Goal: Information Seeking & Learning: Learn about a topic

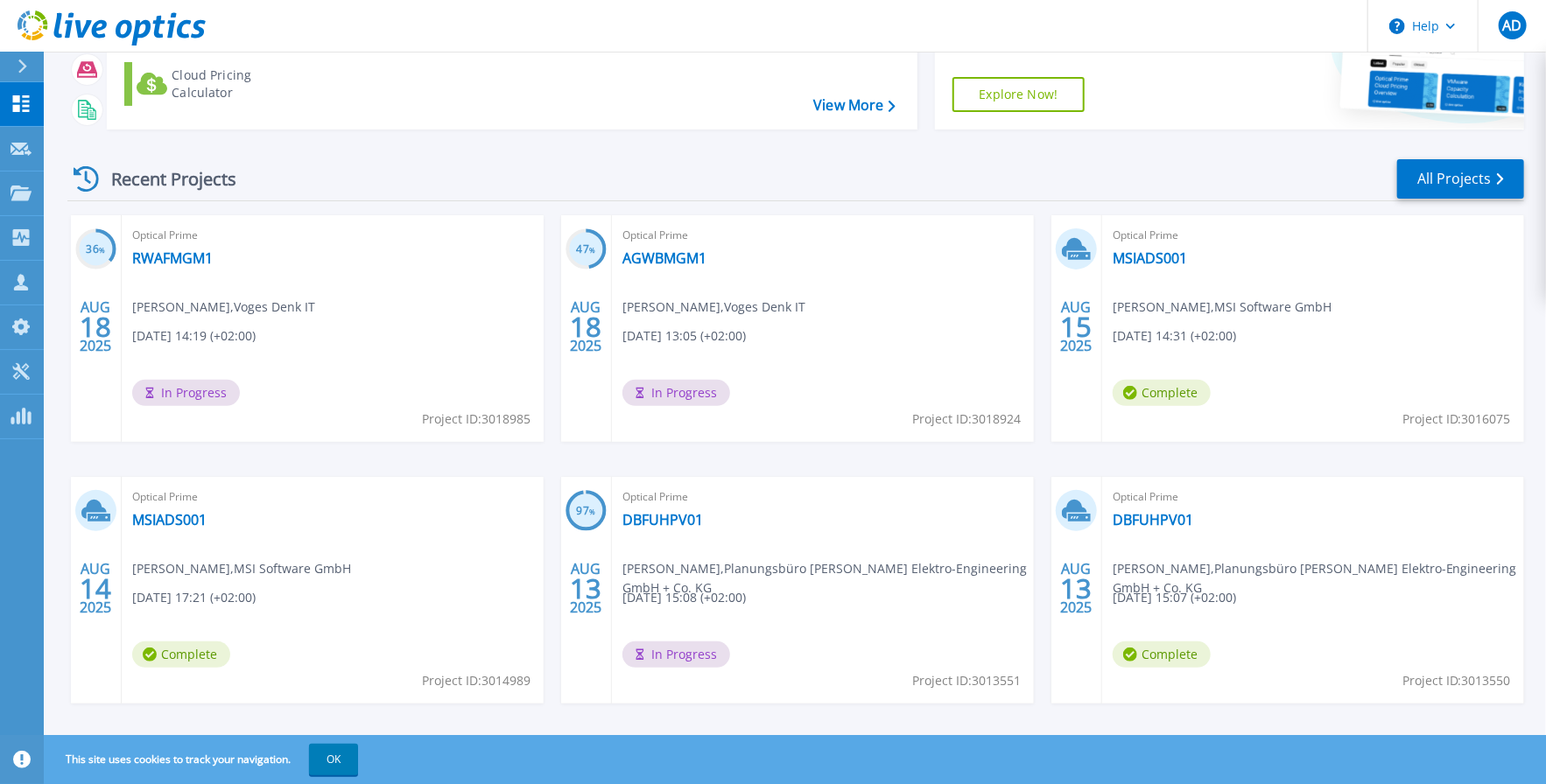
scroll to position [186, 0]
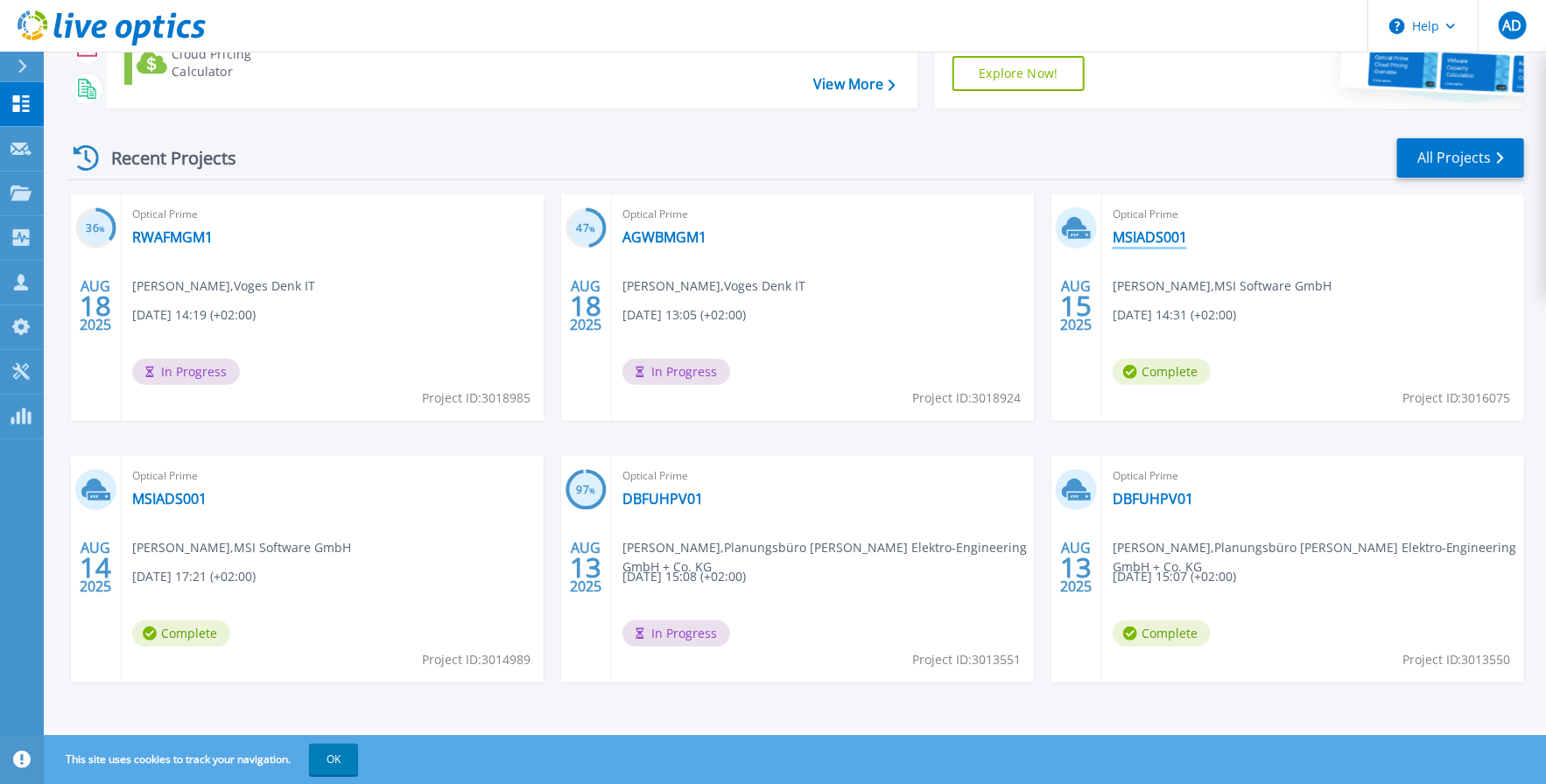
click at [1151, 234] on link "MSIADS001" at bounding box center [1150, 236] width 74 height 17
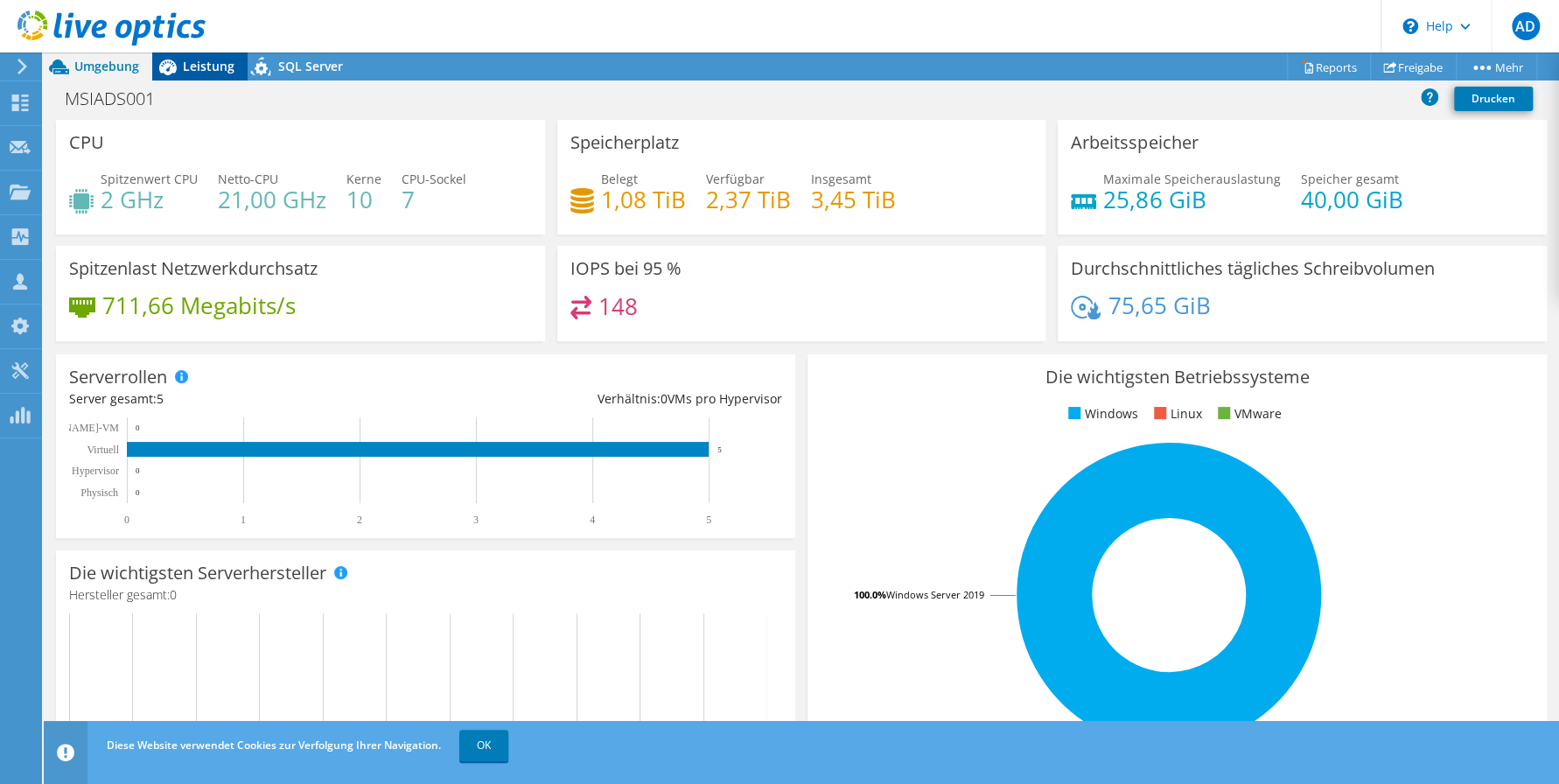
click at [184, 72] on span "Leistung" at bounding box center [209, 66] width 51 height 17
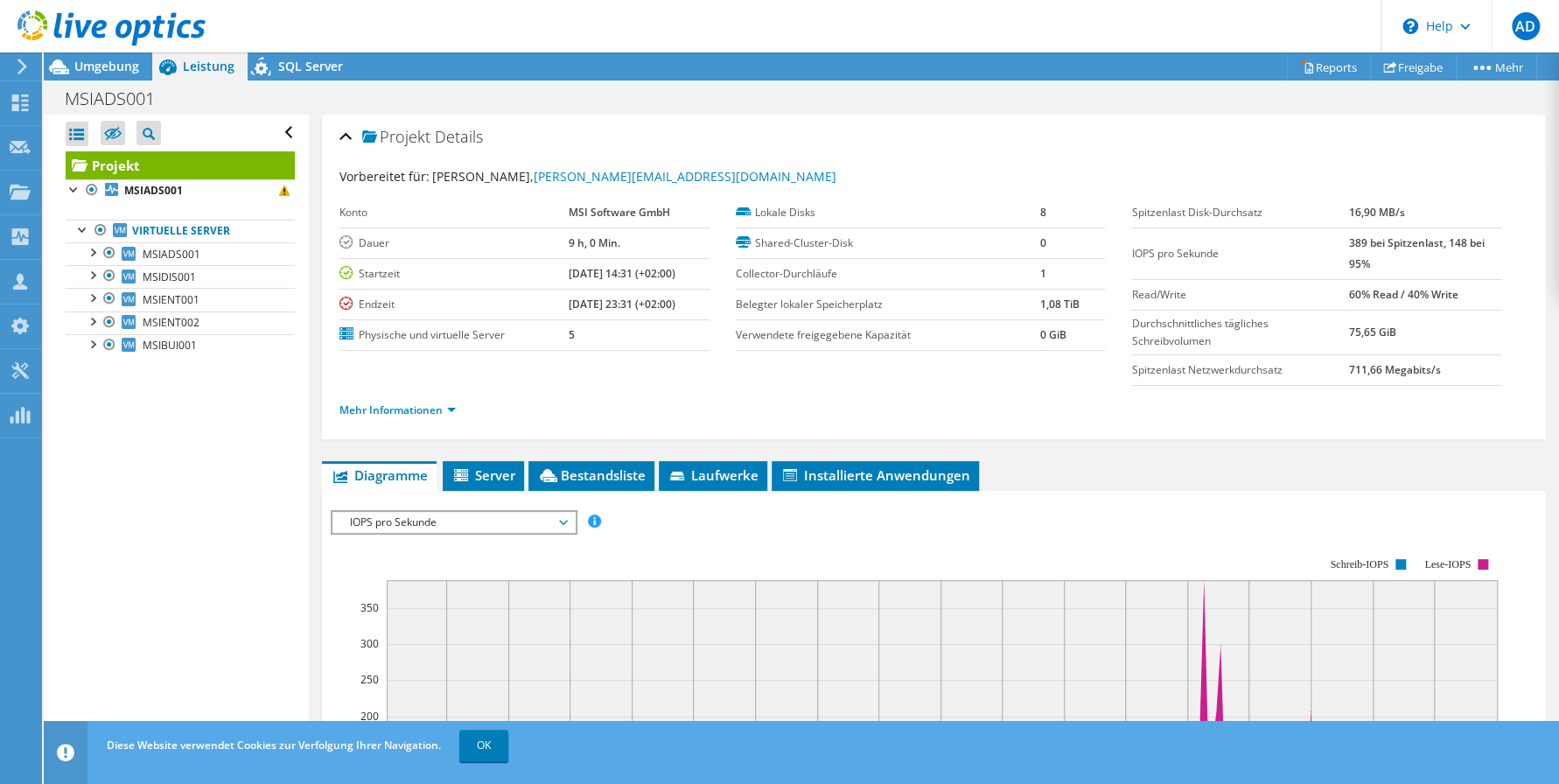
click at [172, 455] on div "Alle öffnen Alle schließen Ausgeschlossene Knoten verbergen Projektbaumfilter" at bounding box center [176, 432] width 264 height 635
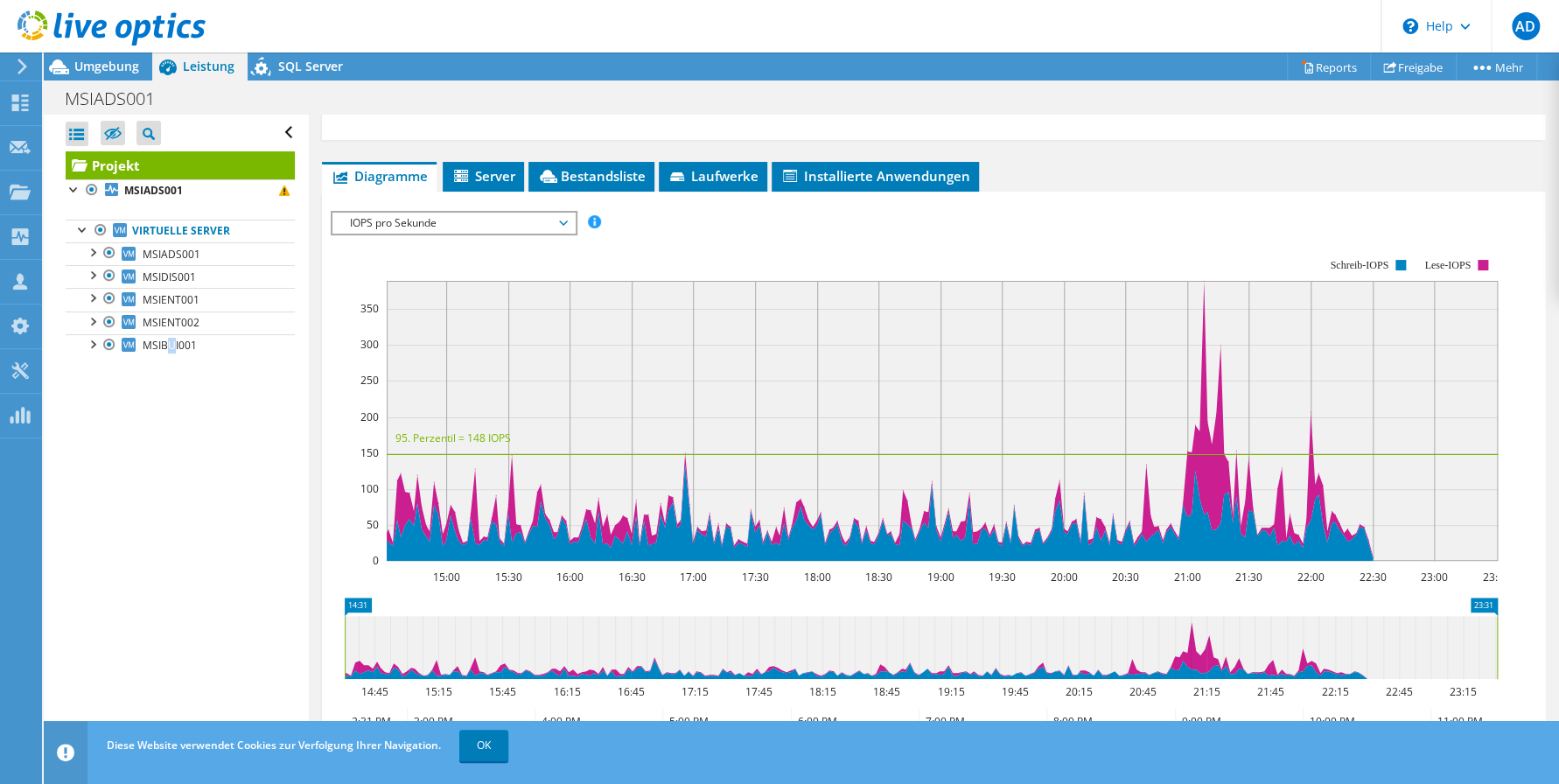
scroll to position [296, 0]
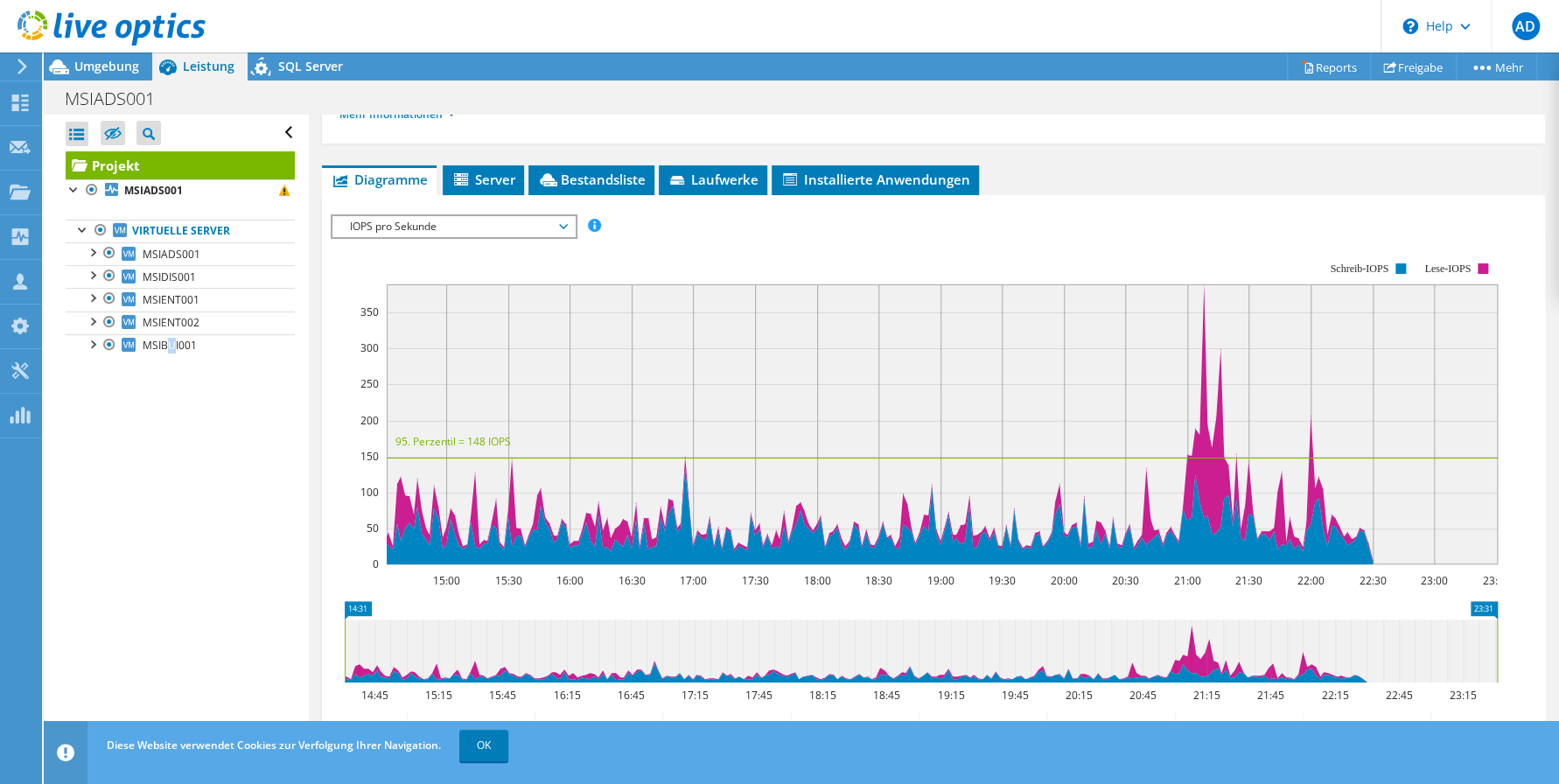
click at [213, 489] on div "Alle öffnen Alle schließen Ausgeschlossene Knoten verbergen Projektbaumfilter" at bounding box center [176, 432] width 264 height 635
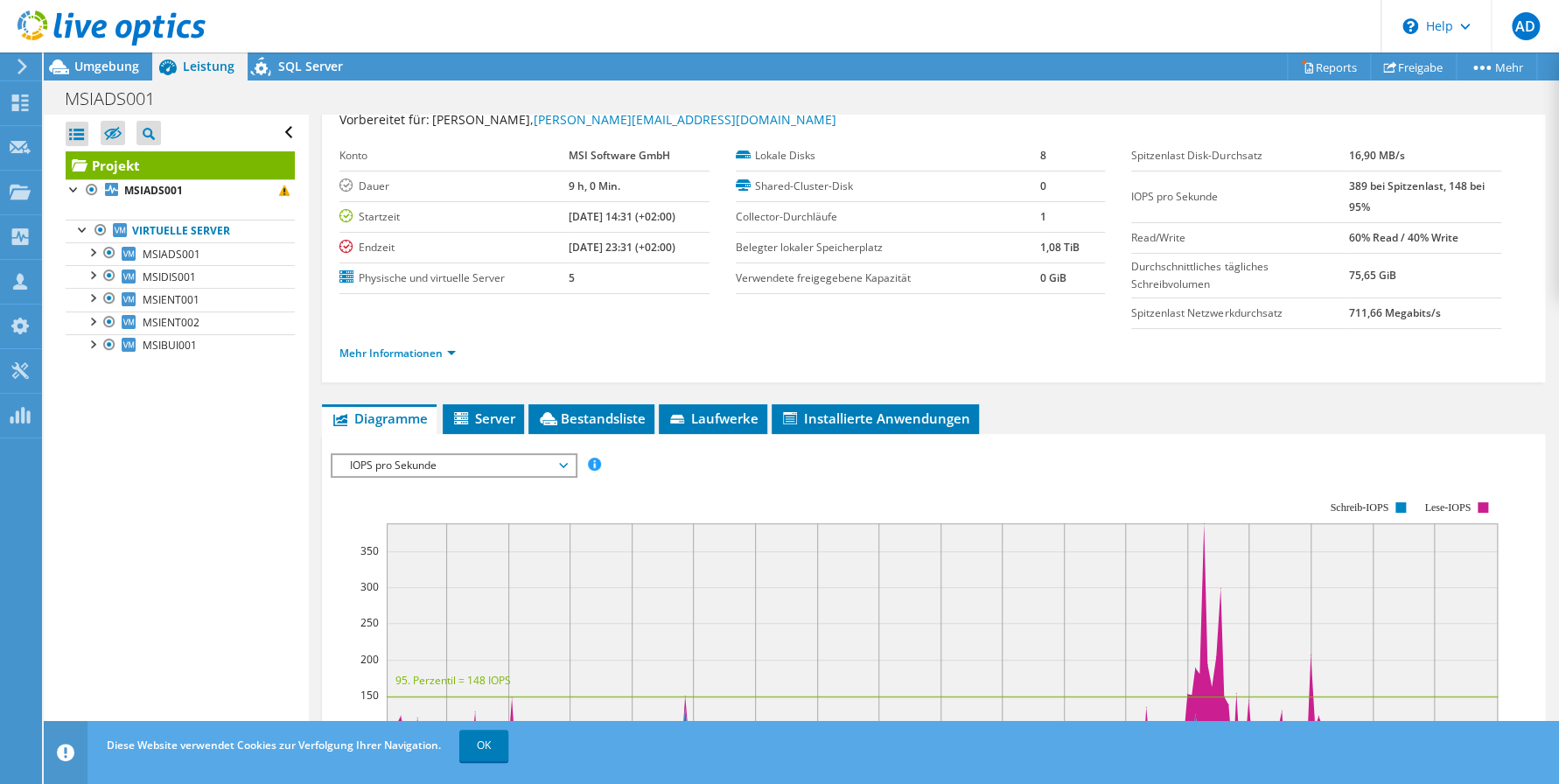
scroll to position [87, 0]
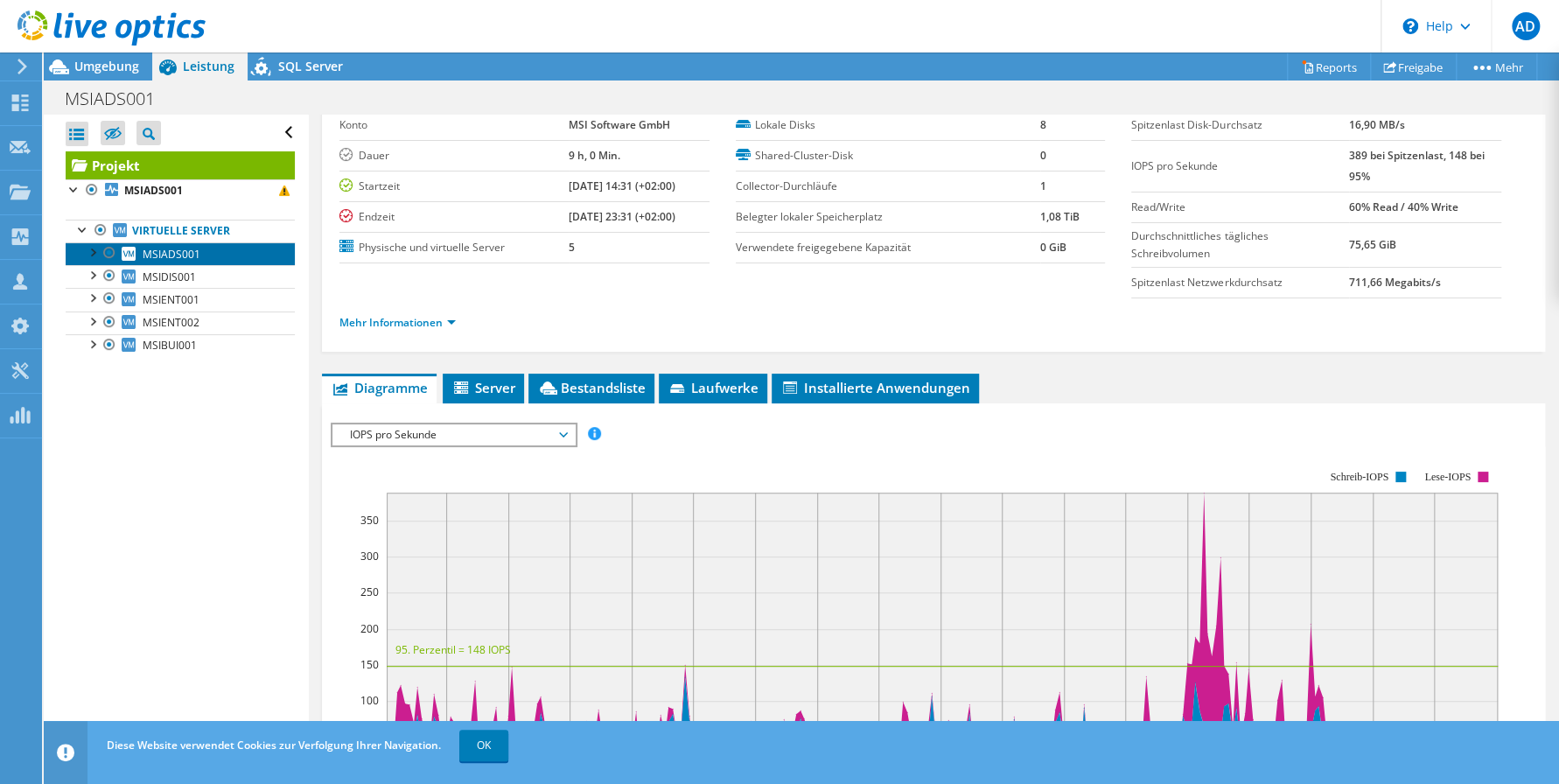
click at [175, 256] on span "MSIADS001" at bounding box center [171, 254] width 58 height 15
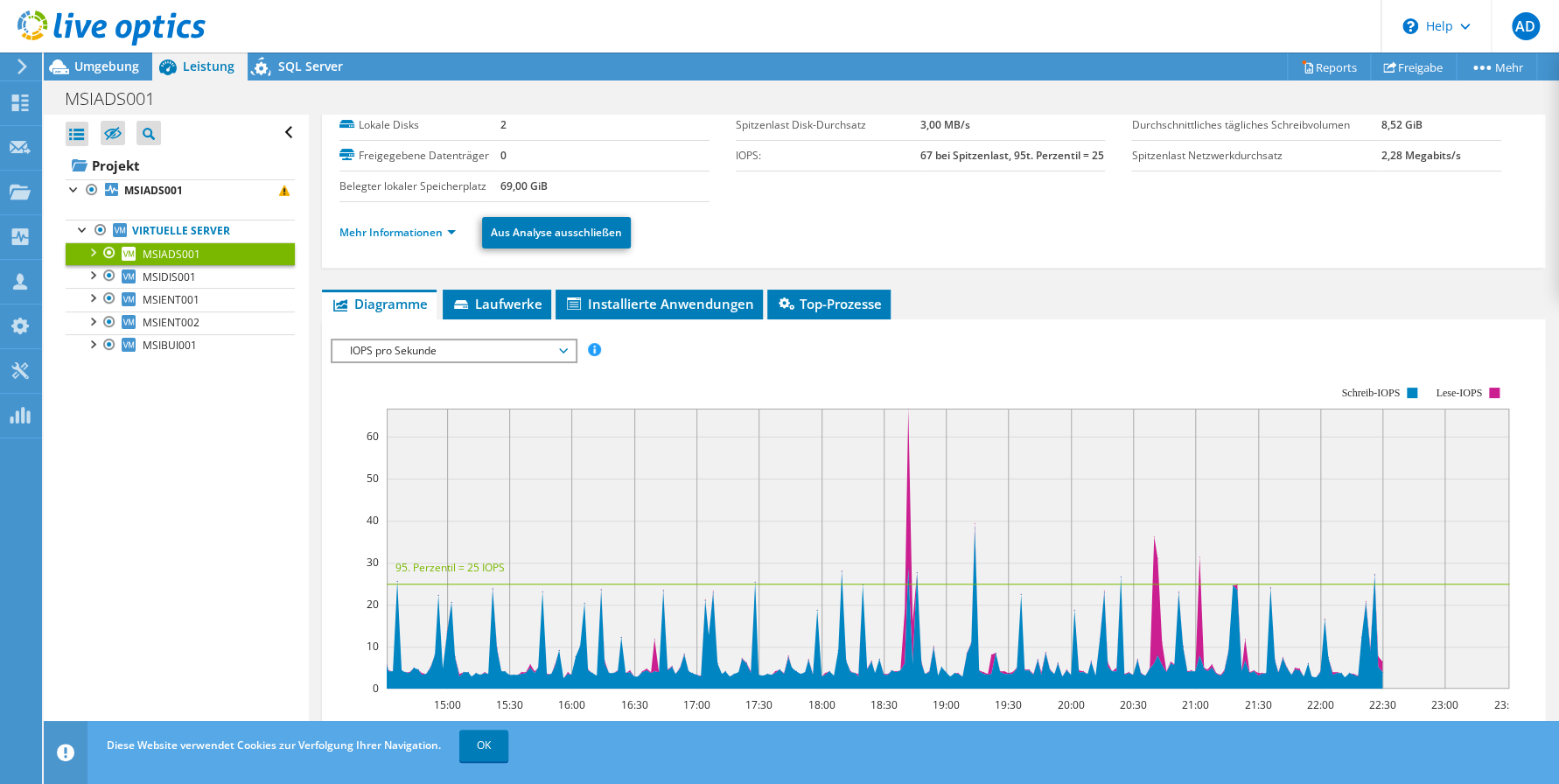
click at [186, 429] on div "Alle öffnen Alle schließen Ausgeschlossene Knoten verbergen Projektbaumfilter" at bounding box center [176, 432] width 264 height 635
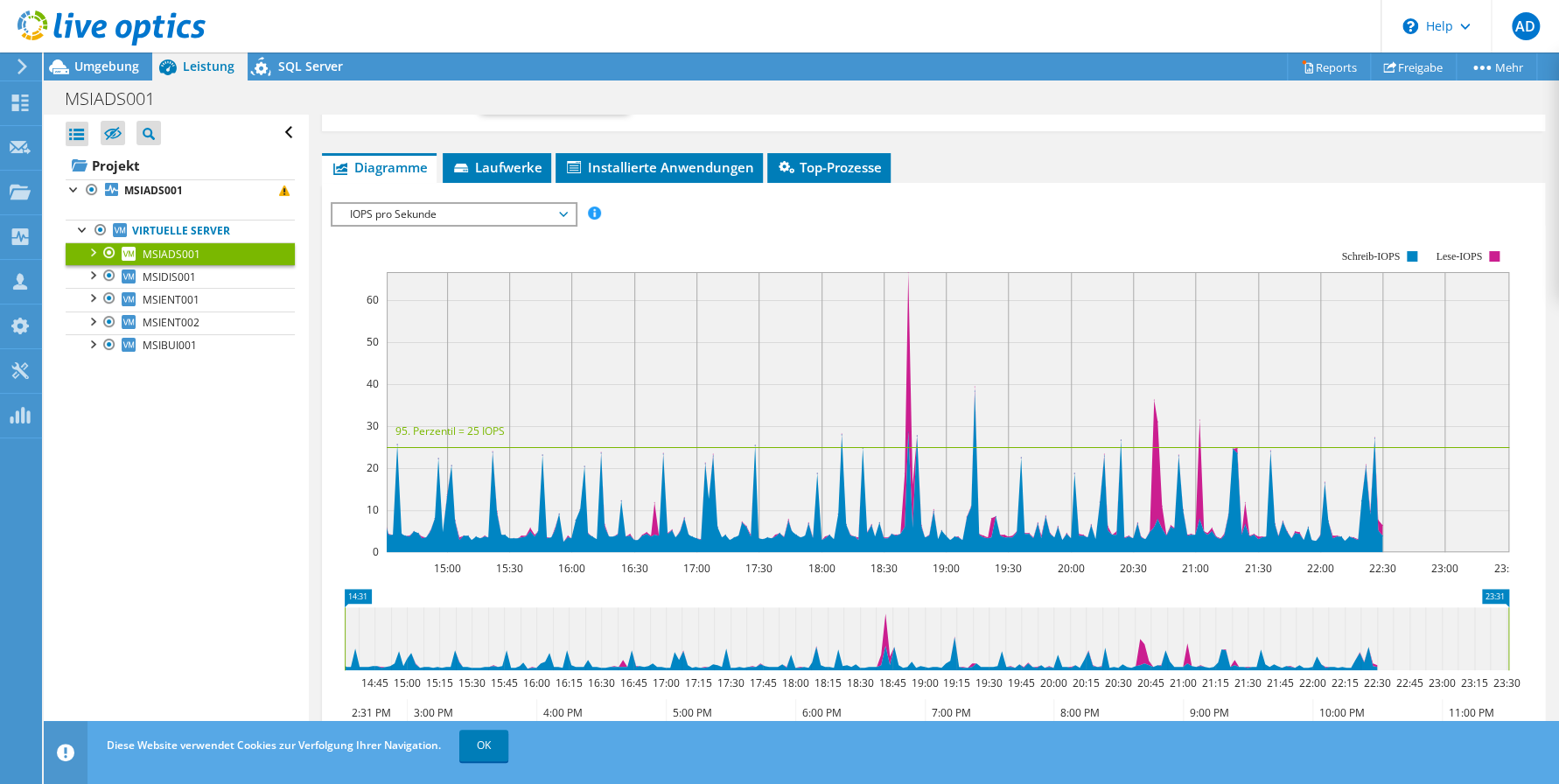
scroll to position [262, 0]
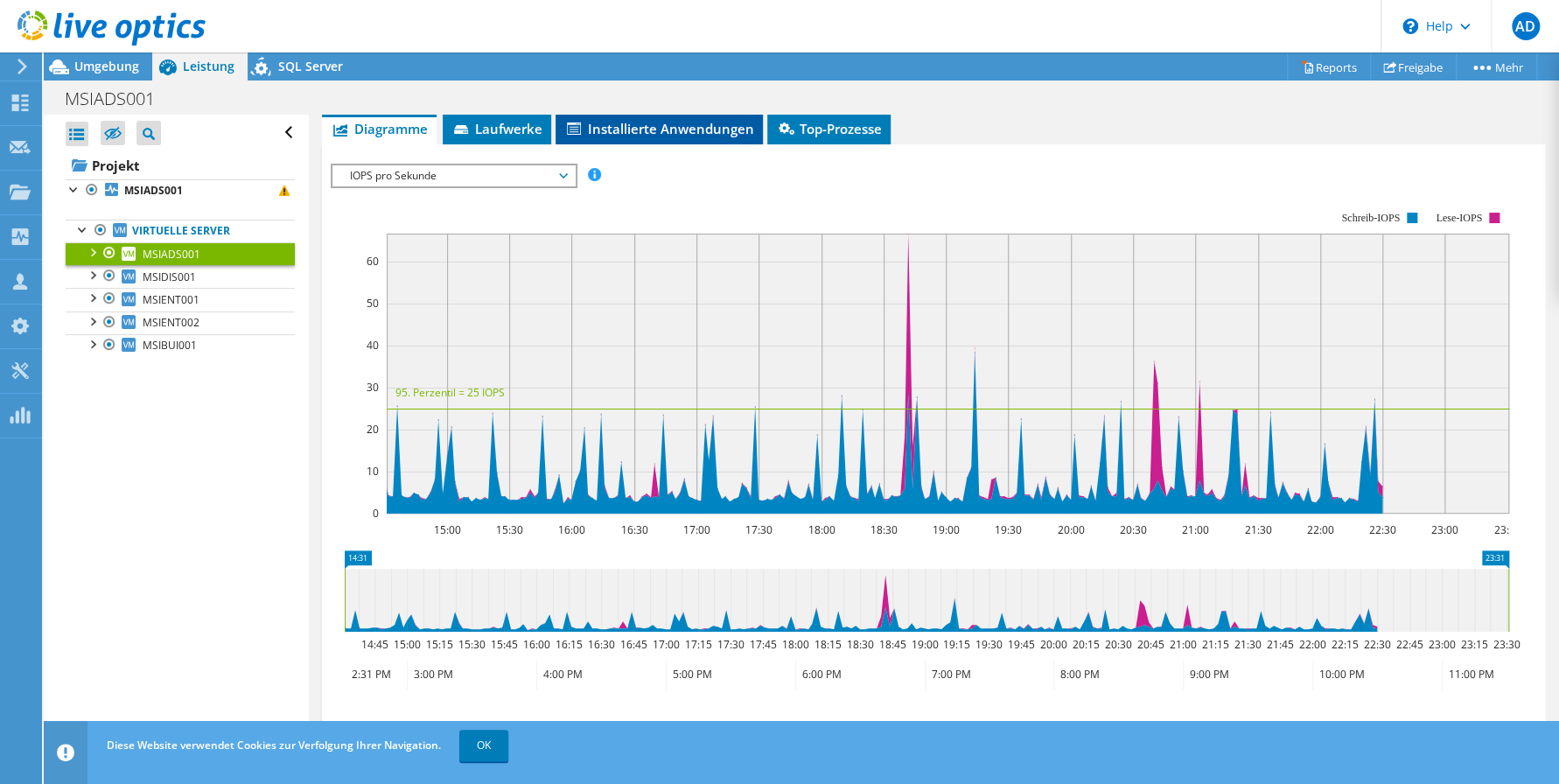
click at [650, 132] on span "Installierte Anwendungen" at bounding box center [659, 128] width 190 height 17
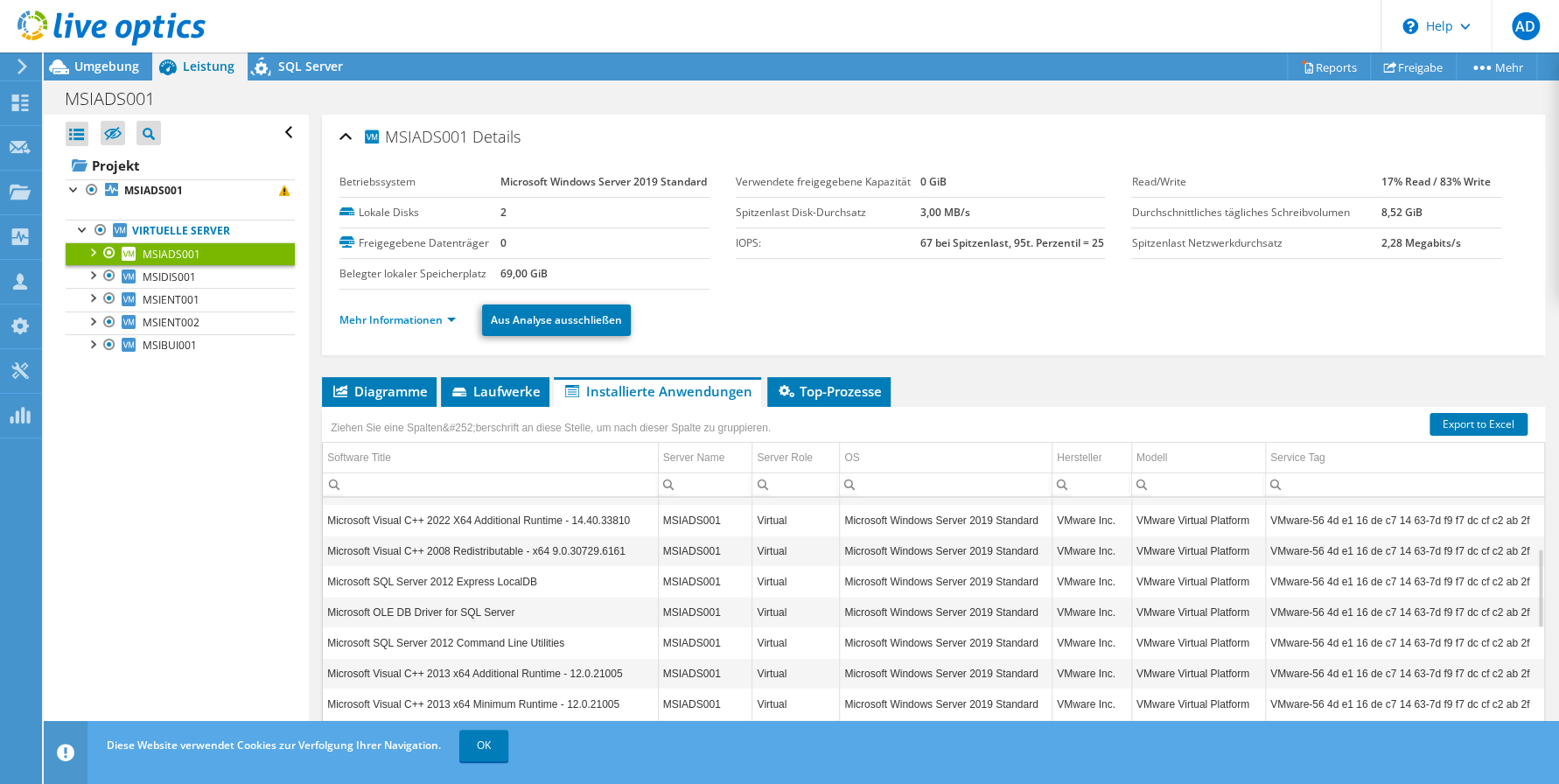
scroll to position [72, 0]
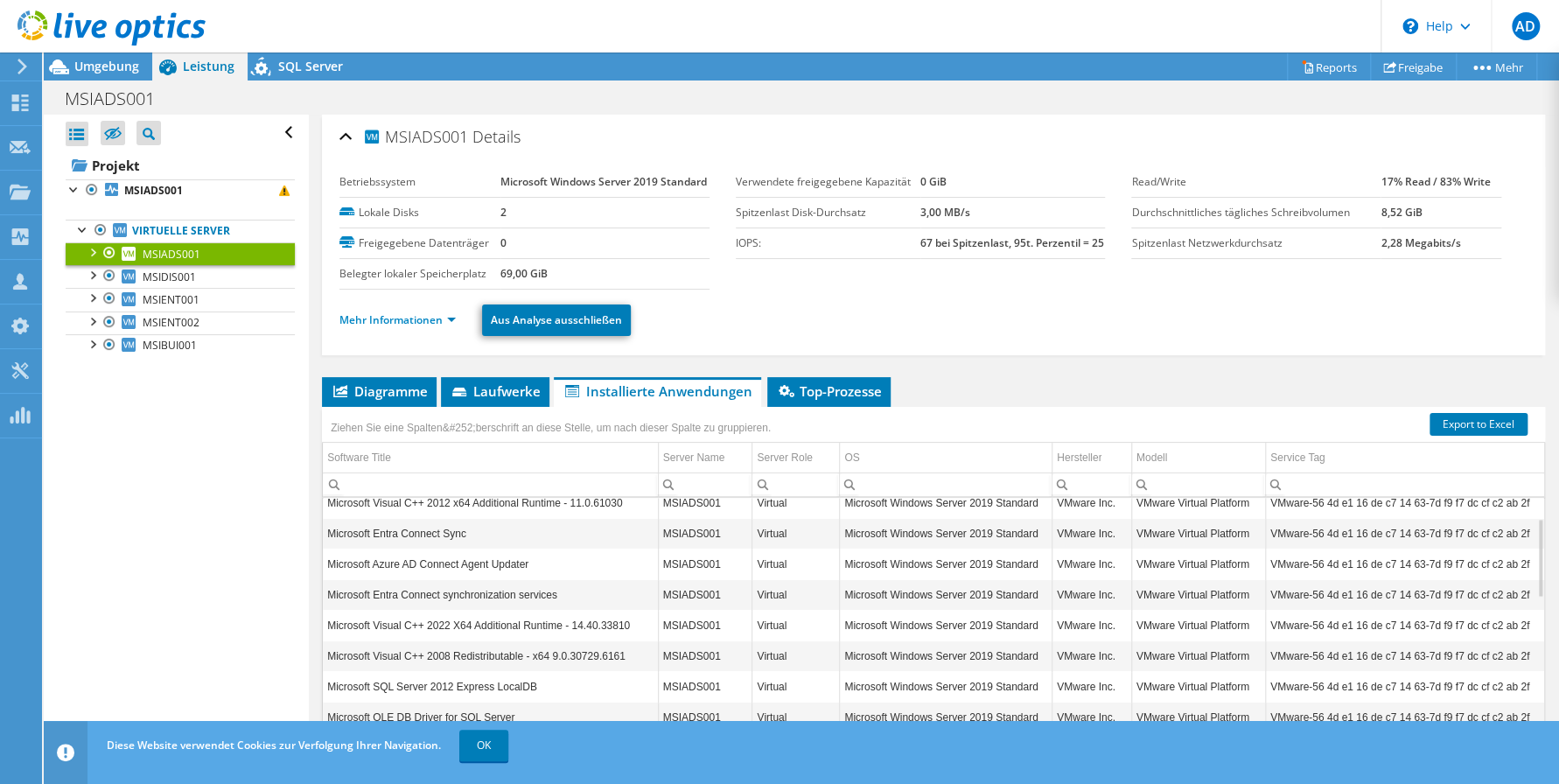
click at [504, 687] on td "Microsoft SQL Server 2012 Express LocalDB" at bounding box center [490, 686] width 335 height 30
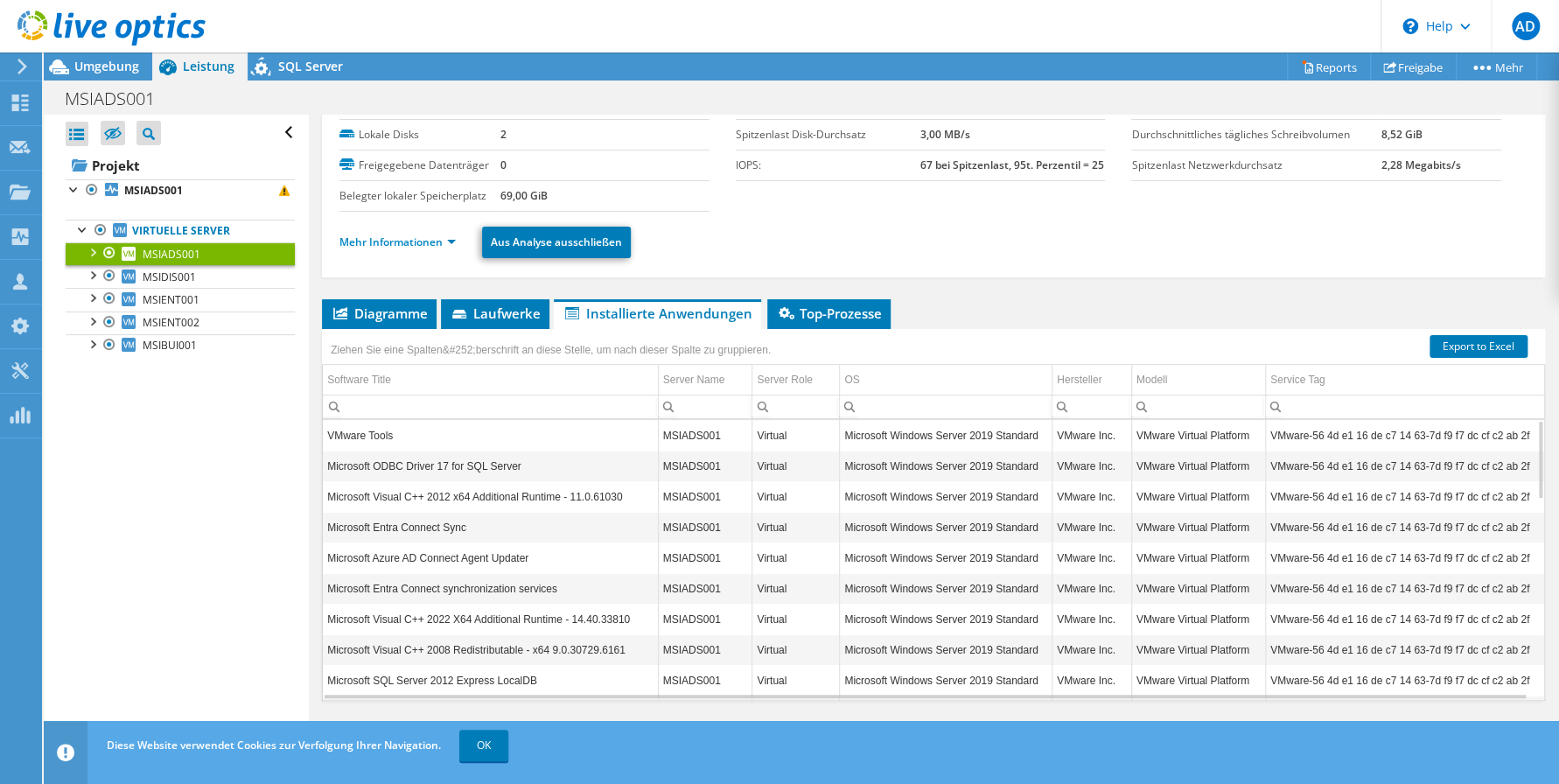
scroll to position [98, 0]
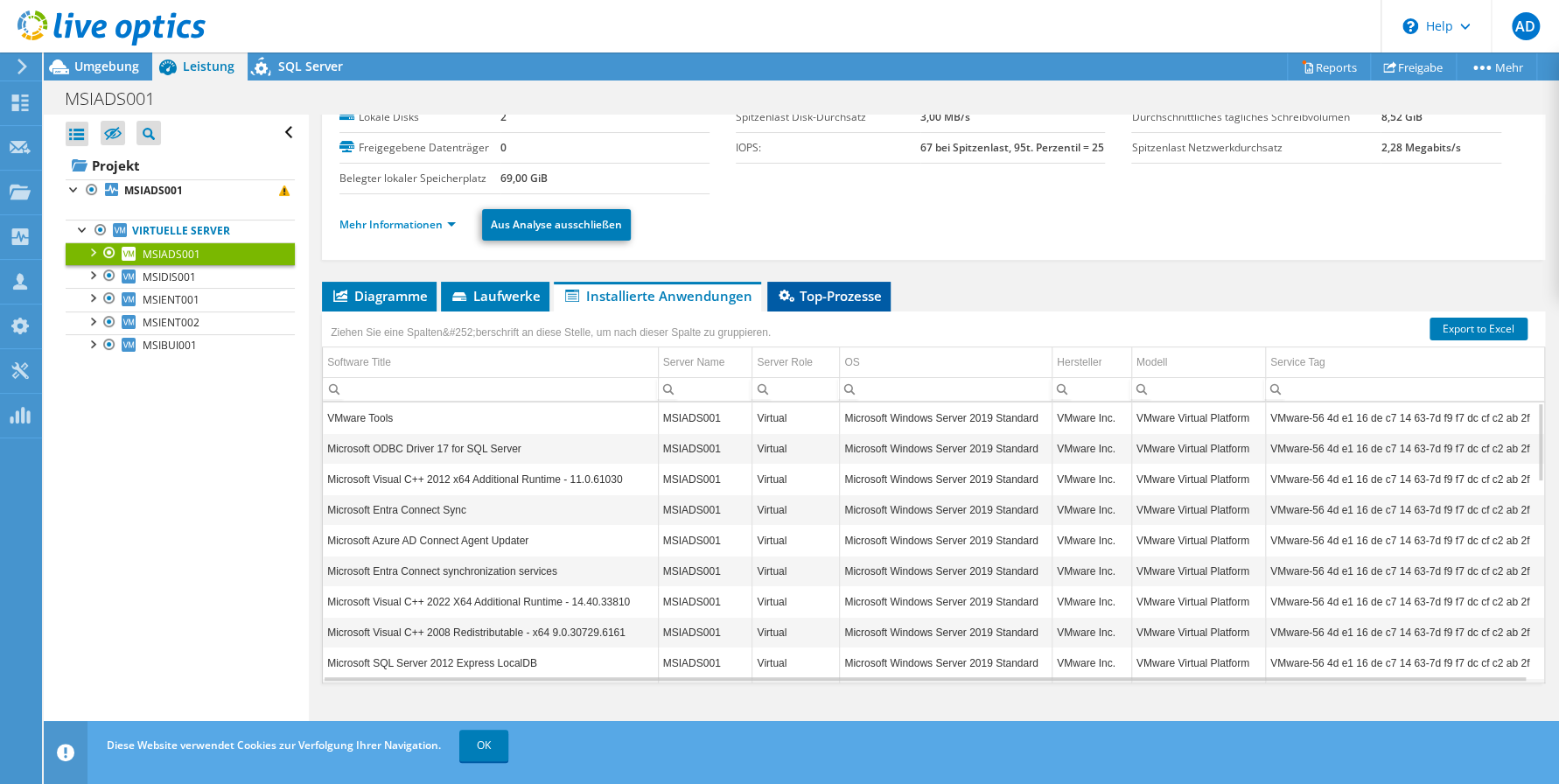
click at [802, 287] on span "Top-Prozesse" at bounding box center [828, 295] width 106 height 17
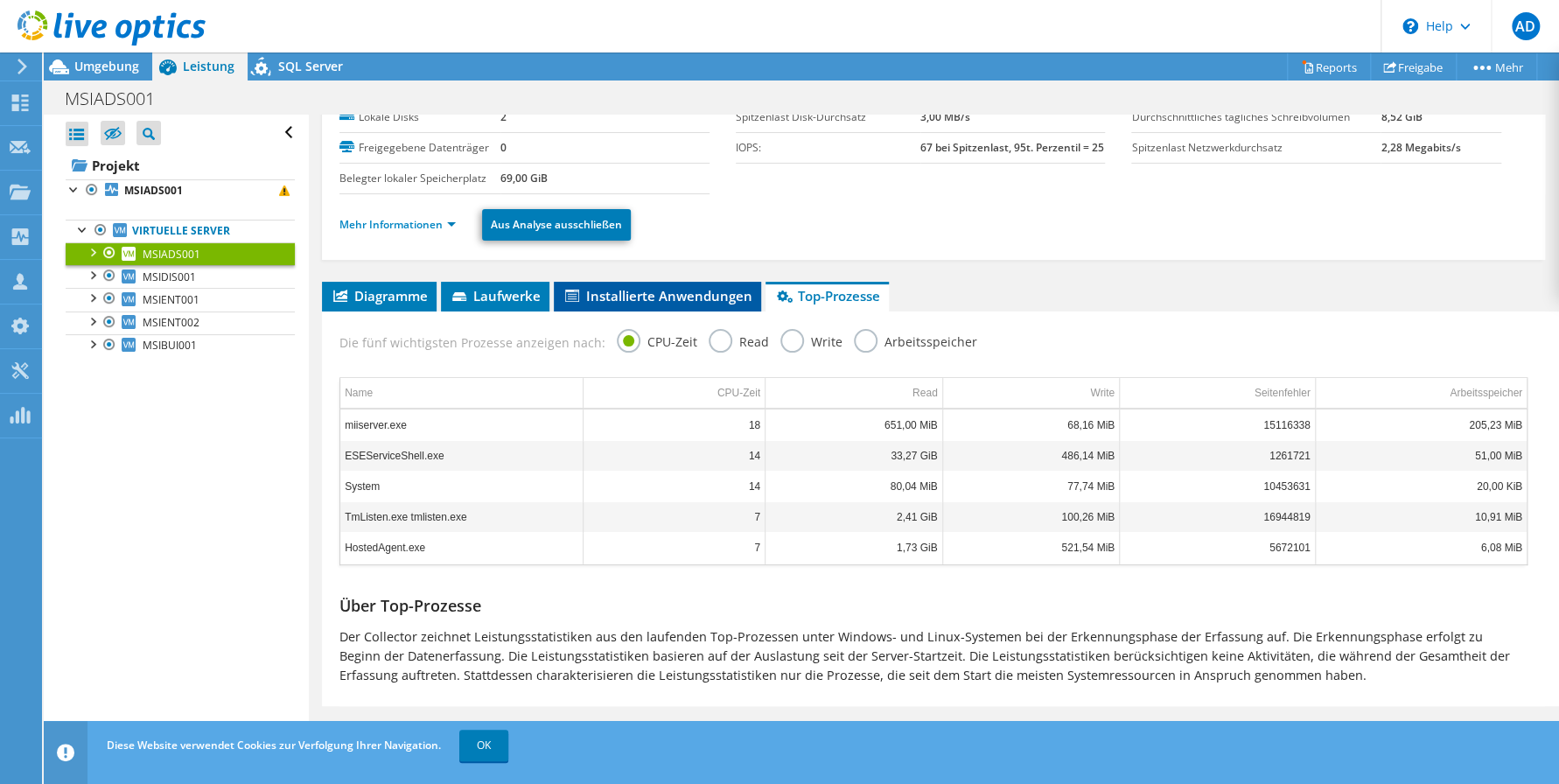
click at [645, 290] on span "Installierte Anwendungen" at bounding box center [657, 295] width 190 height 17
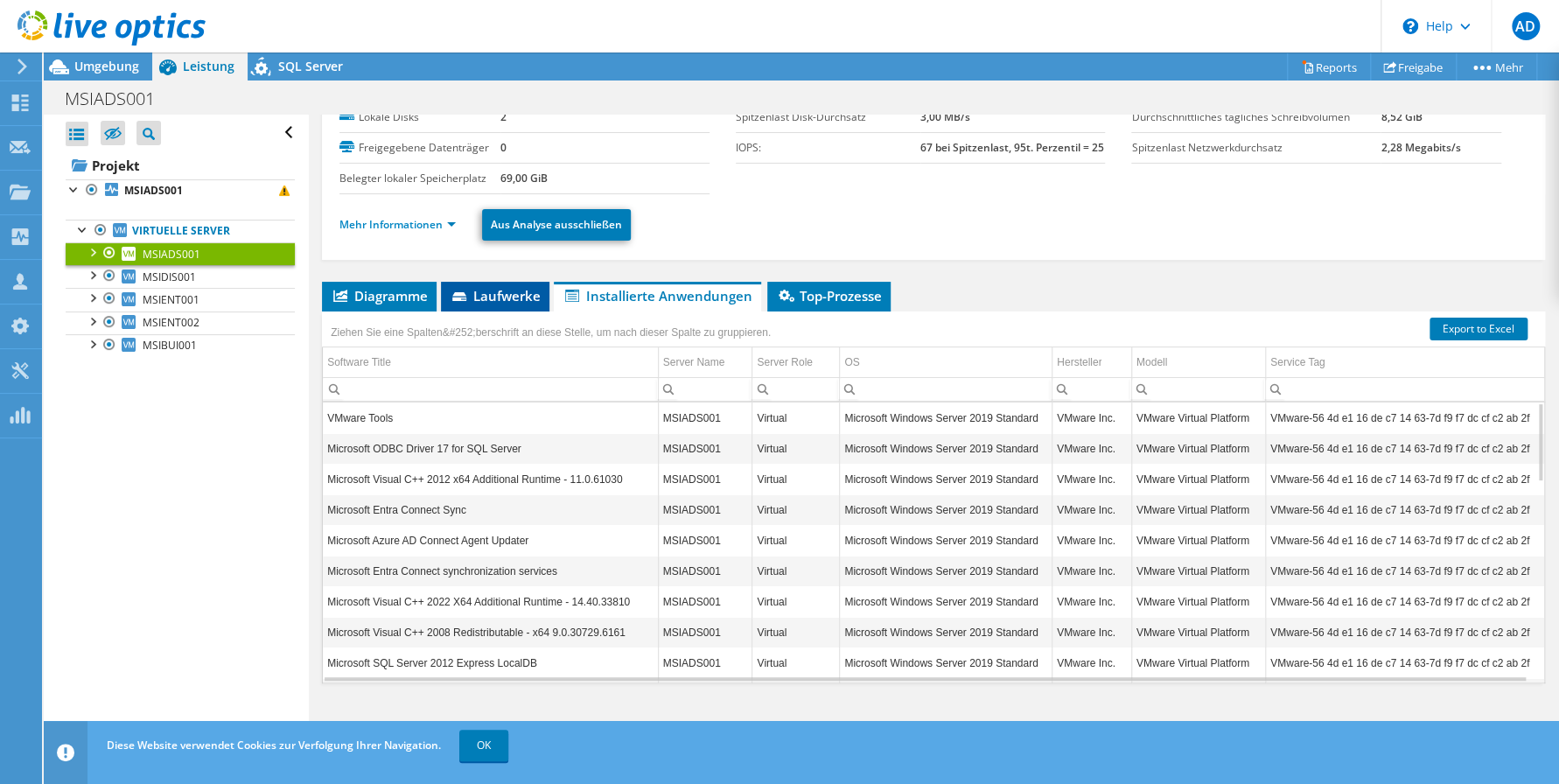
click at [480, 299] on span "Laufwerke" at bounding box center [495, 295] width 91 height 17
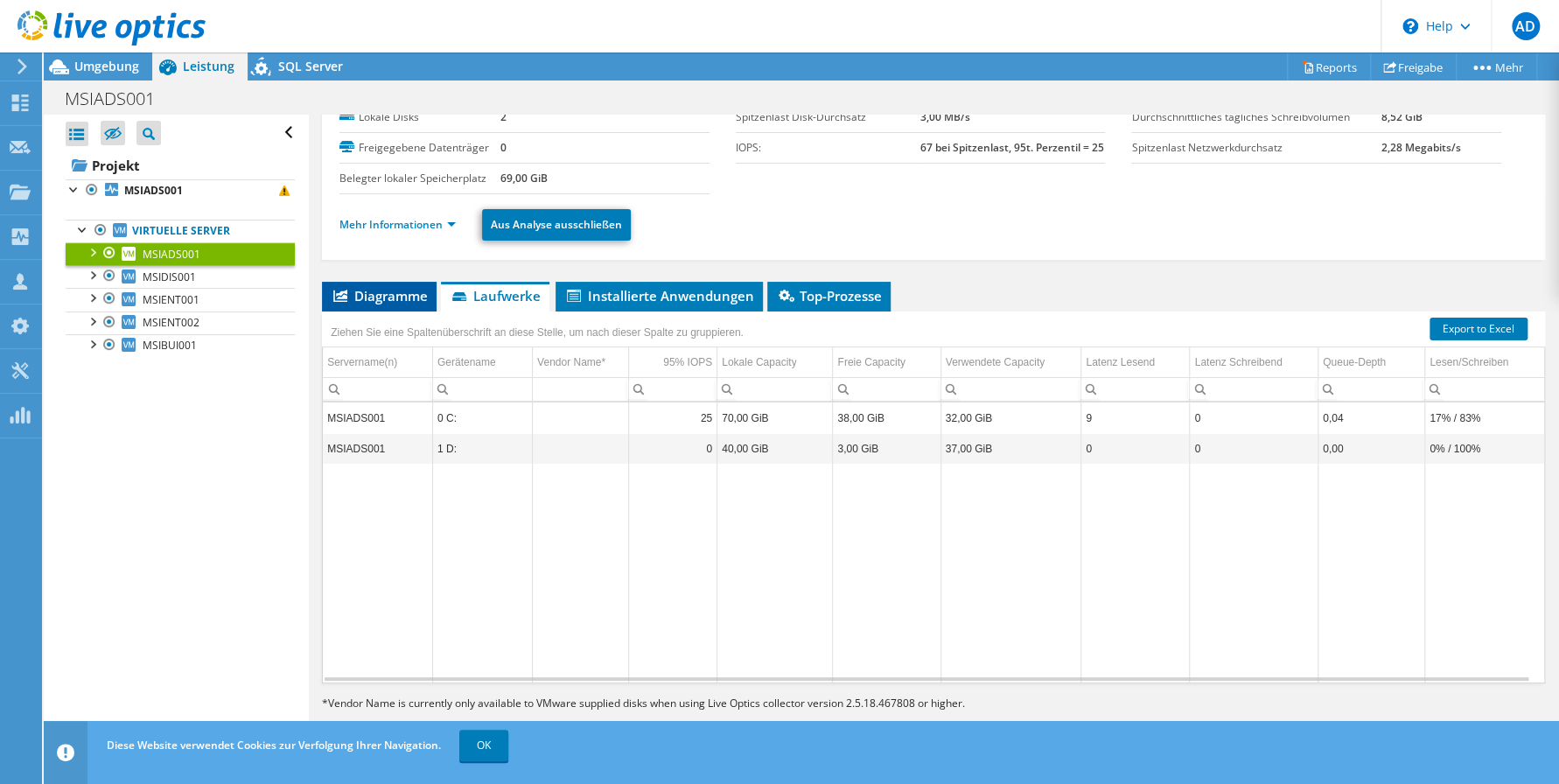
click at [403, 297] on span "Diagramme" at bounding box center [380, 295] width 97 height 17
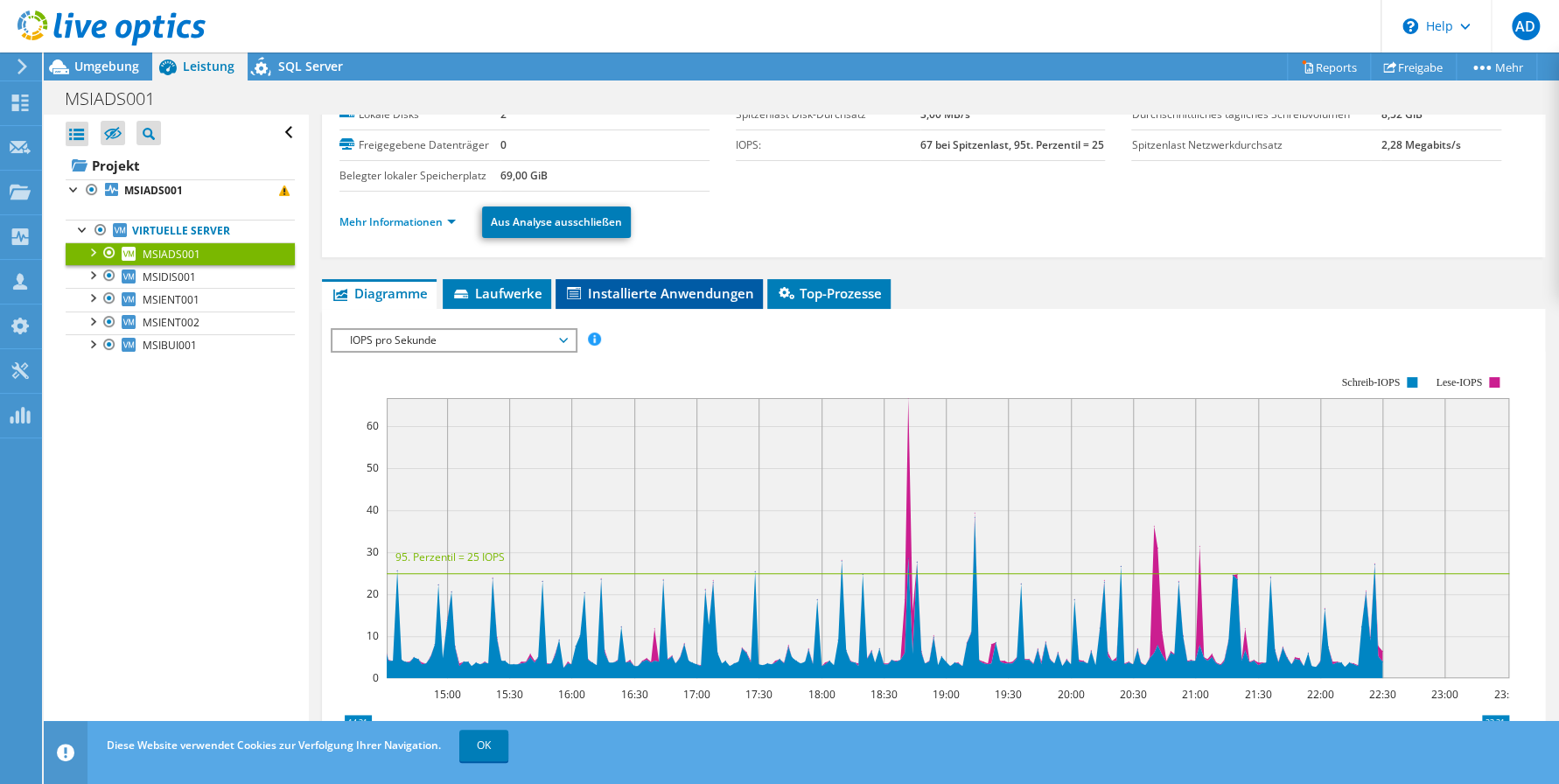
click at [622, 290] on span "Installierte Anwendungen" at bounding box center [659, 292] width 190 height 17
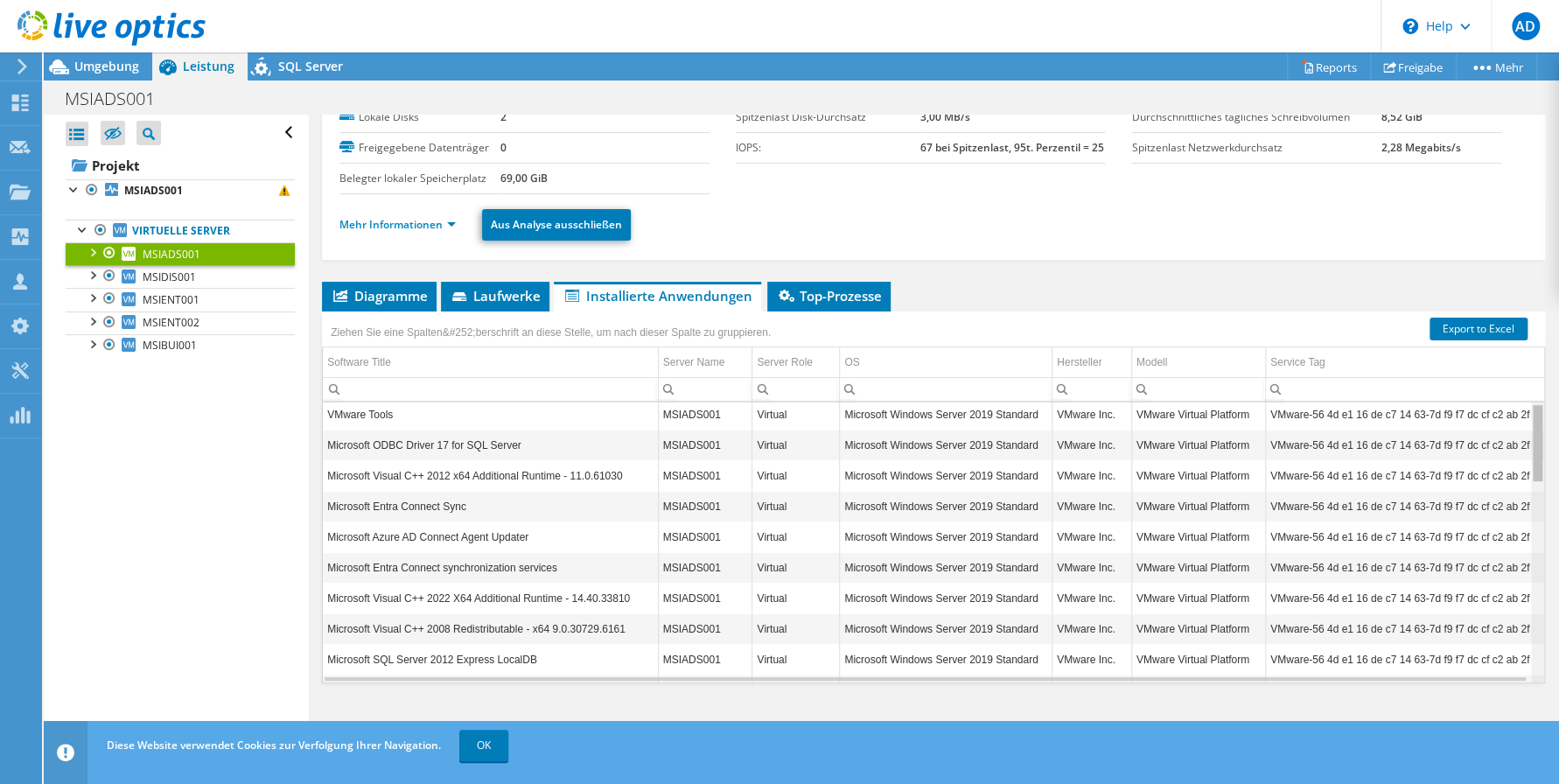
scroll to position [0, 0]
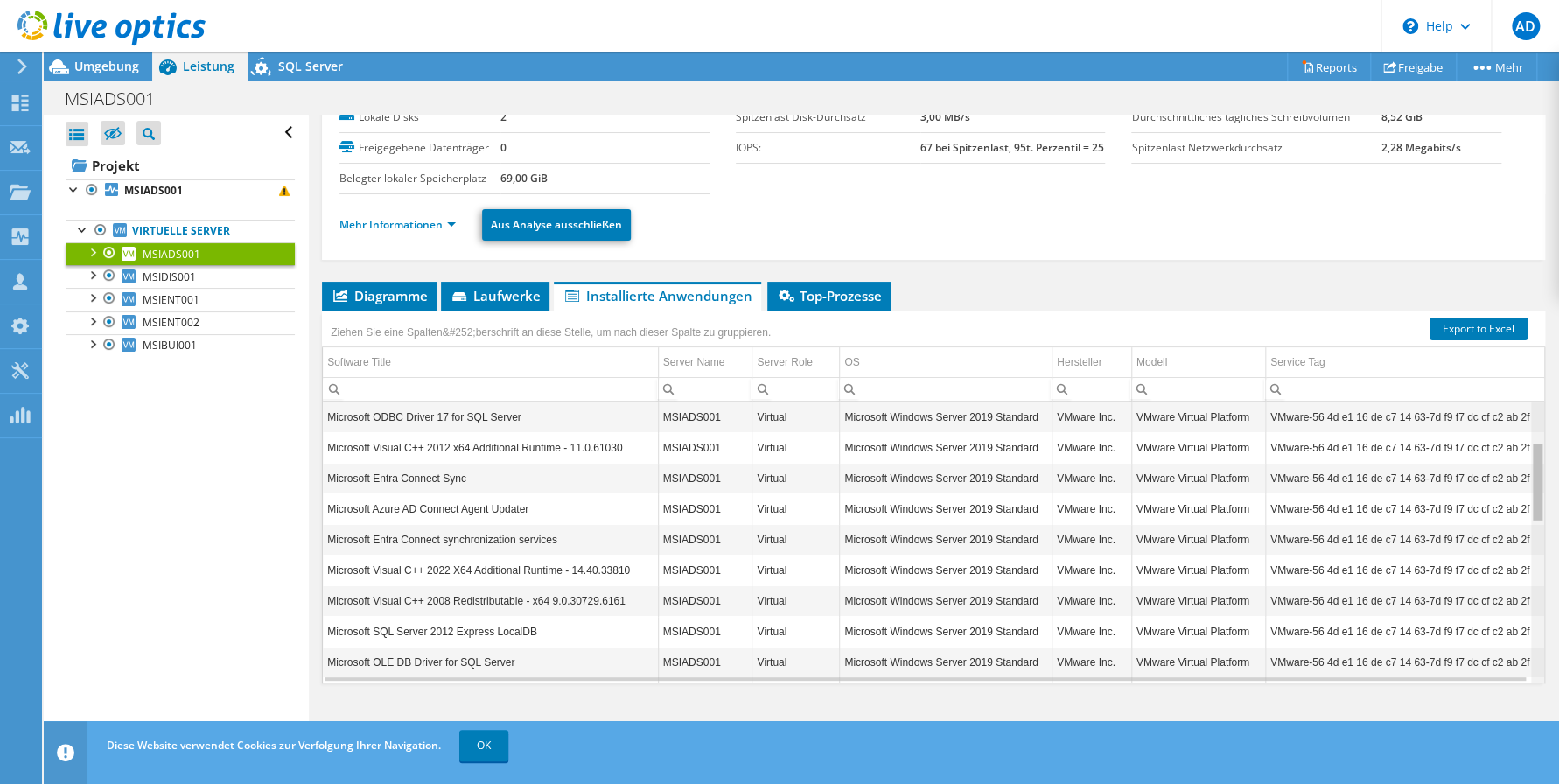
drag, startPoint x: 1526, startPoint y: 631, endPoint x: 1521, endPoint y: 393, distance: 238.1
click at [1521, 394] on body "AD Vertriebspartner [PERSON_NAME] [EMAIL_ADDRESS][DOMAIN_NAME] [PERSON_NAME] IT…" at bounding box center [780, 392] width 1559 height 784
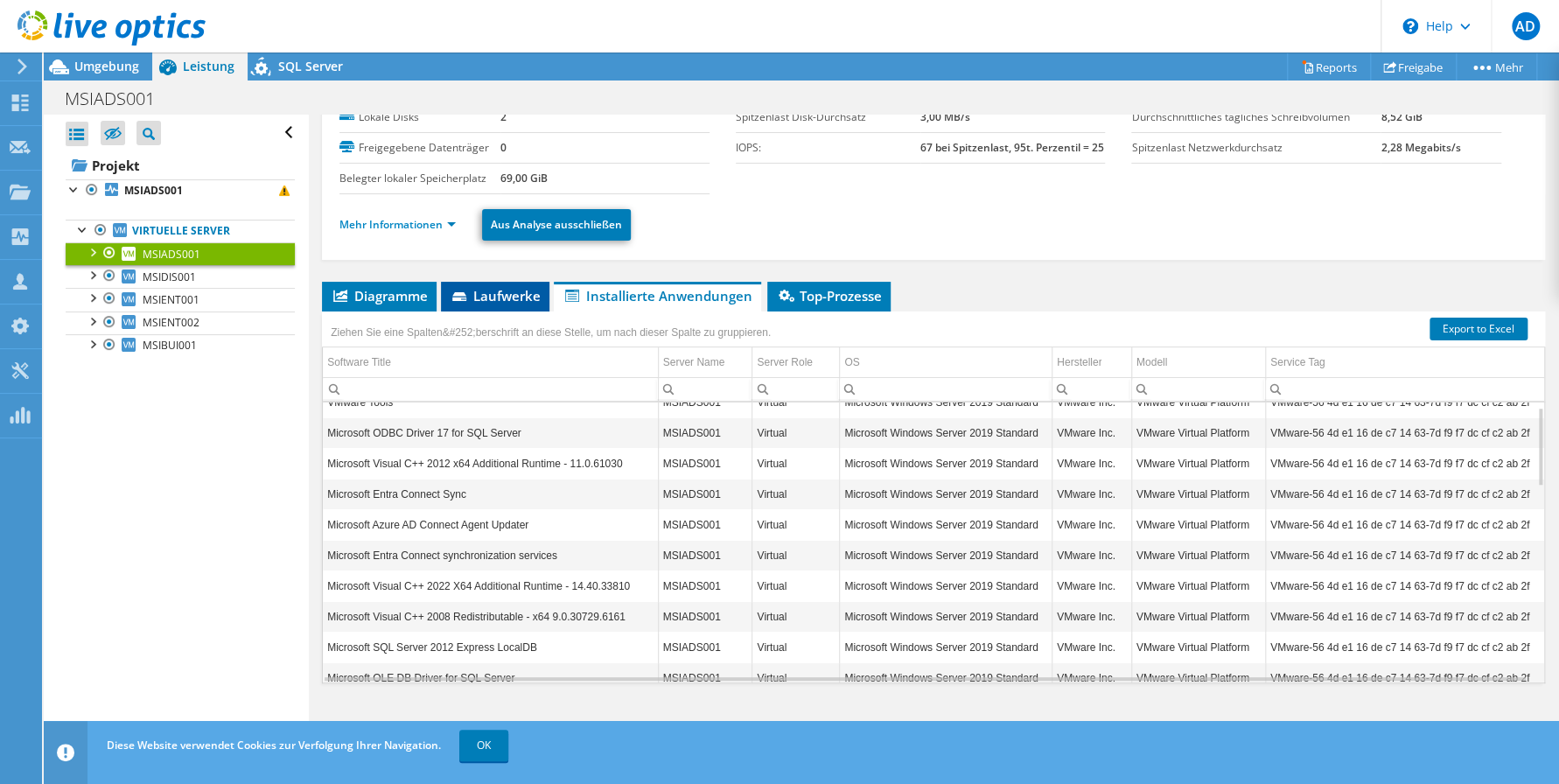
click at [485, 293] on span "Laufwerke" at bounding box center [495, 295] width 91 height 17
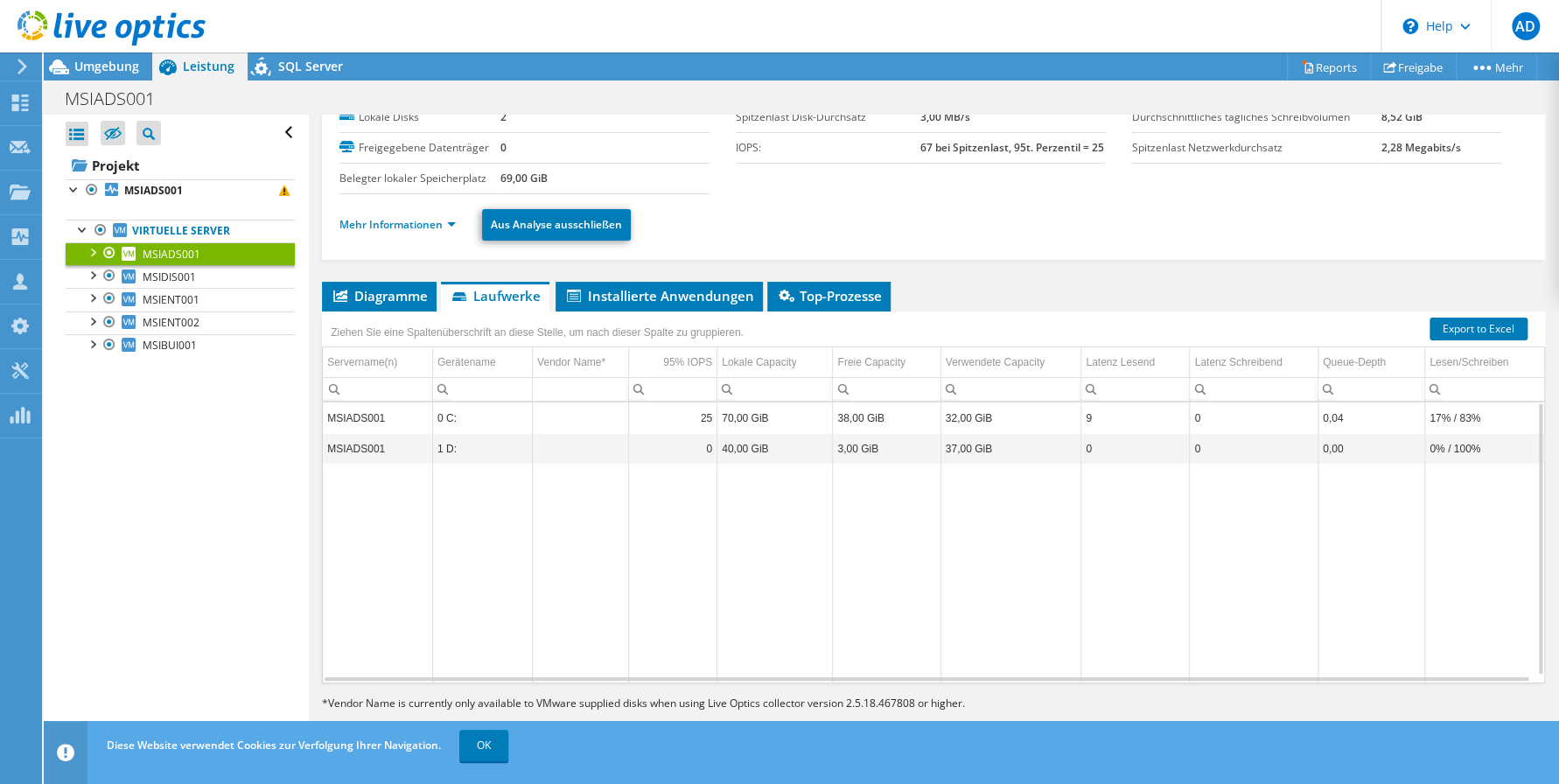
click at [353, 450] on td "MSIADS001" at bounding box center [377, 448] width 109 height 30
click at [370, 297] on span "Diagramme" at bounding box center [380, 295] width 97 height 17
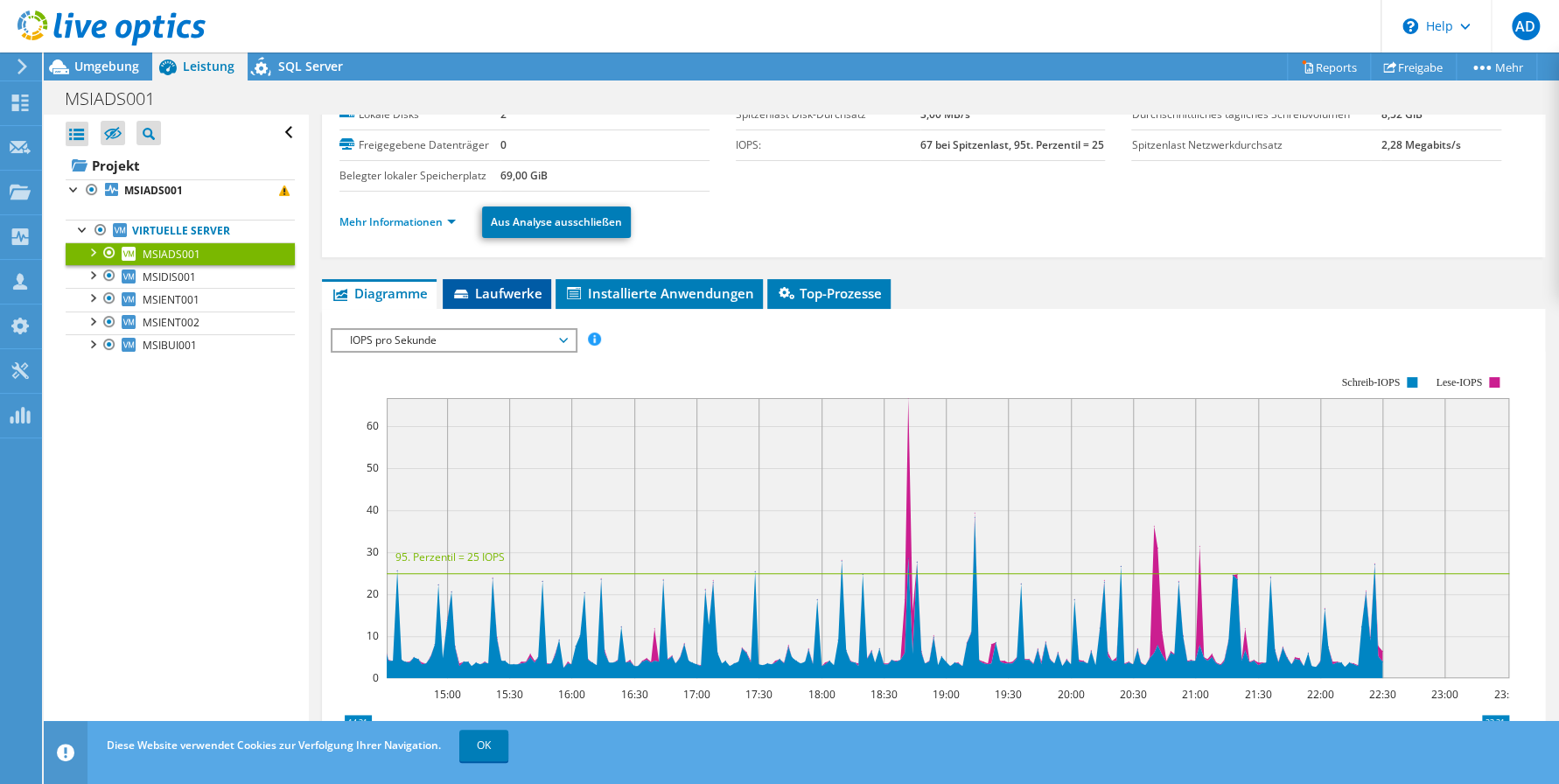
click at [506, 299] on span "Laufwerke" at bounding box center [496, 292] width 91 height 17
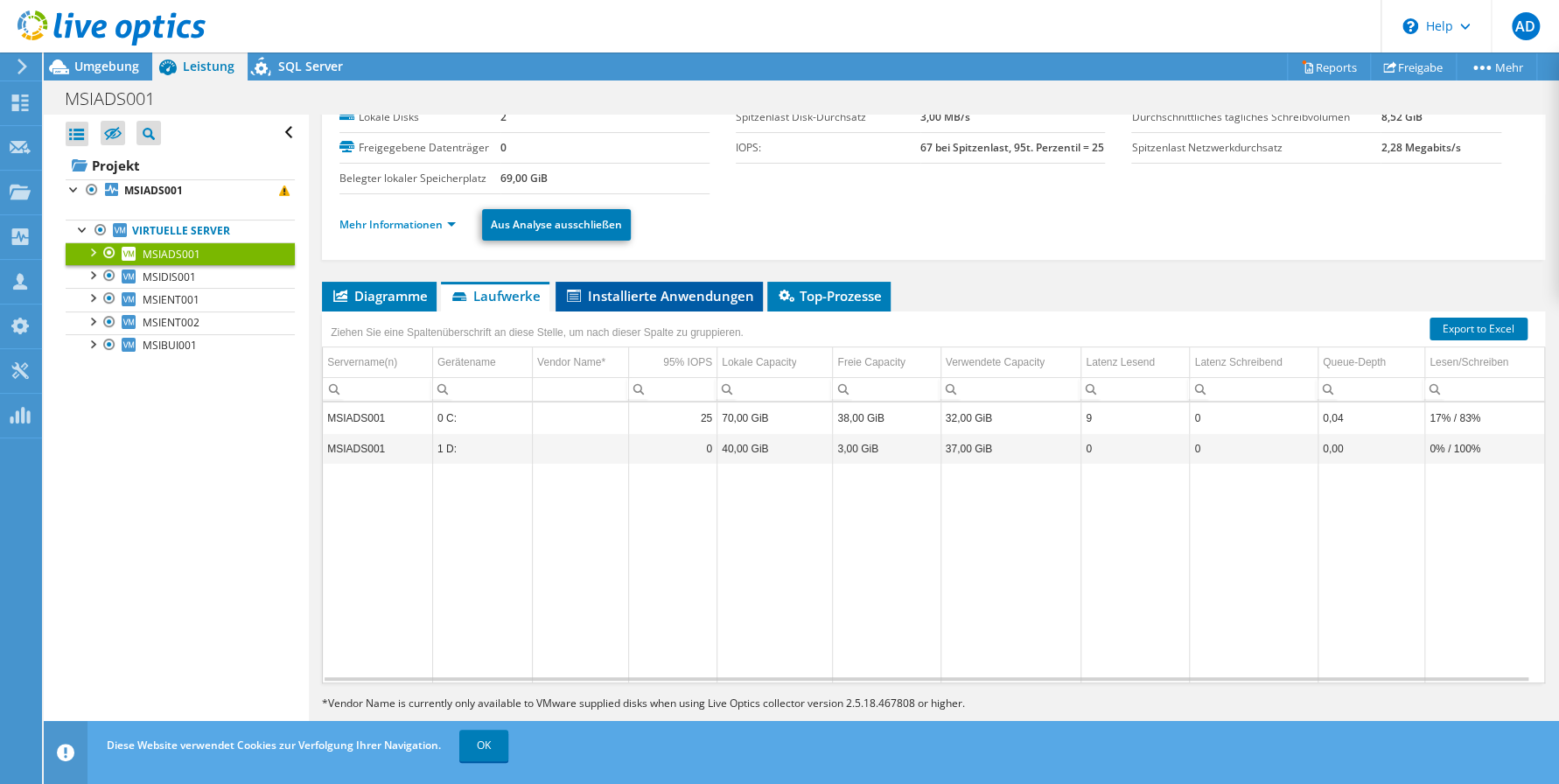
click at [670, 297] on span "Installierte Anwendungen" at bounding box center [659, 295] width 190 height 17
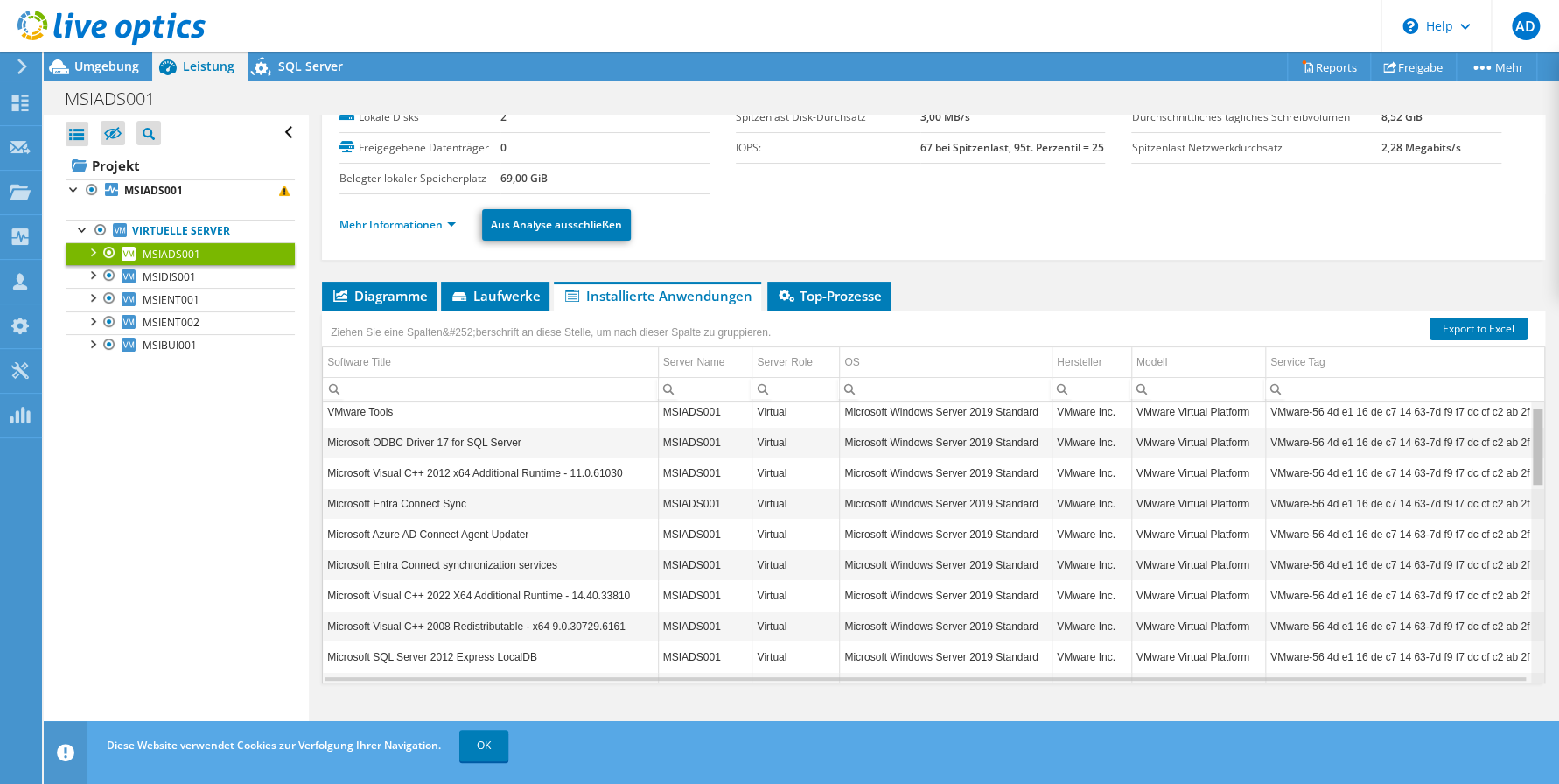
scroll to position [0, 0]
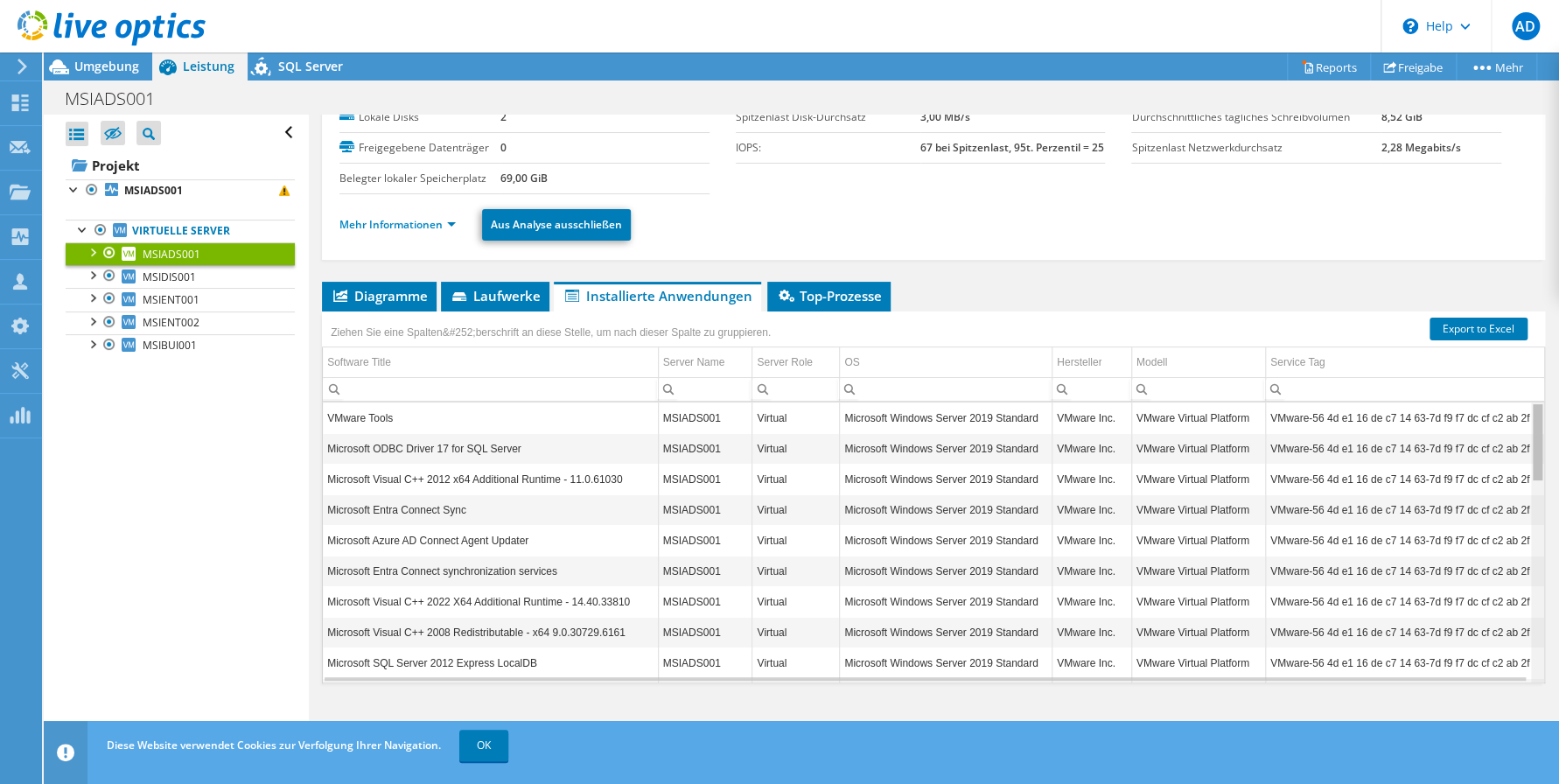
drag, startPoint x: 1526, startPoint y: 485, endPoint x: 1540, endPoint y: 461, distance: 27.8
click at [1540, 461] on body "AD Vertriebspartner [PERSON_NAME] [EMAIL_ADDRESS][DOMAIN_NAME] [PERSON_NAME] IT…" at bounding box center [780, 392] width 1559 height 784
click at [520, 300] on span "Laufwerke" at bounding box center [495, 295] width 91 height 17
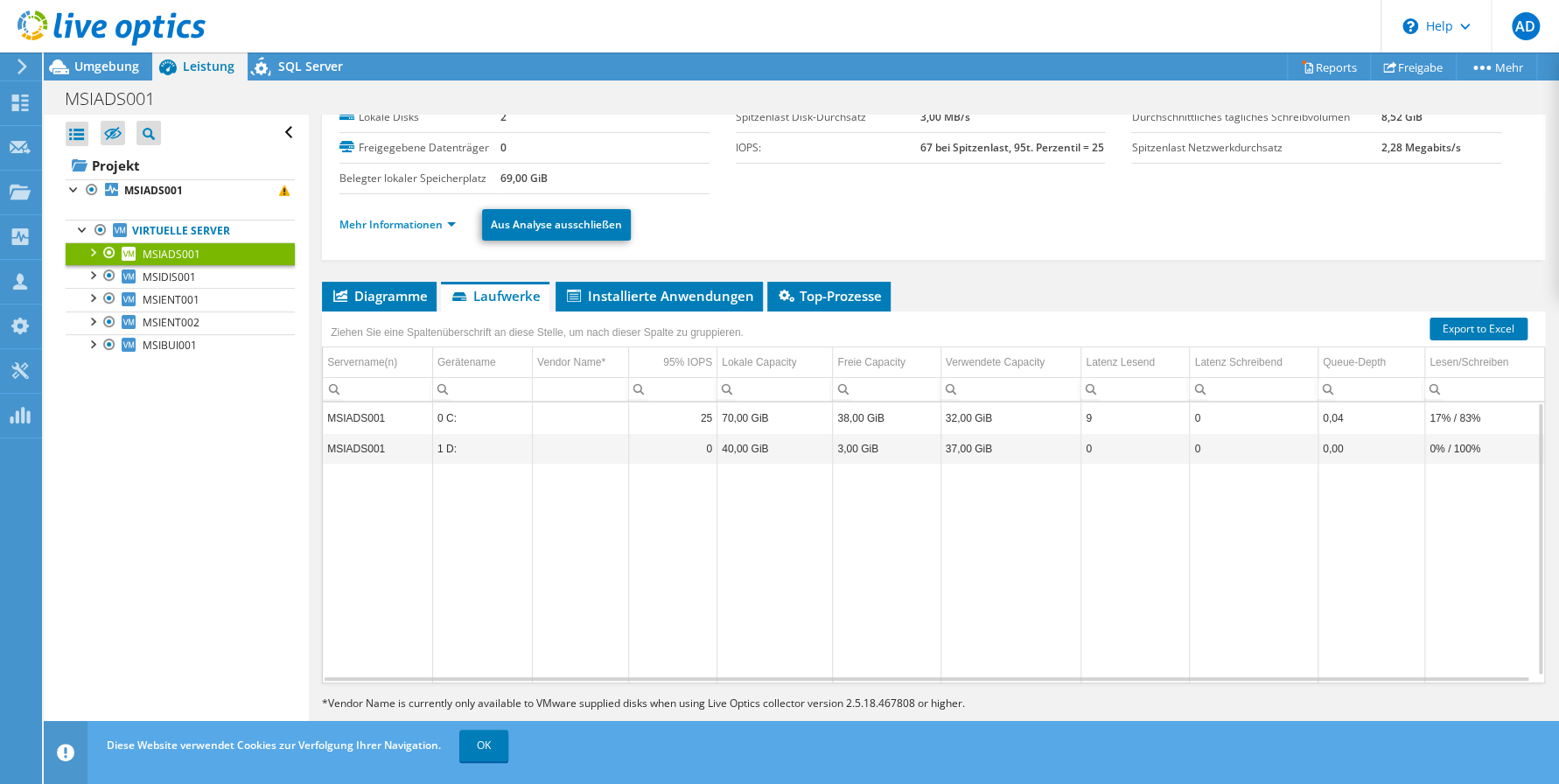
click at [399, 448] on td "MSIADS001" at bounding box center [377, 448] width 109 height 30
click at [387, 413] on td "MSIADS001" at bounding box center [377, 417] width 109 height 30
click at [389, 442] on td "MSIADS001" at bounding box center [377, 448] width 109 height 30
click at [392, 442] on td "MSIADS001" at bounding box center [377, 448] width 109 height 30
click at [157, 277] on span "MSIDIS001" at bounding box center [169, 277] width 53 height 15
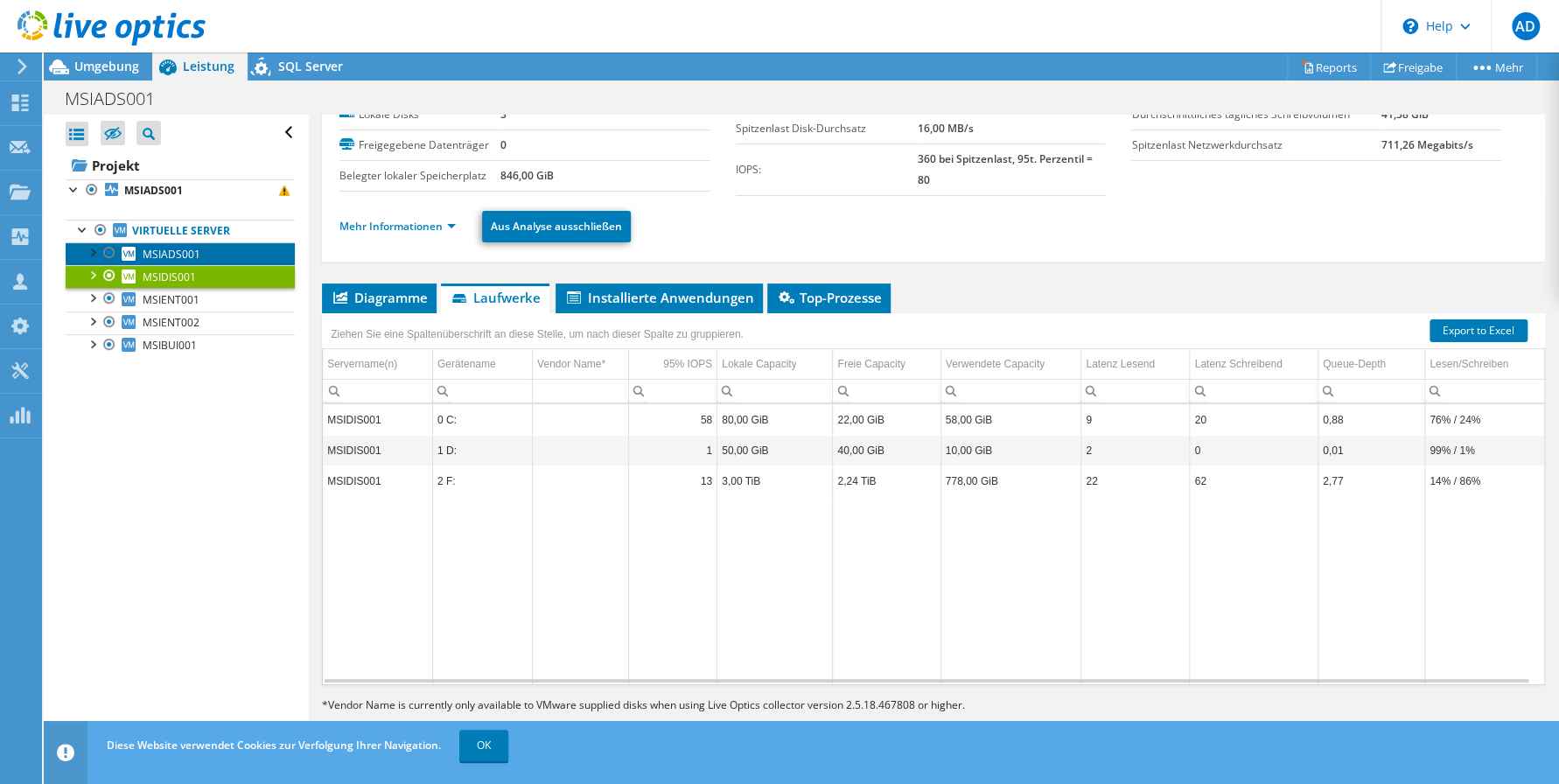
click at [156, 244] on link "MSIADS001" at bounding box center [179, 254] width 229 height 23
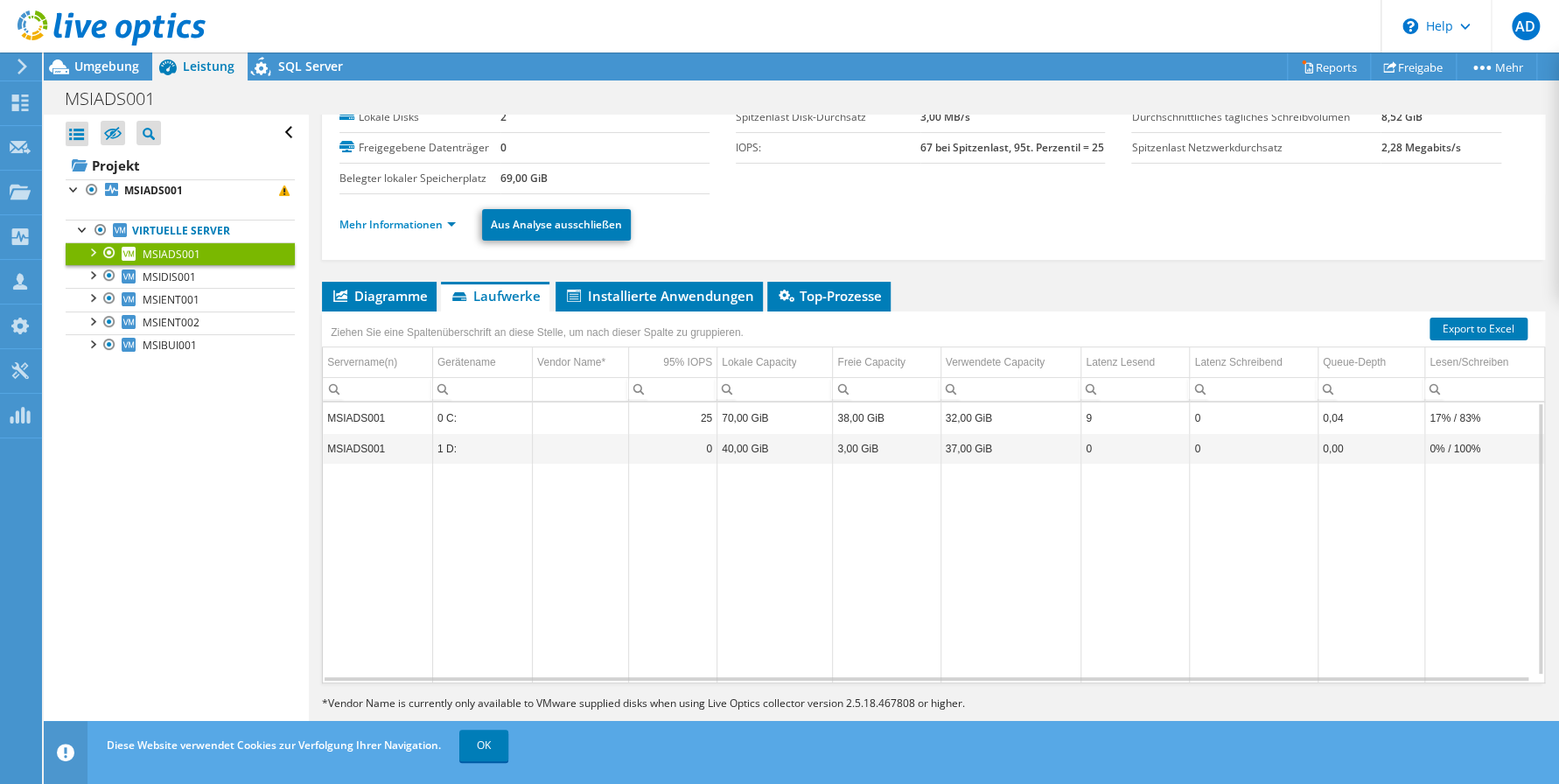
click at [854, 447] on td "3,00 GiB" at bounding box center [886, 448] width 108 height 30
click at [165, 276] on span "MSIDIS001" at bounding box center [169, 277] width 53 height 15
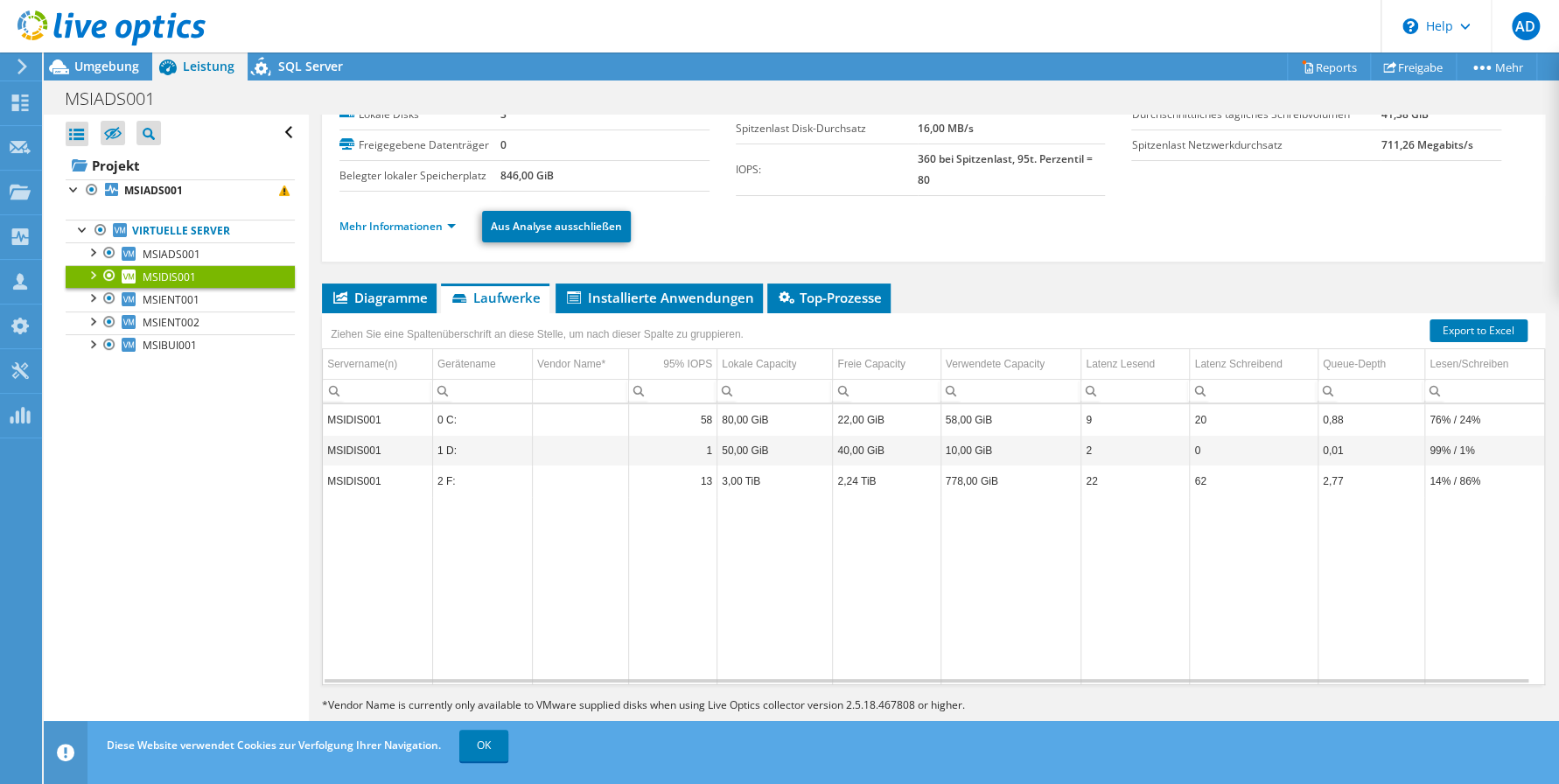
click at [97, 268] on div at bounding box center [91, 273] width 17 height 17
click at [671, 291] on span "Installierte Anwendungen" at bounding box center [659, 297] width 190 height 17
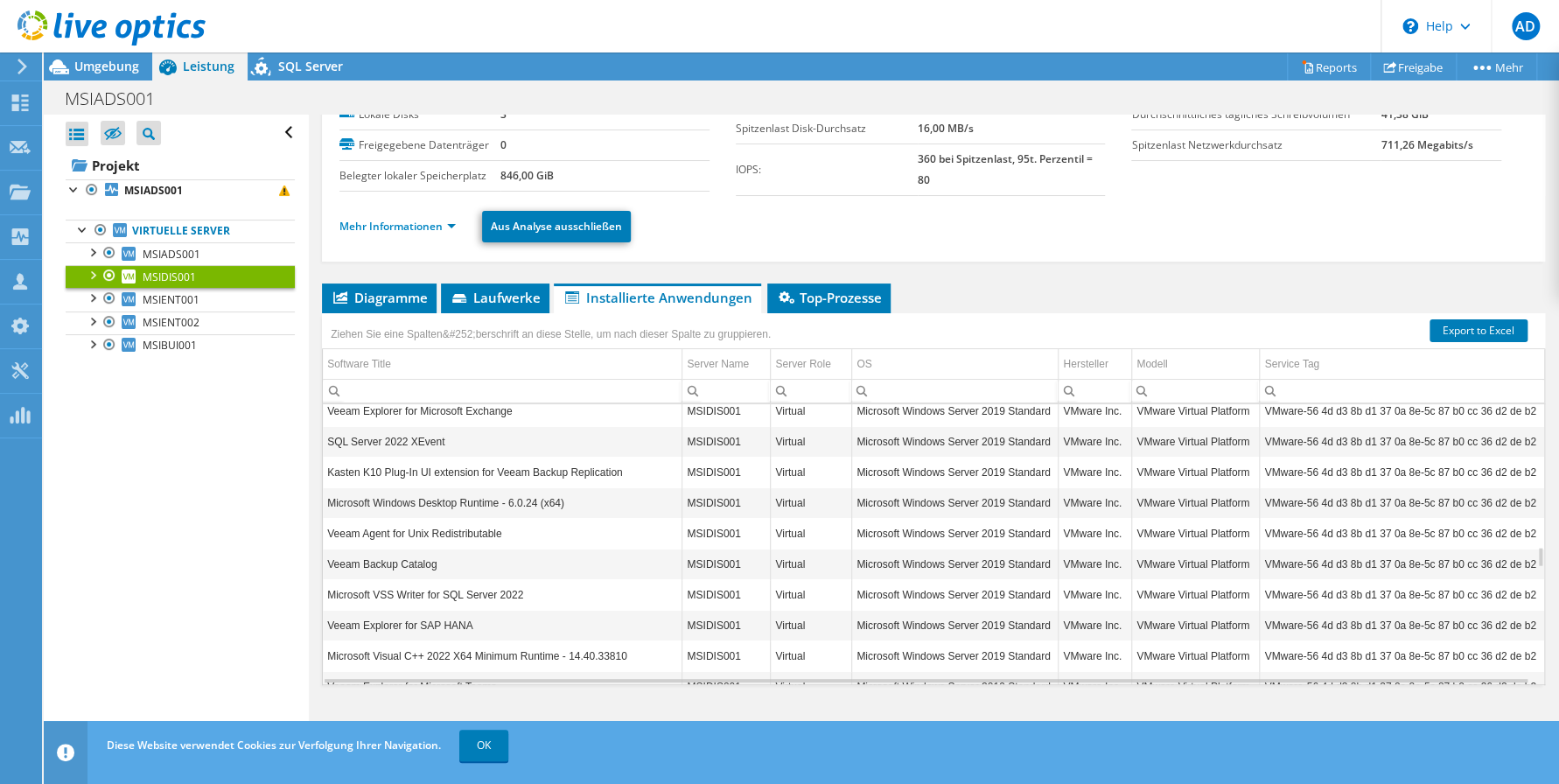
scroll to position [1890, 0]
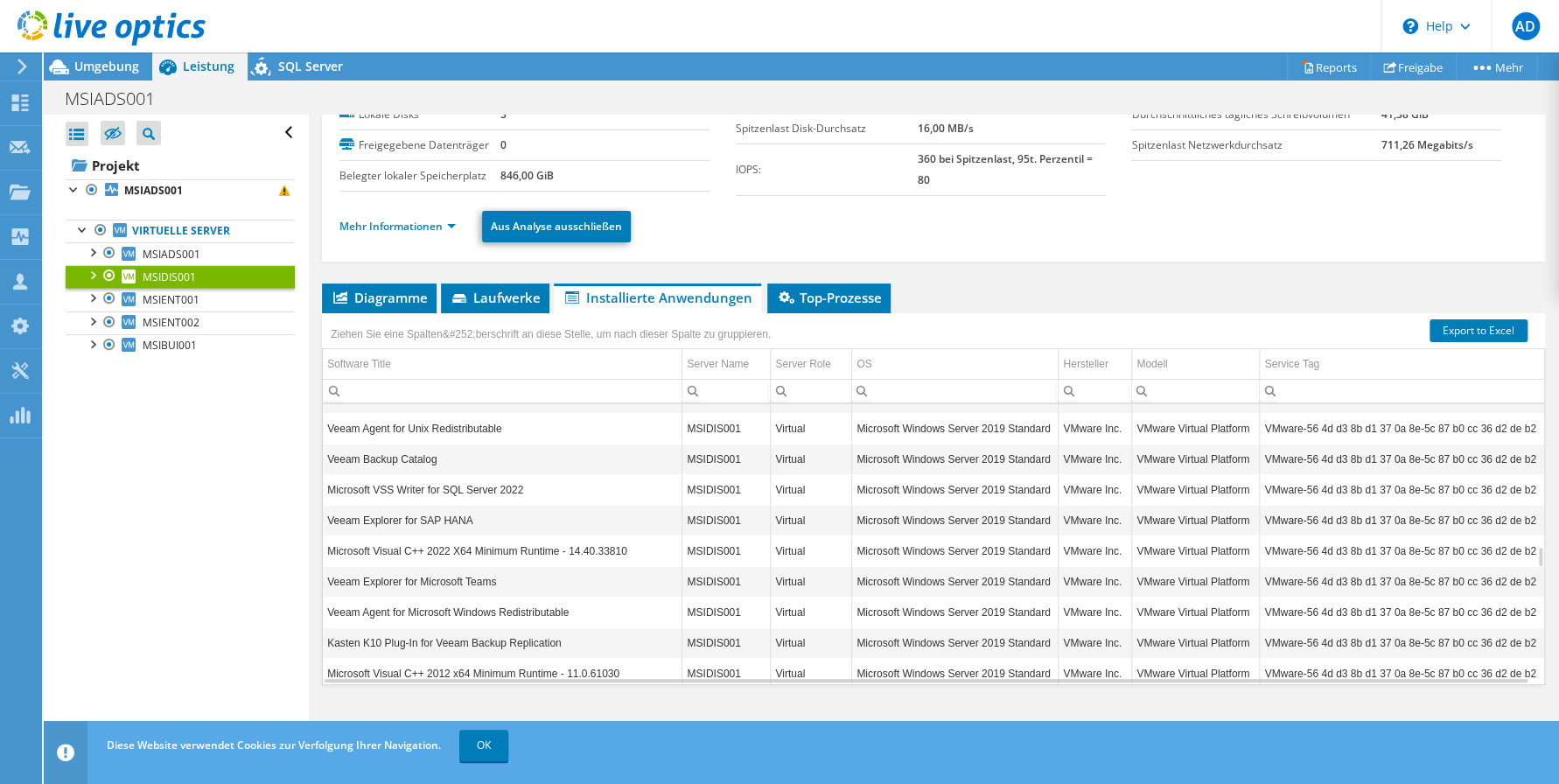
click at [441, 566] on td "Veeam Explorer for Microsoft Teams" at bounding box center [502, 581] width 359 height 30
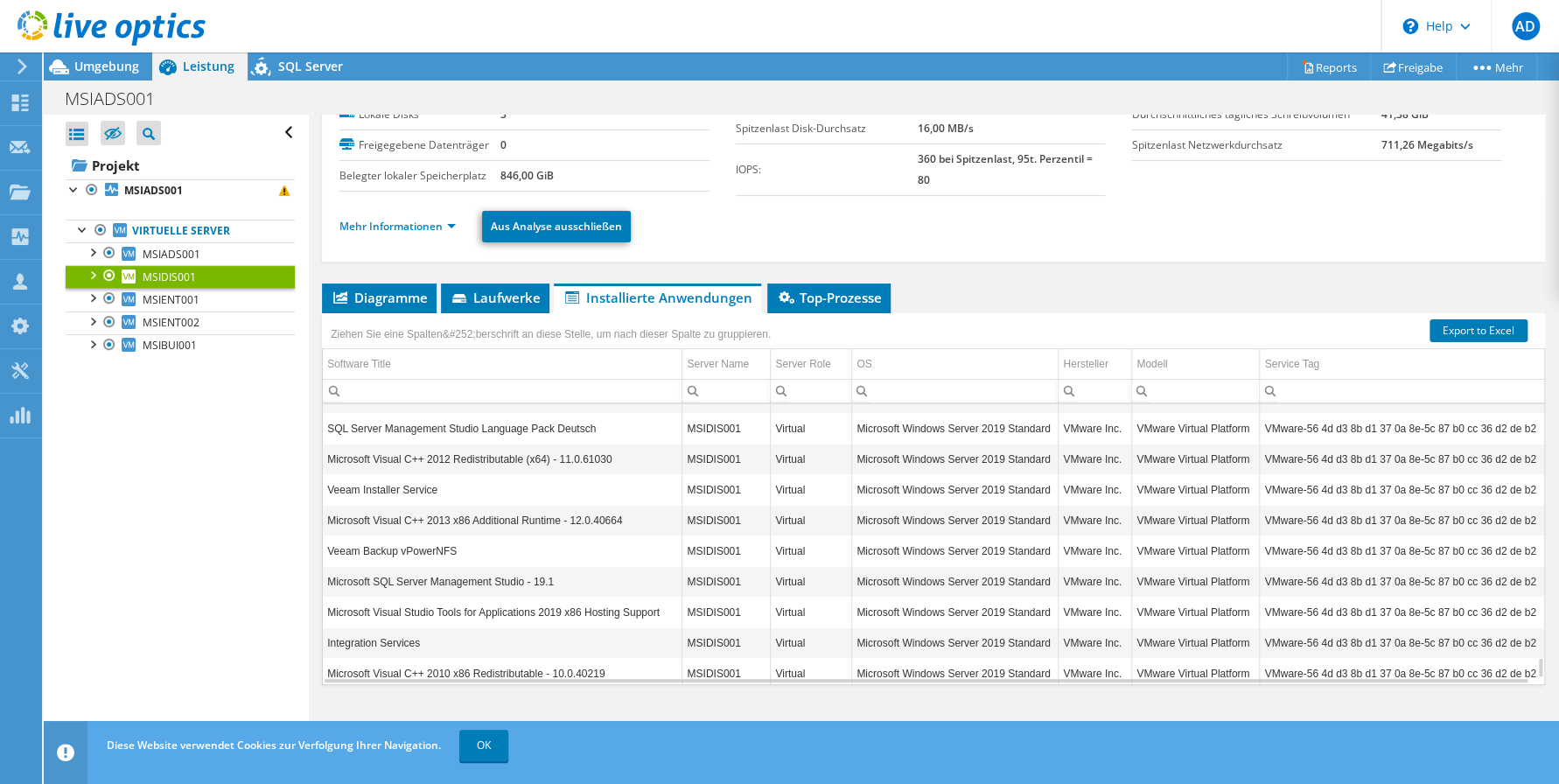
scroll to position [3440, 0]
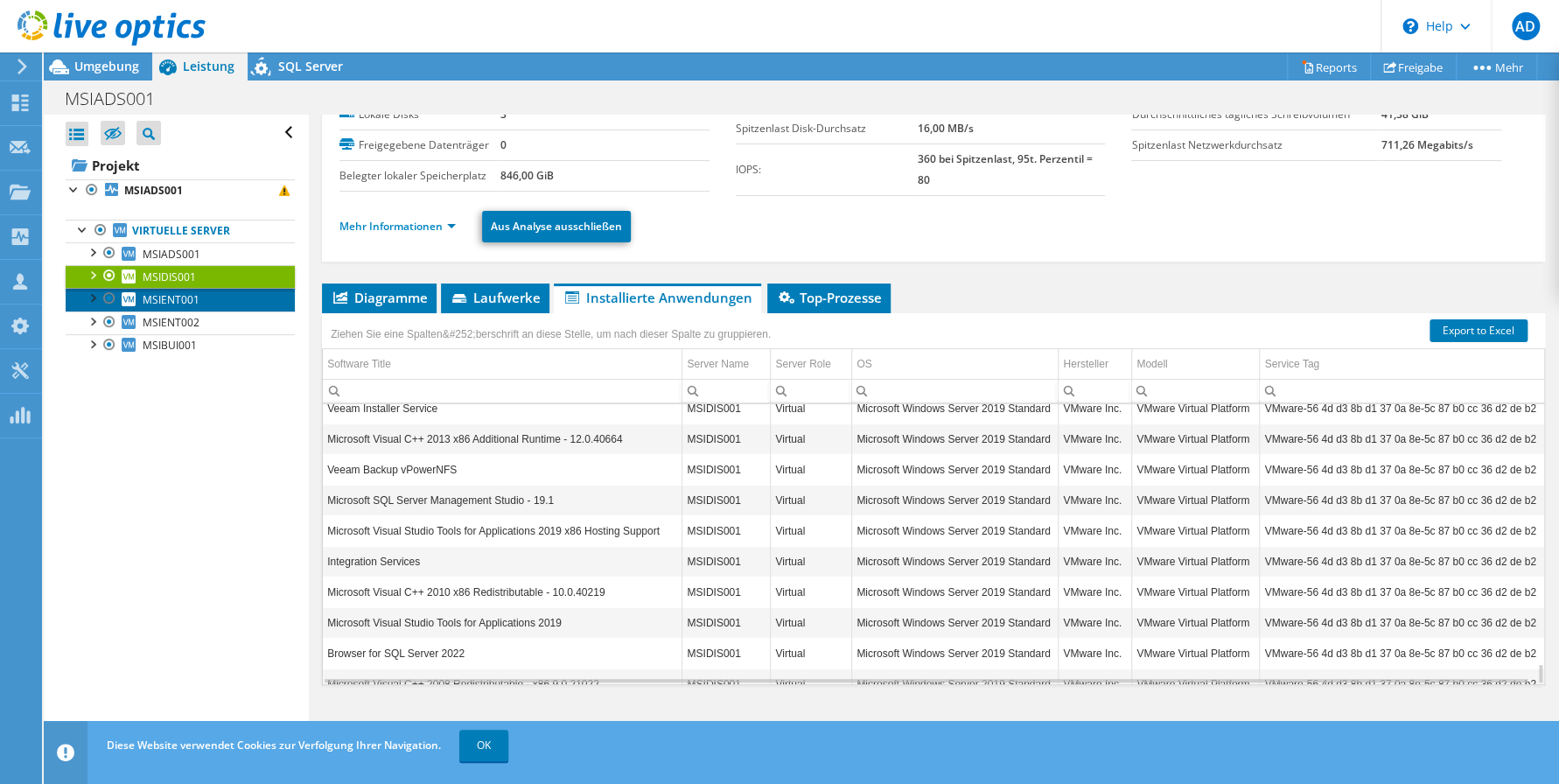
click at [177, 301] on span "MSIENT001" at bounding box center [171, 300] width 57 height 15
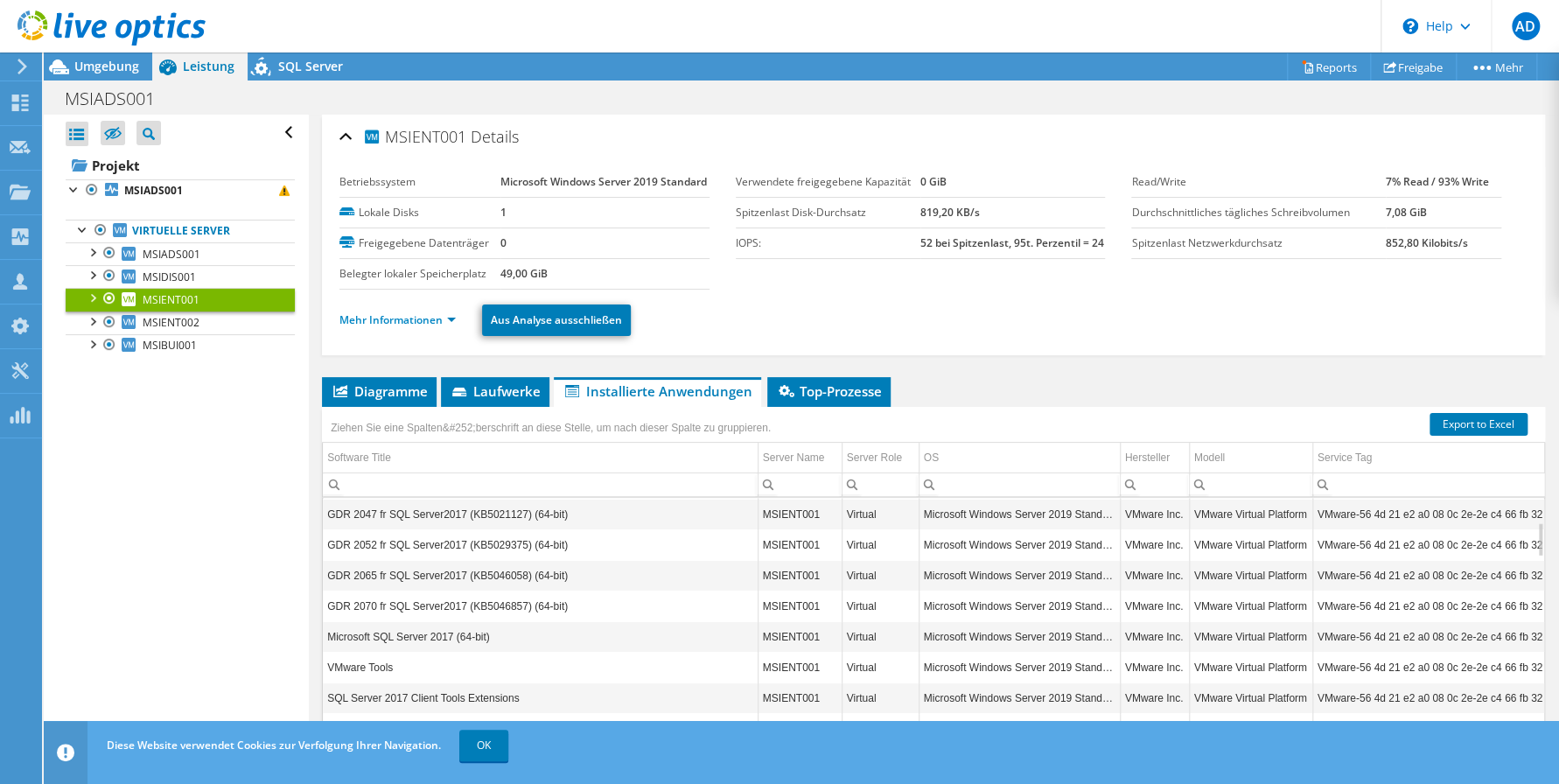
scroll to position [0, 0]
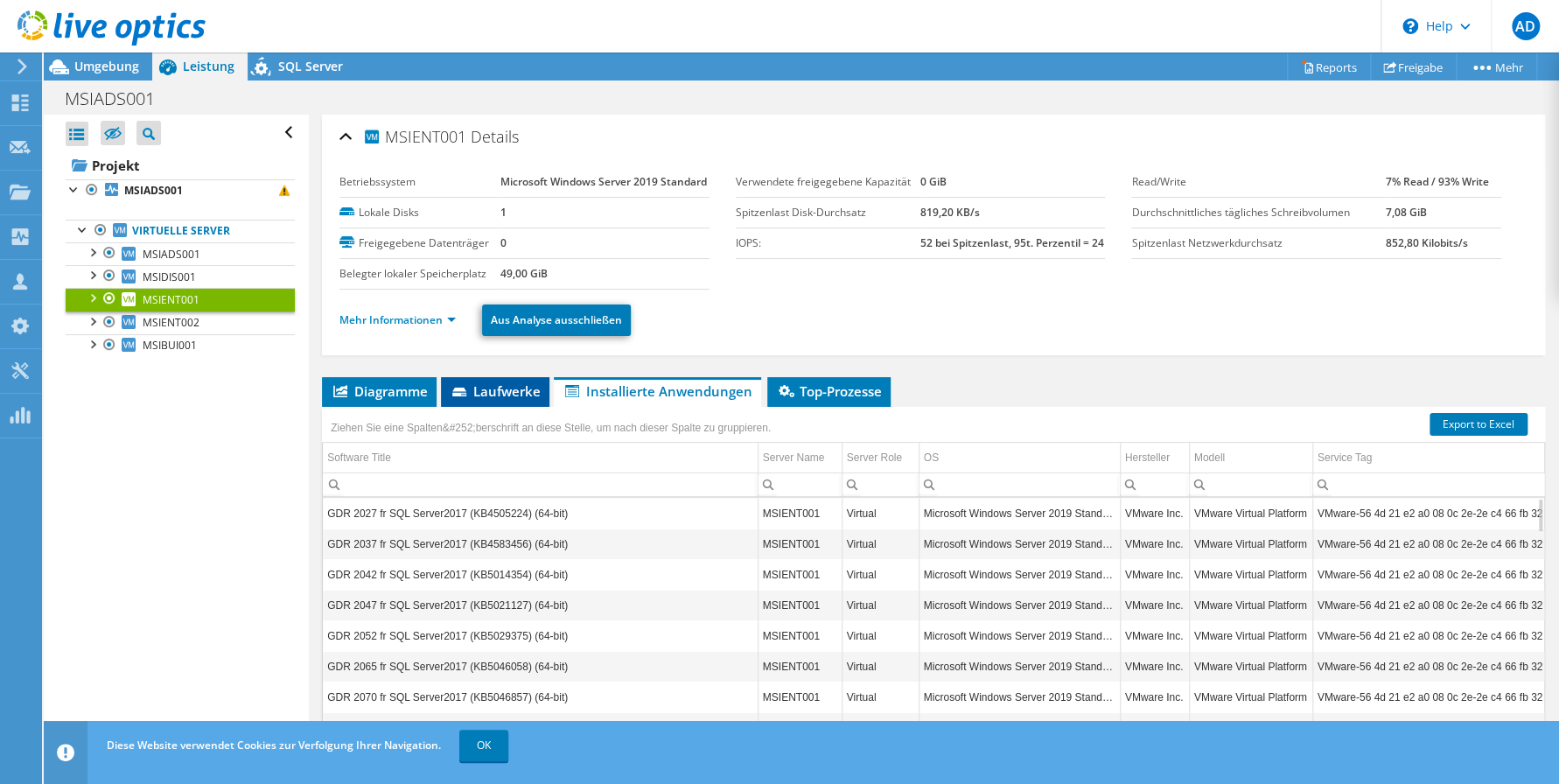
click at [506, 392] on span "Laufwerke" at bounding box center [495, 391] width 91 height 17
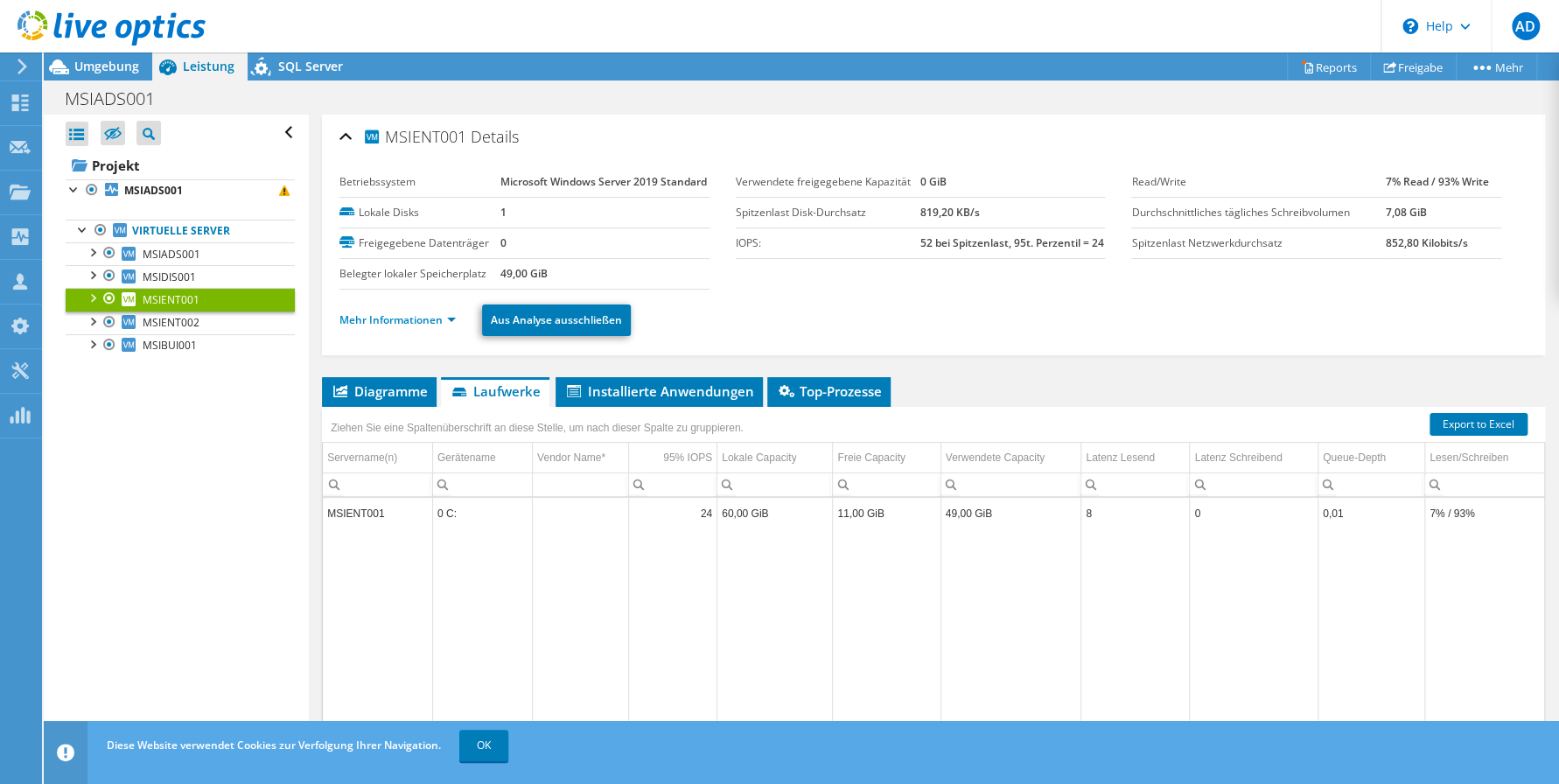
click at [399, 511] on td "MSIENT001" at bounding box center [377, 512] width 109 height 30
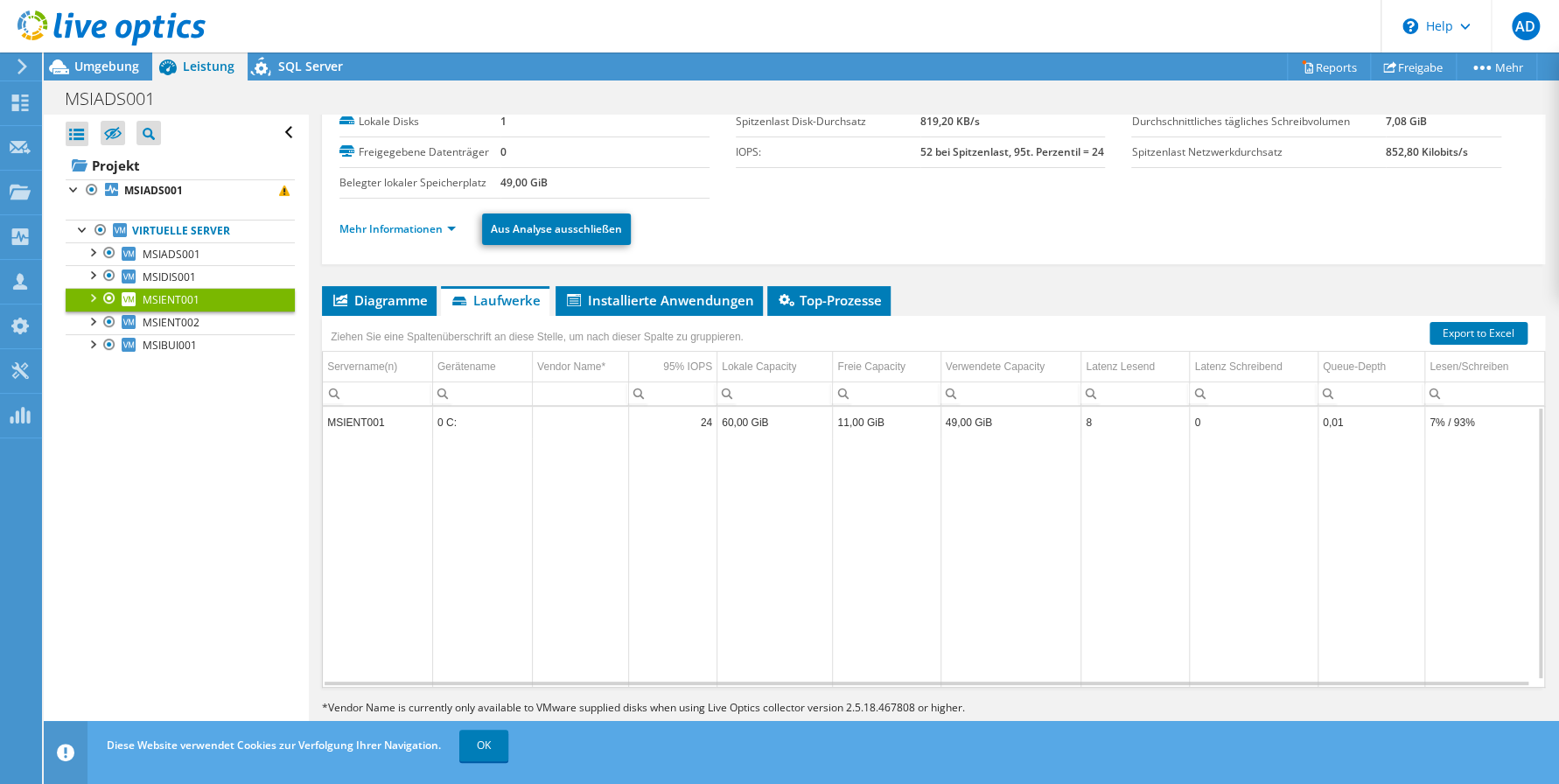
scroll to position [98, 0]
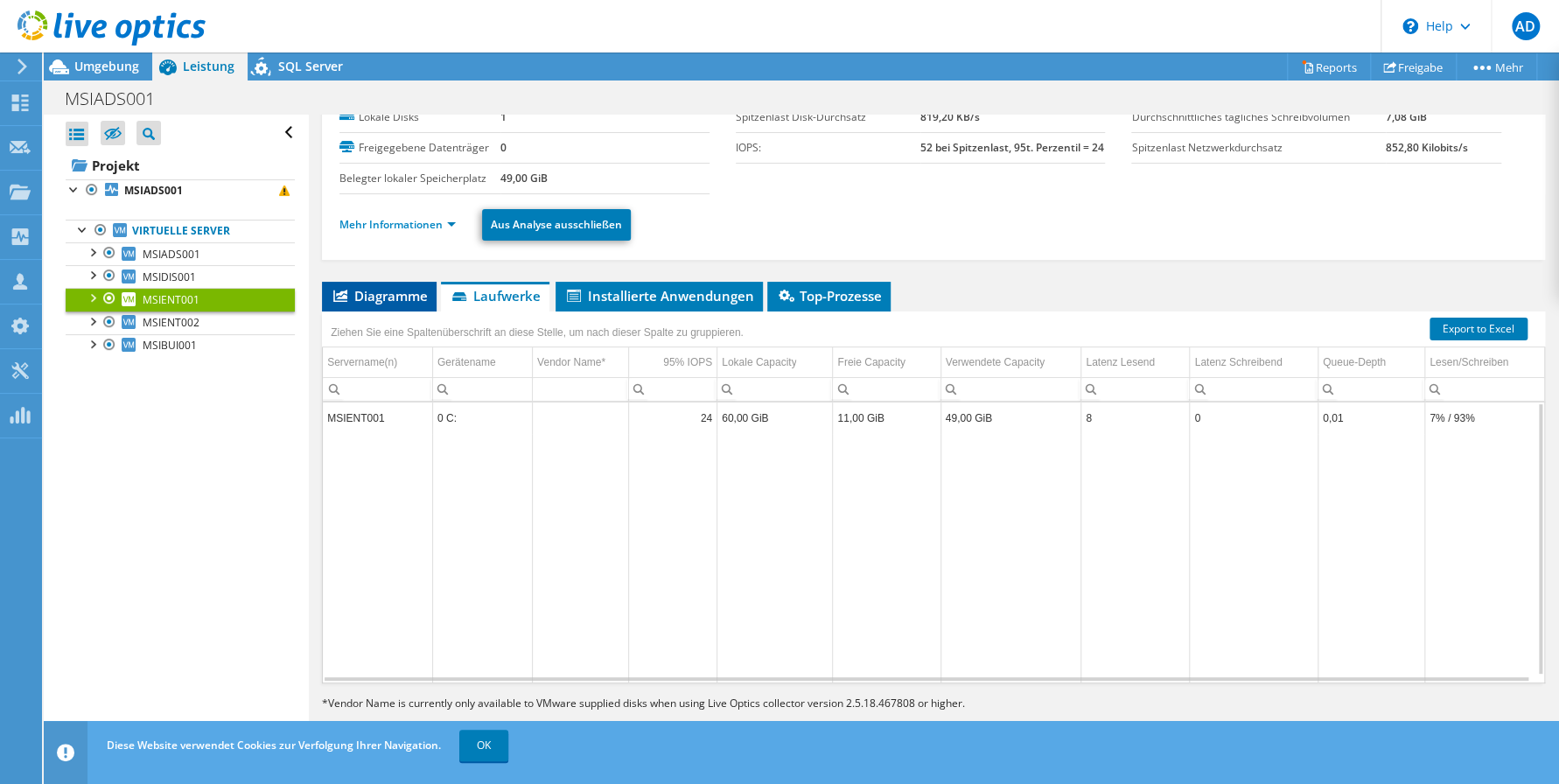
click at [386, 301] on span "Diagramme" at bounding box center [380, 295] width 97 height 17
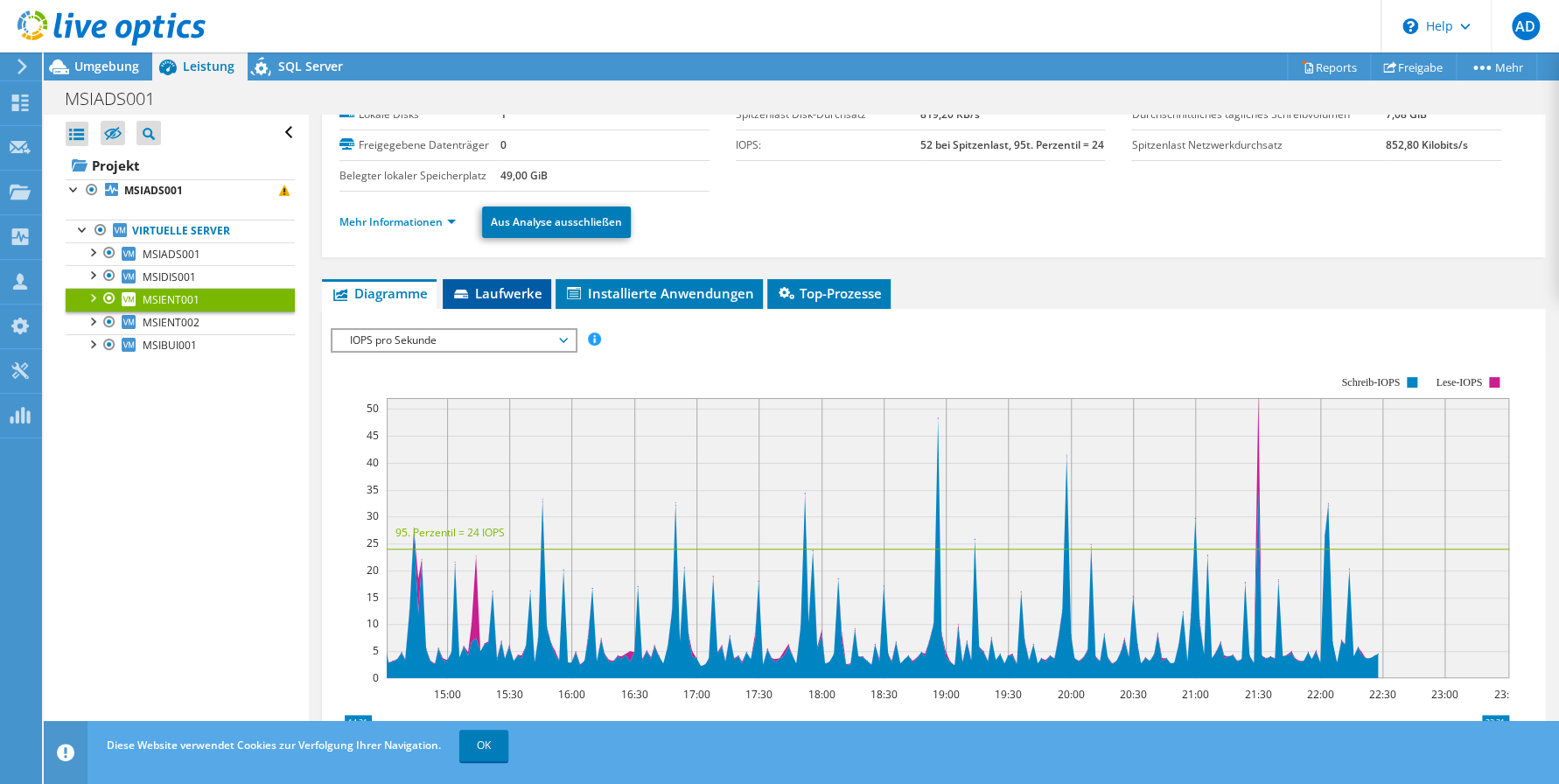
click at [490, 304] on li "Laufwerke" at bounding box center [497, 294] width 108 height 29
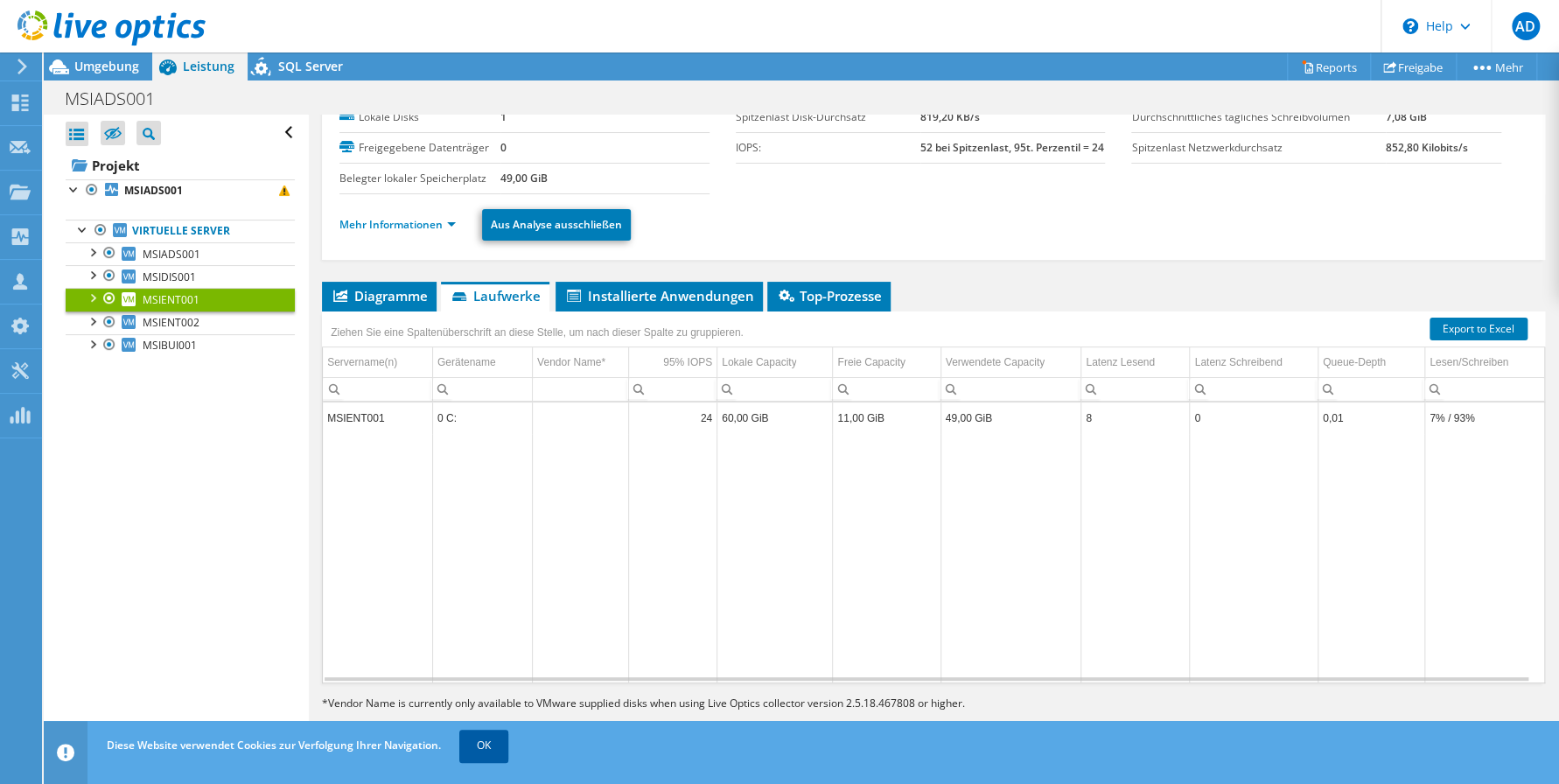
click at [504, 744] on link "OK" at bounding box center [484, 745] width 49 height 31
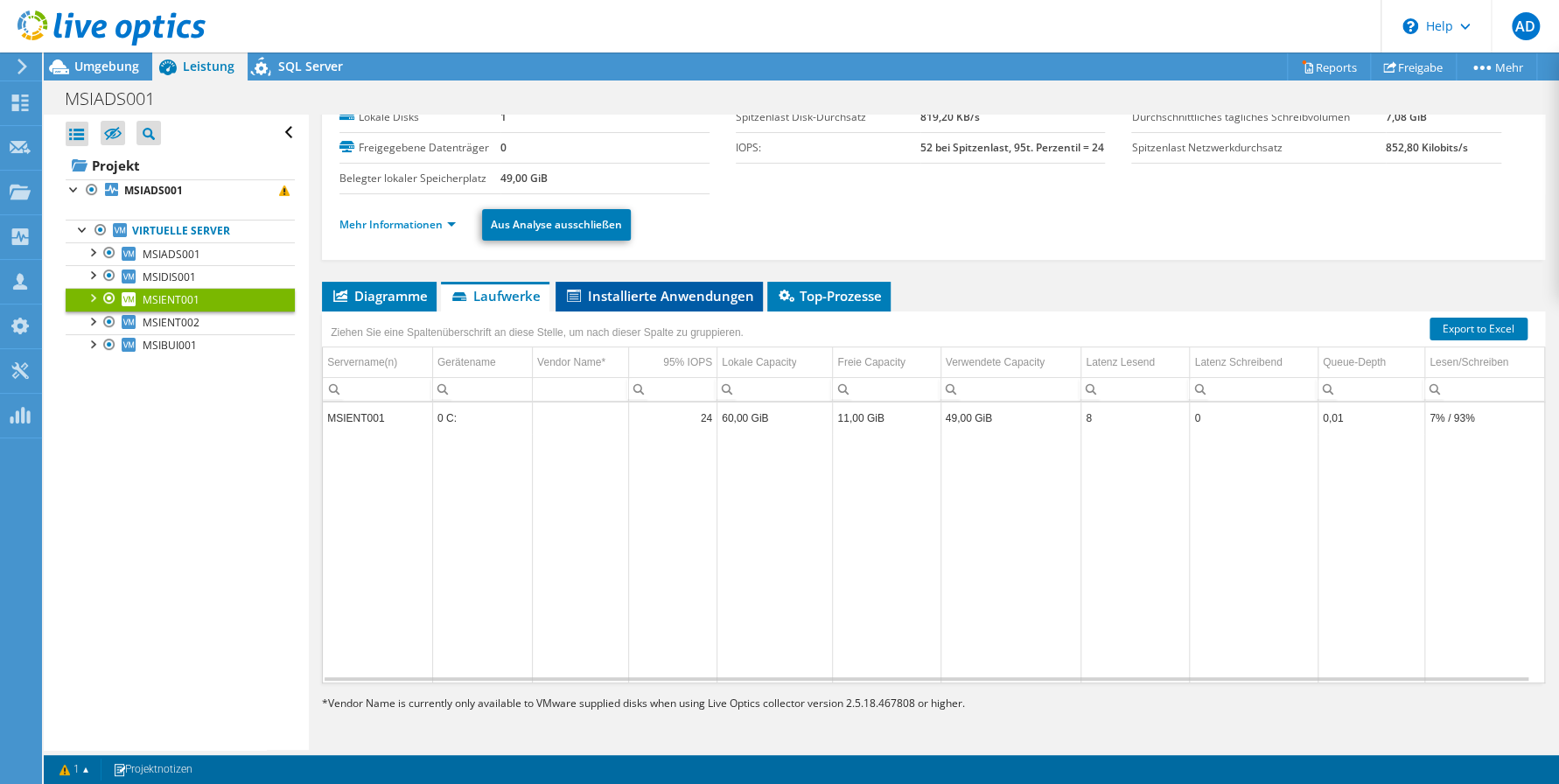
click at [623, 292] on span "Installierte Anwendungen" at bounding box center [659, 295] width 190 height 17
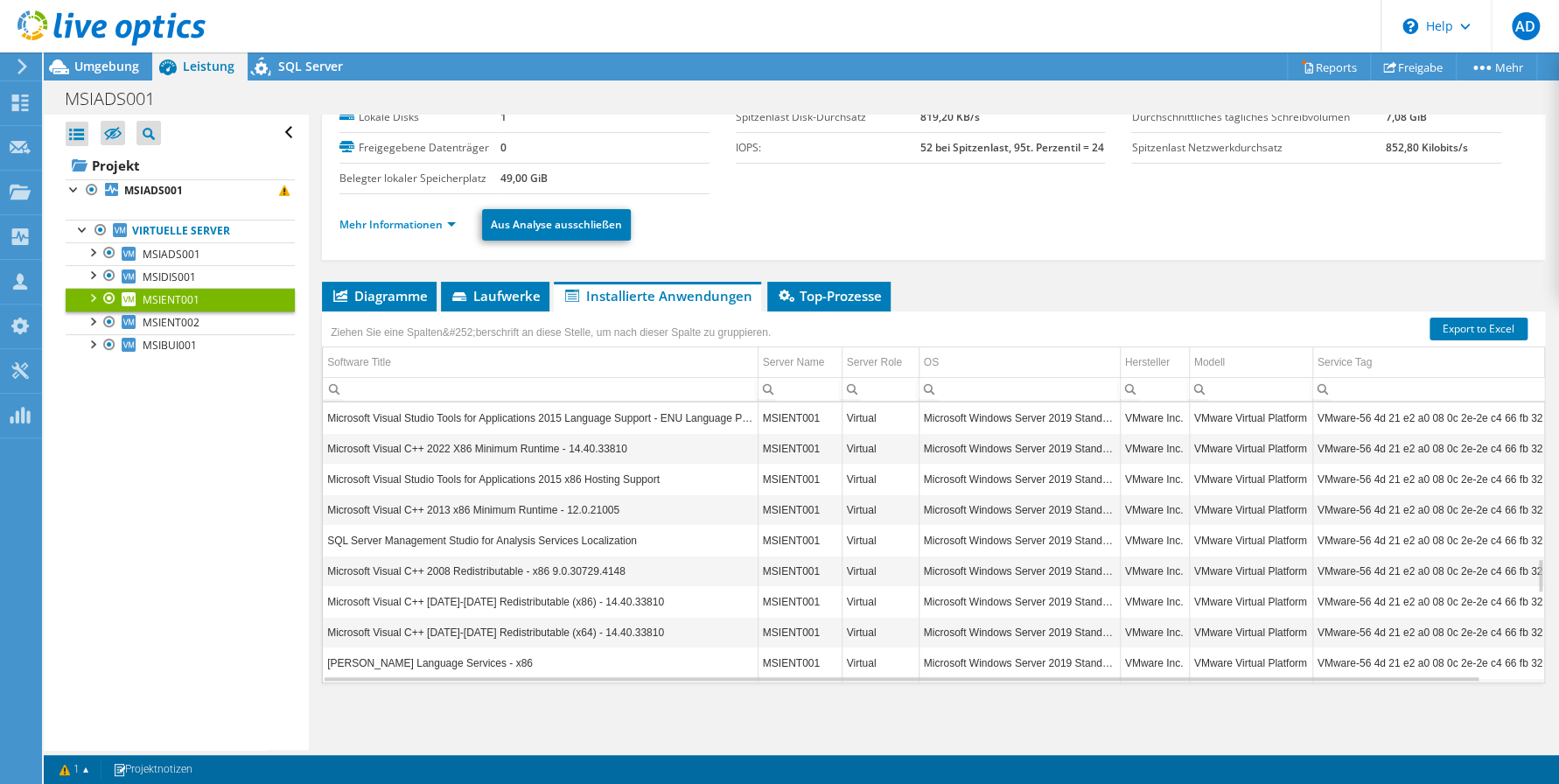
scroll to position [1574, 0]
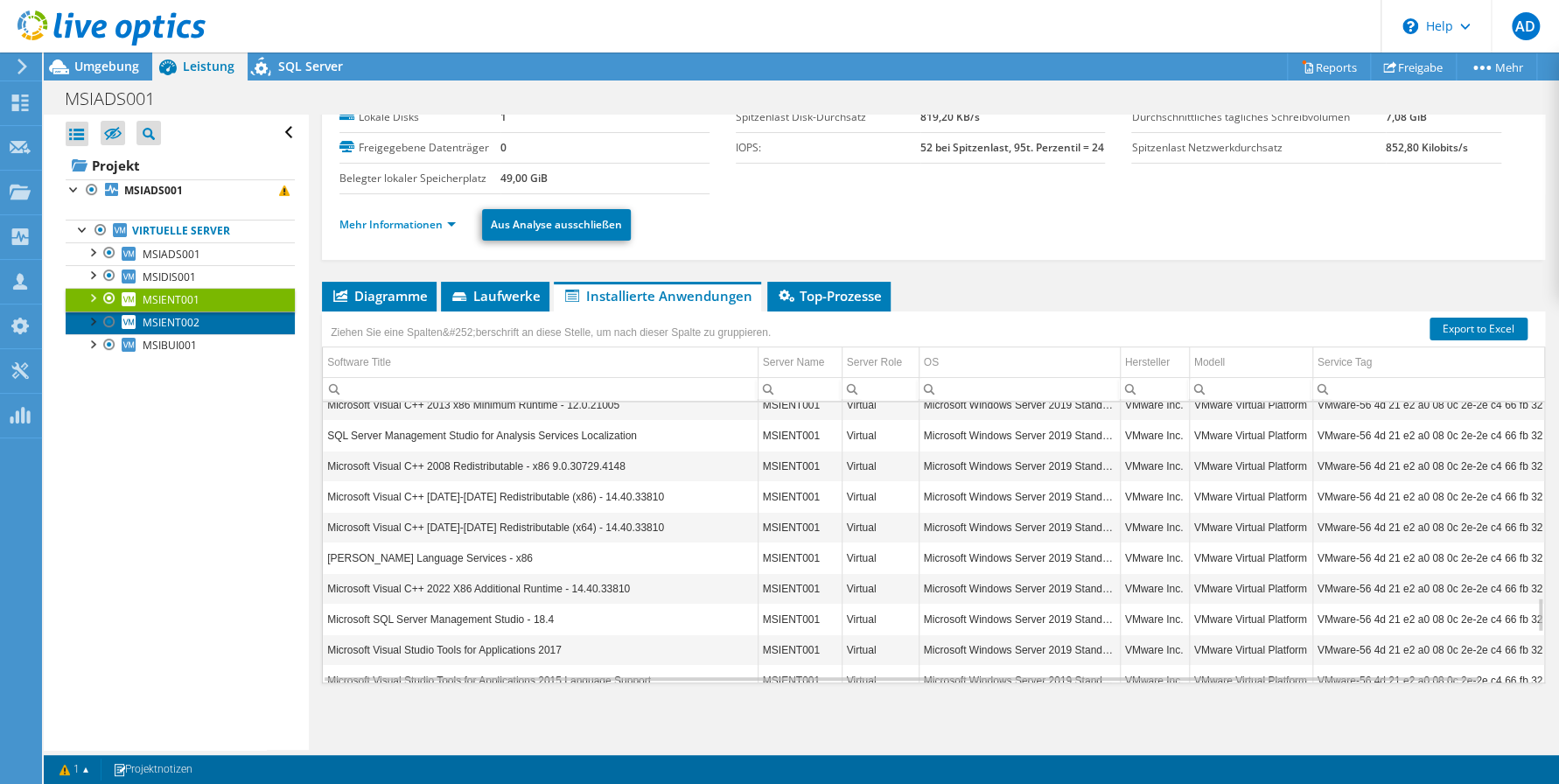
click at [170, 317] on span "MSIENT002" at bounding box center [171, 323] width 57 height 15
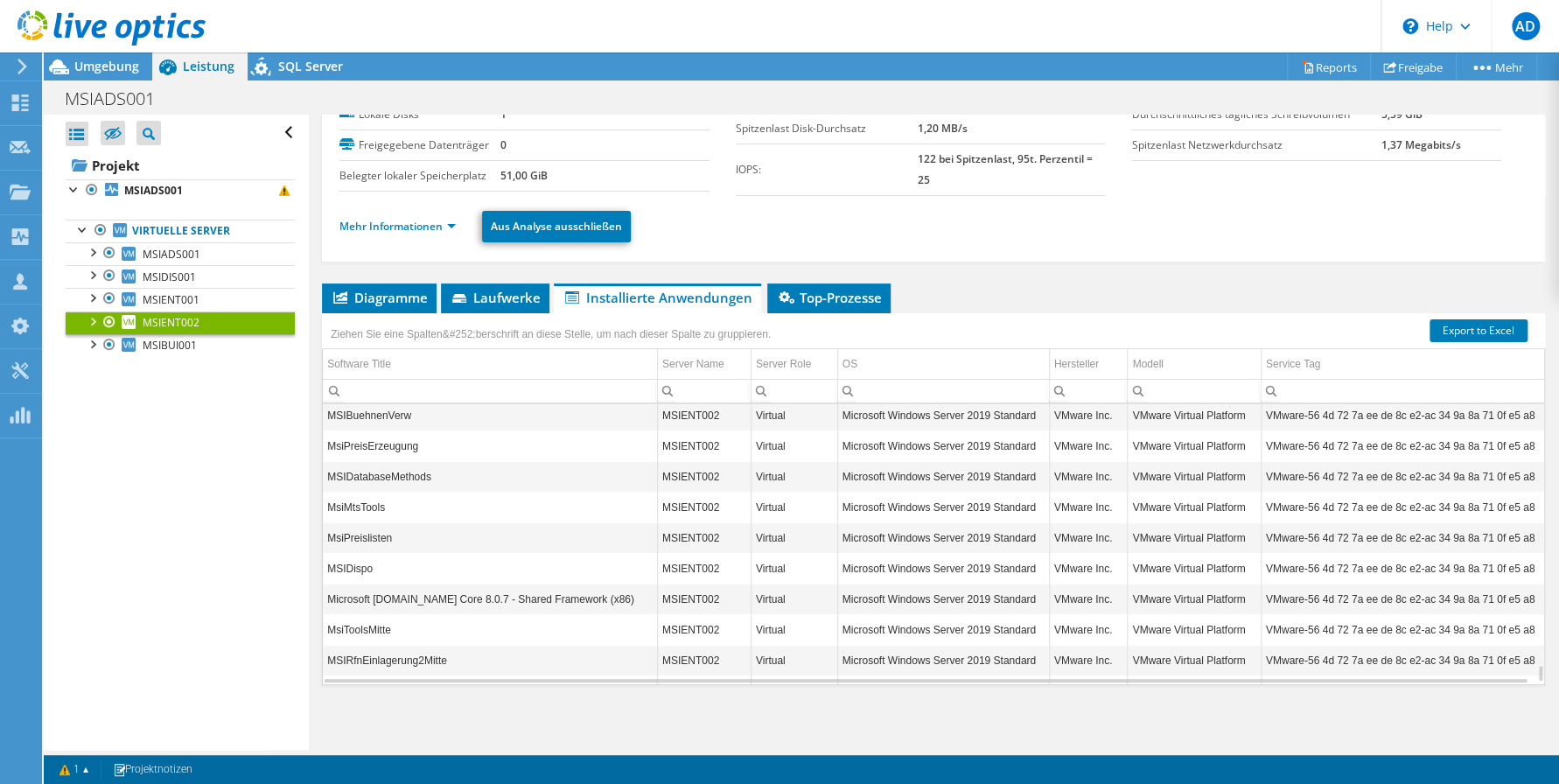
scroll to position [4232, 0]
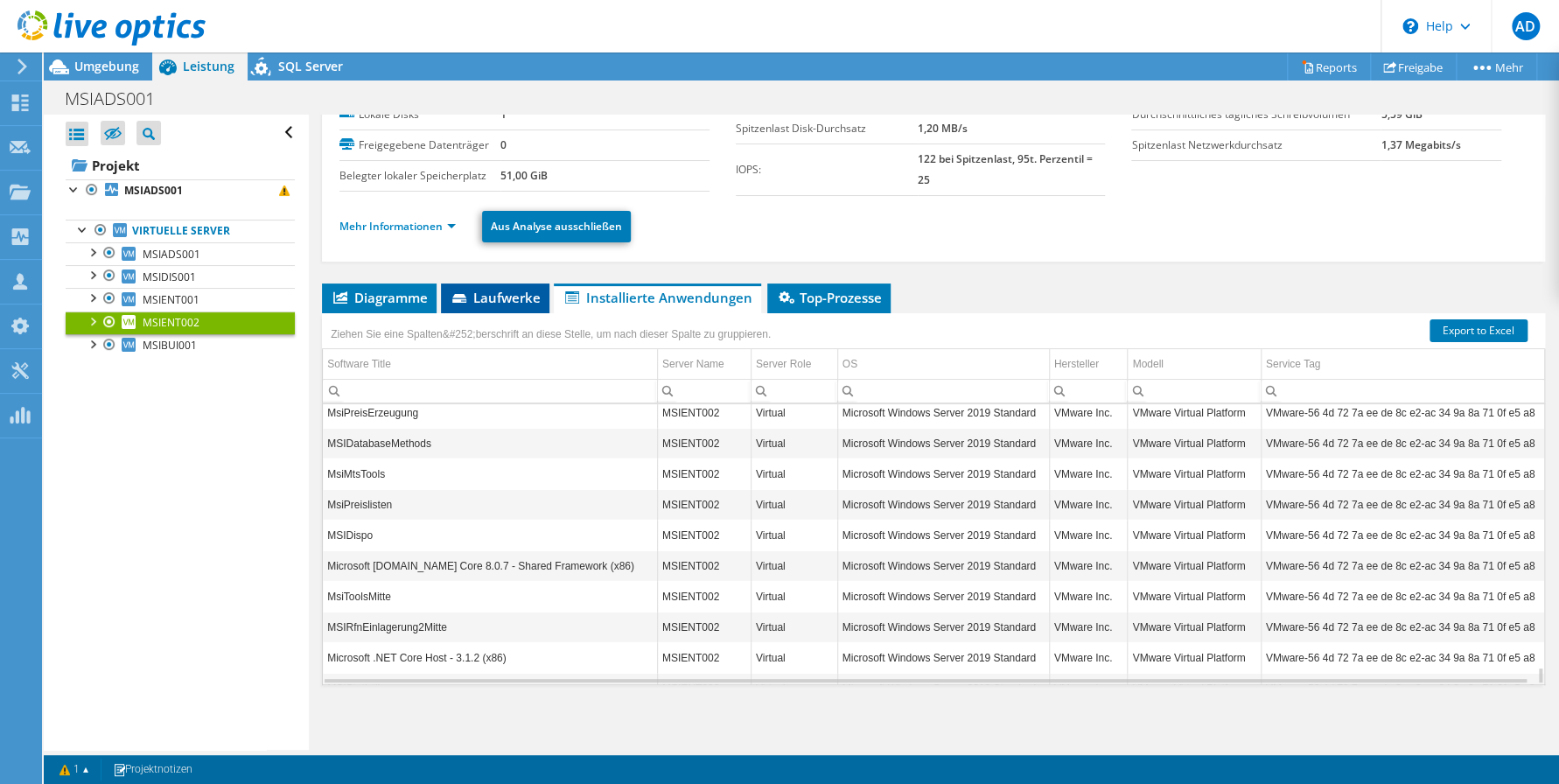
click at [468, 303] on li "Laufwerke" at bounding box center [495, 298] width 108 height 29
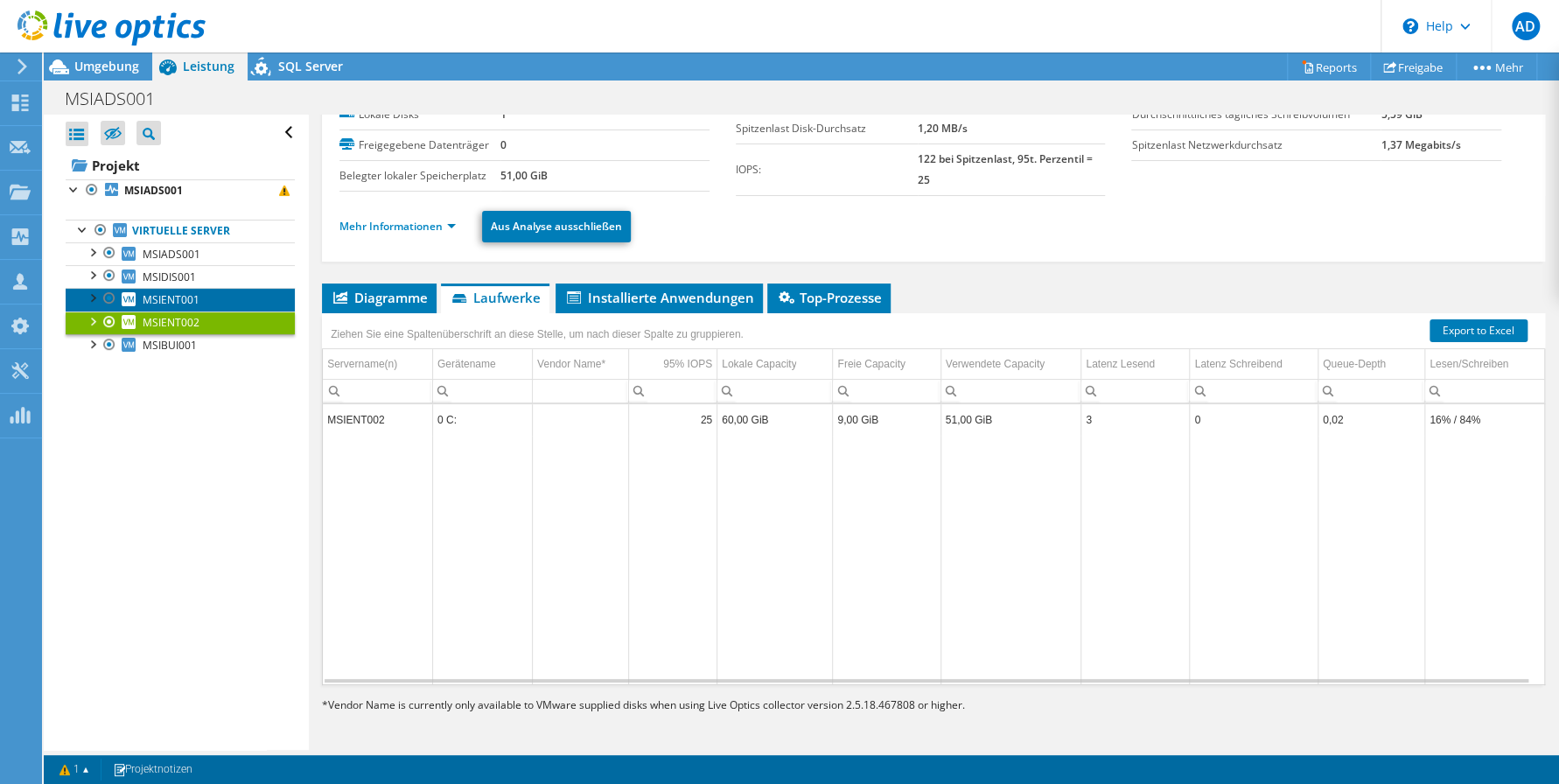
click at [188, 297] on span "MSIENT001" at bounding box center [171, 300] width 57 height 15
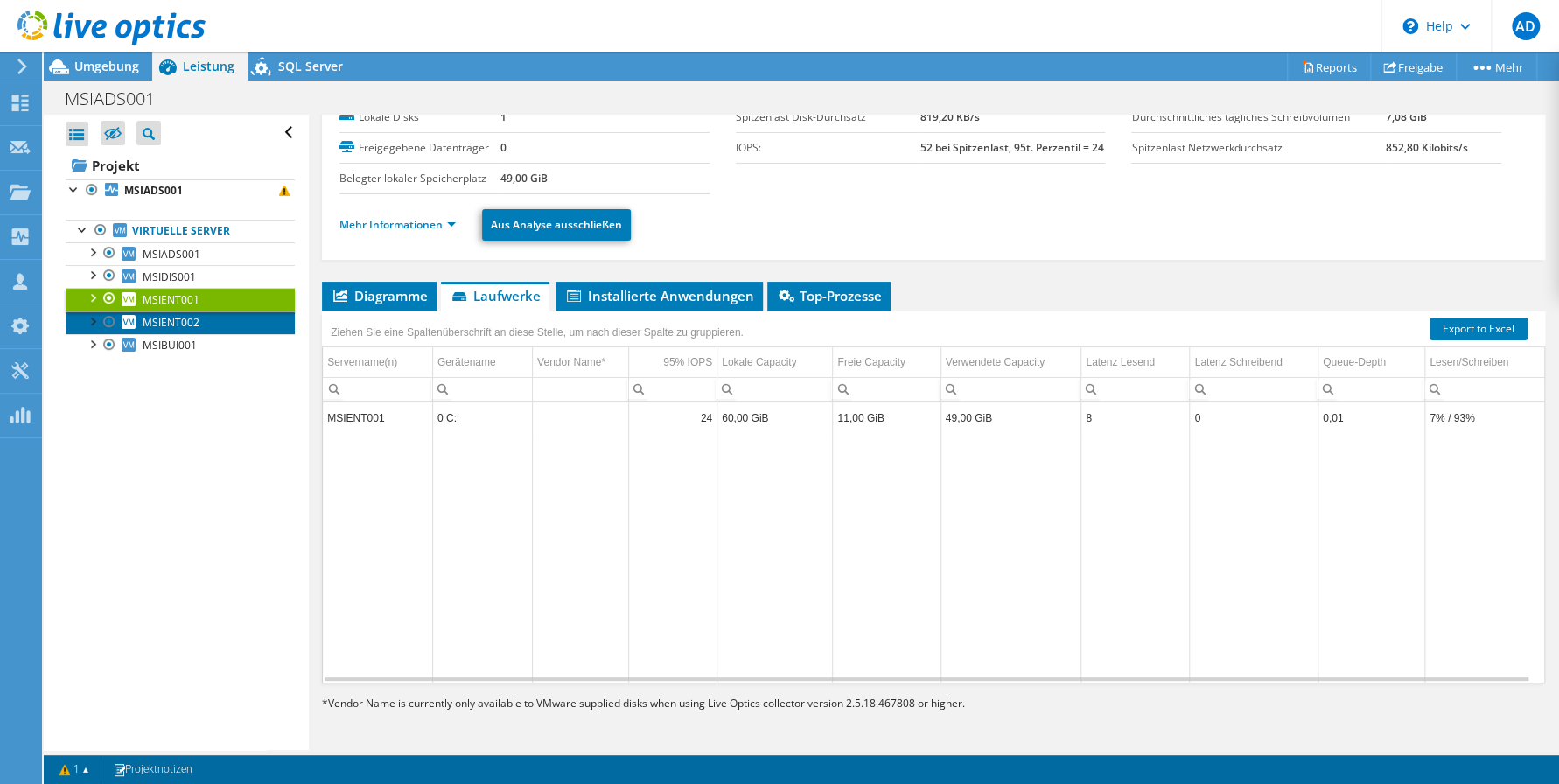
click at [166, 317] on span "MSIENT002" at bounding box center [171, 323] width 57 height 15
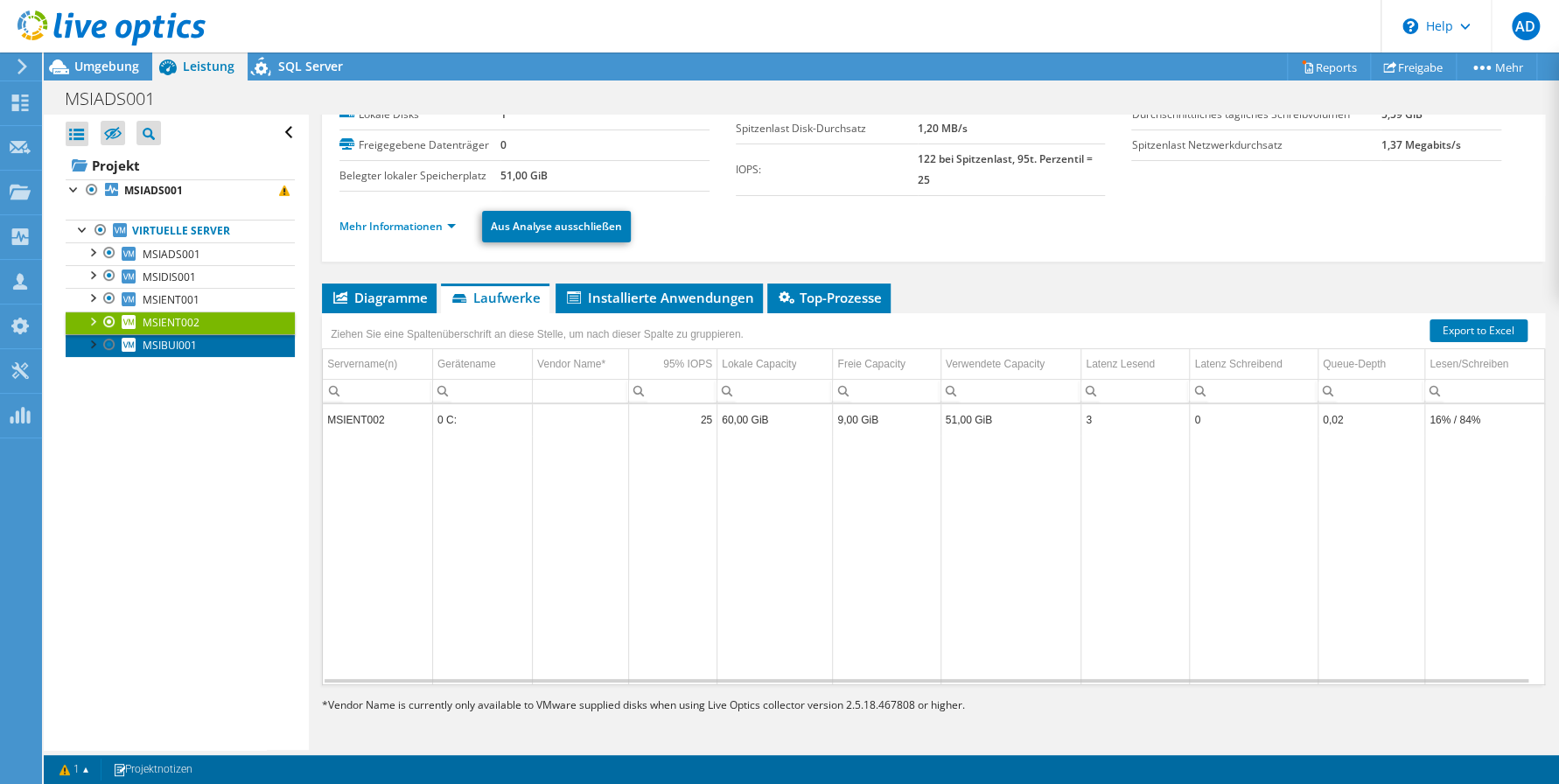
click at [165, 342] on span "MSIBUI001" at bounding box center [169, 345] width 54 height 15
click at [188, 322] on span "MSIENT002" at bounding box center [171, 323] width 57 height 15
click at [94, 317] on div at bounding box center [91, 320] width 17 height 17
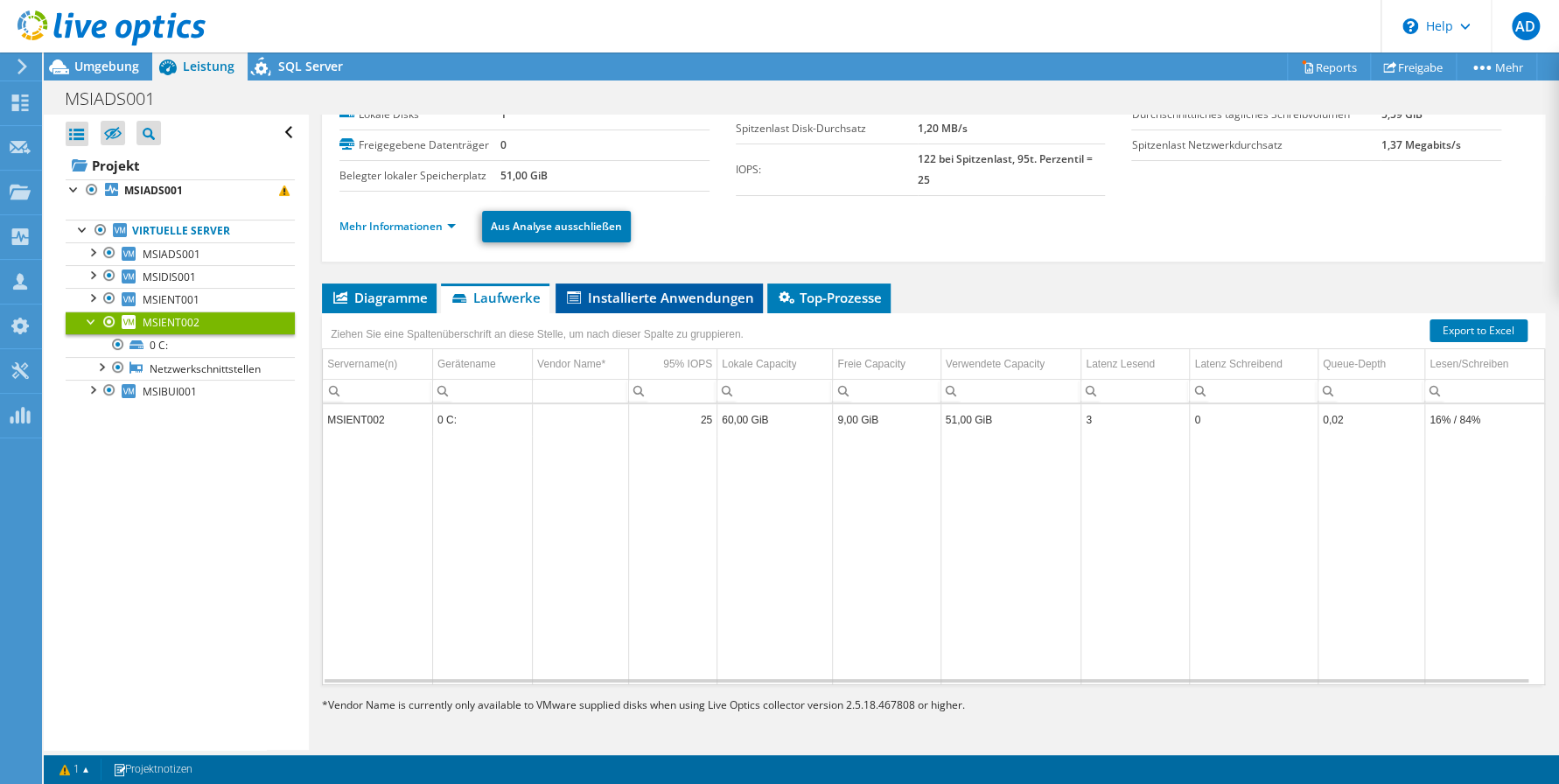
click at [646, 299] on span "Installierte Anwendungen" at bounding box center [659, 297] width 190 height 17
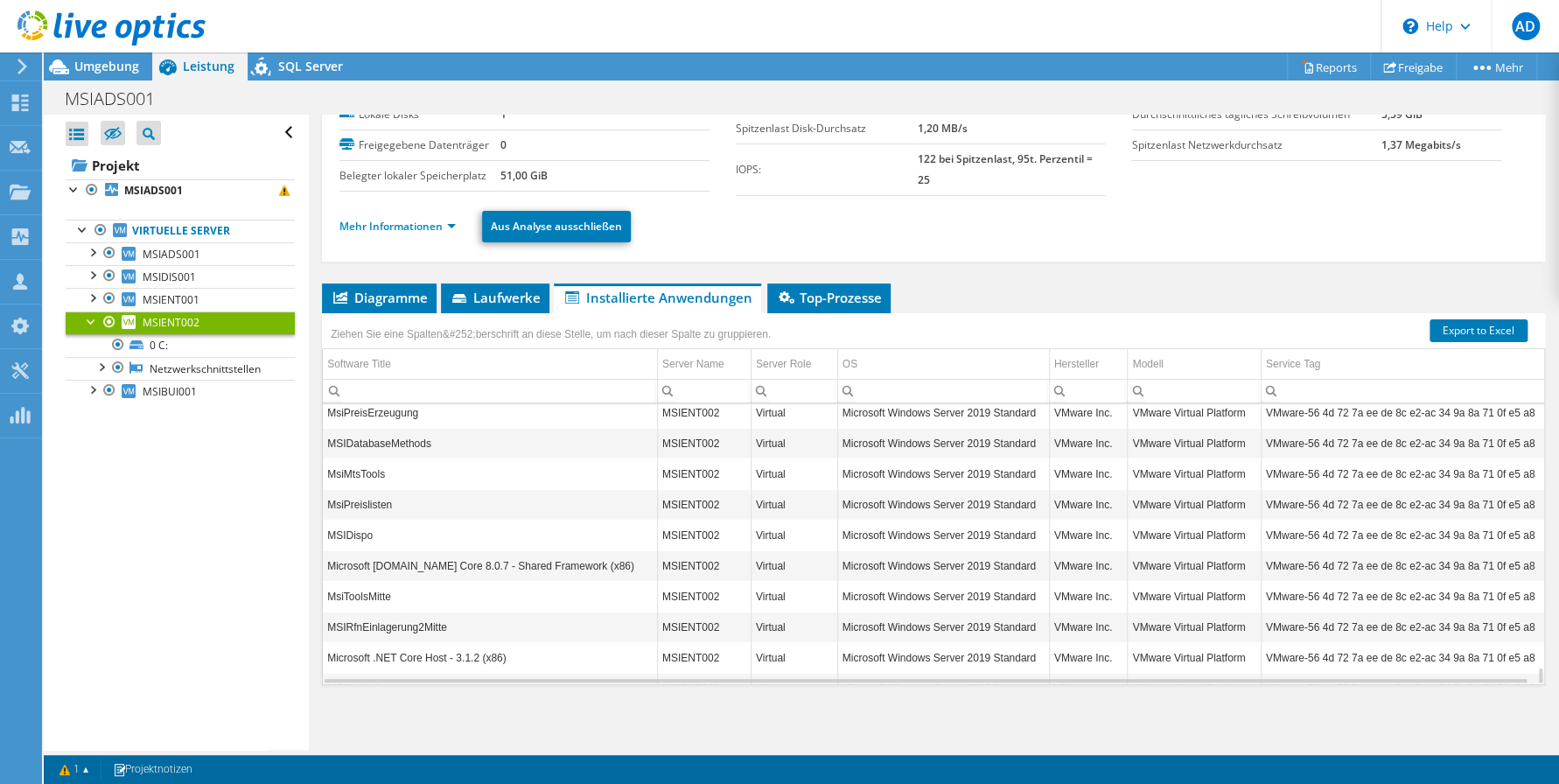
click at [88, 319] on div at bounding box center [91, 320] width 17 height 17
click at [74, 767] on link "1" at bounding box center [74, 769] width 54 height 22
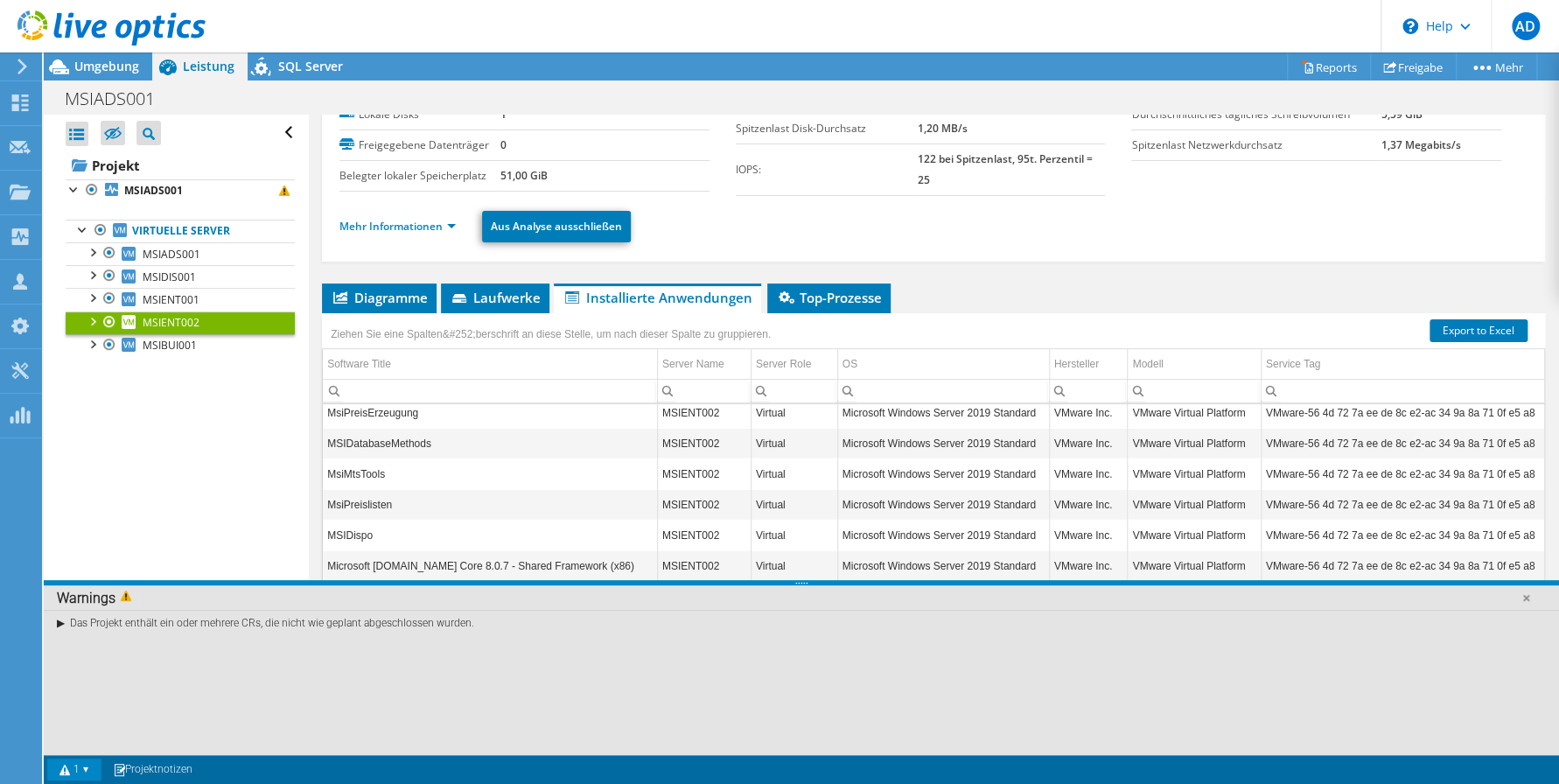
click at [143, 524] on div "Alle öffnen Alle schließen Ausgeschlossene Knoten verbergen Projektbaumfilter" at bounding box center [176, 432] width 264 height 635
click at [1530, 601] on link at bounding box center [1525, 597] width 17 height 17
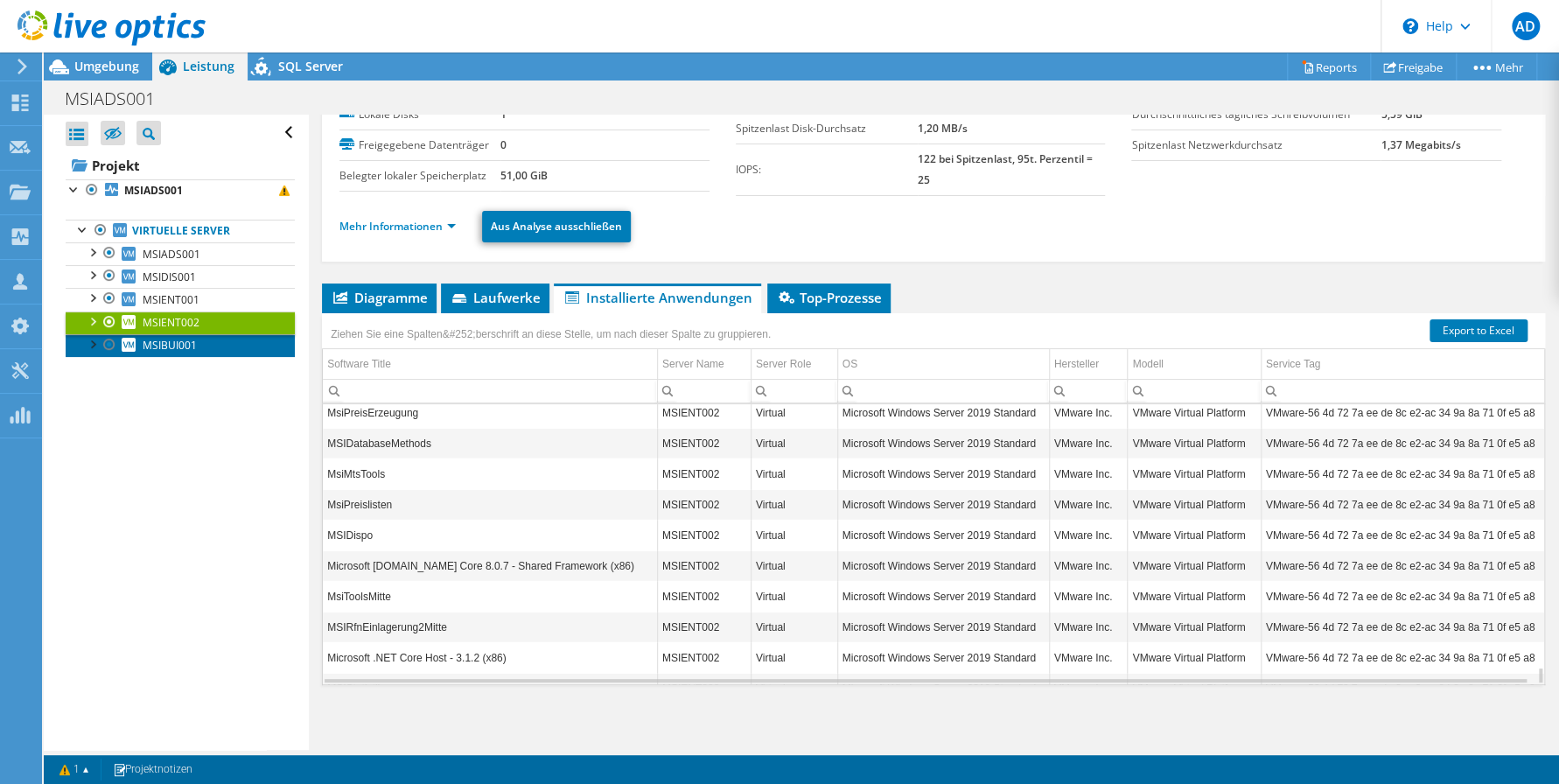
click at [165, 340] on span "MSIBUI001" at bounding box center [169, 345] width 54 height 15
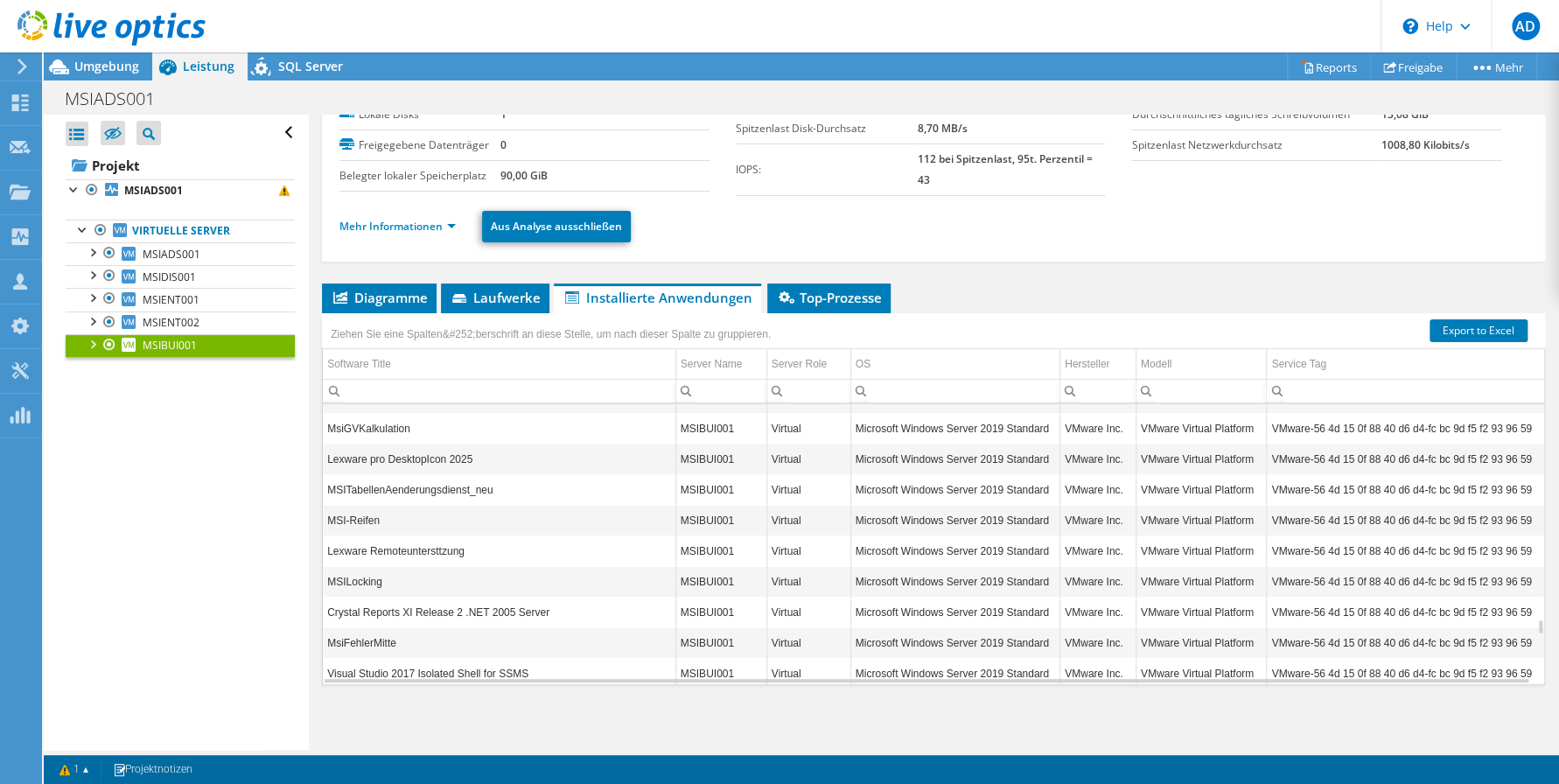
scroll to position [0, 0]
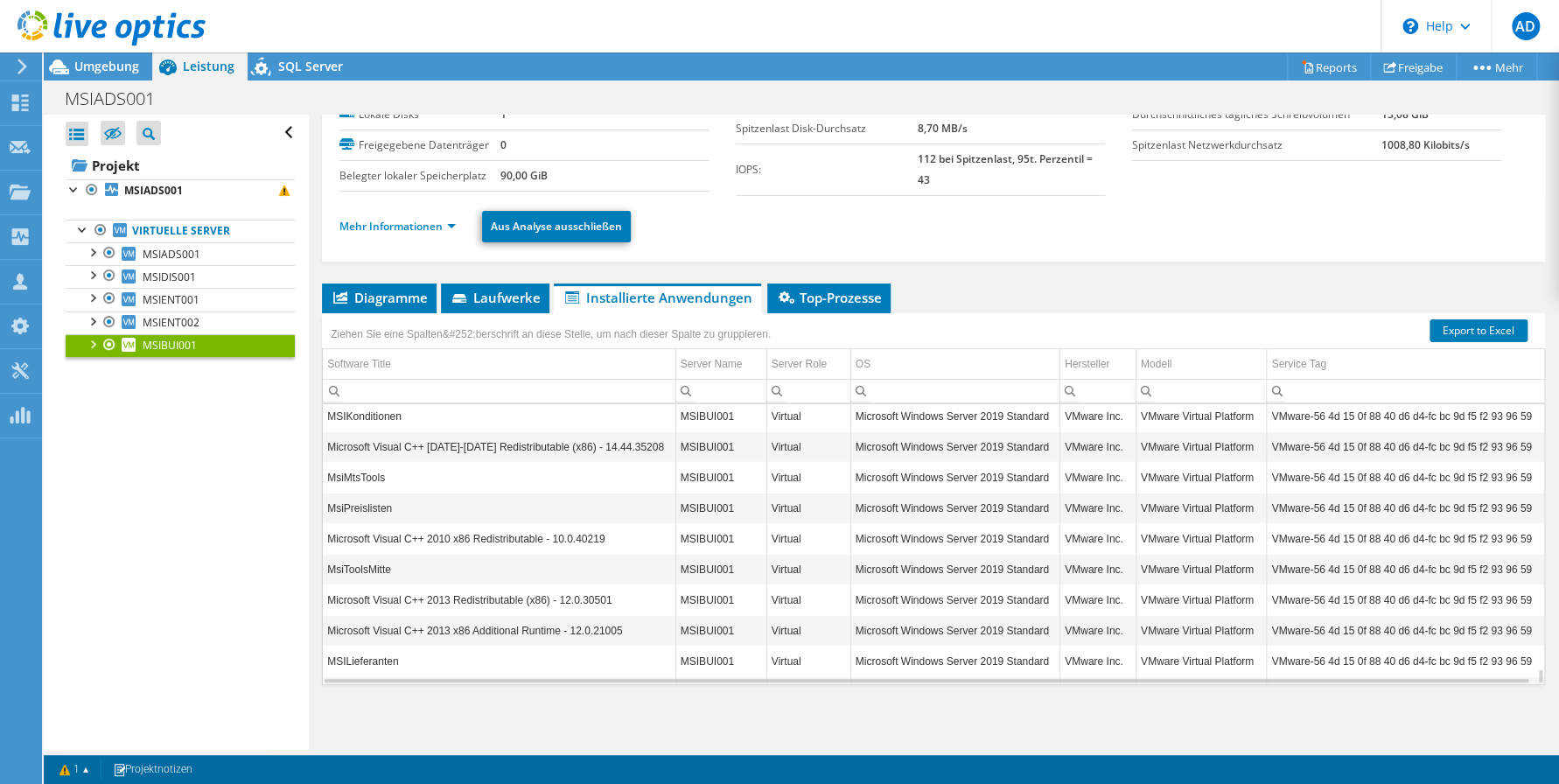
click at [237, 459] on div "Alle öffnen Alle schließen Ausgeschlossene Knoten verbergen Projektbaumfilter" at bounding box center [176, 432] width 264 height 635
click at [137, 278] on link "MSIDIS001" at bounding box center [179, 276] width 229 height 23
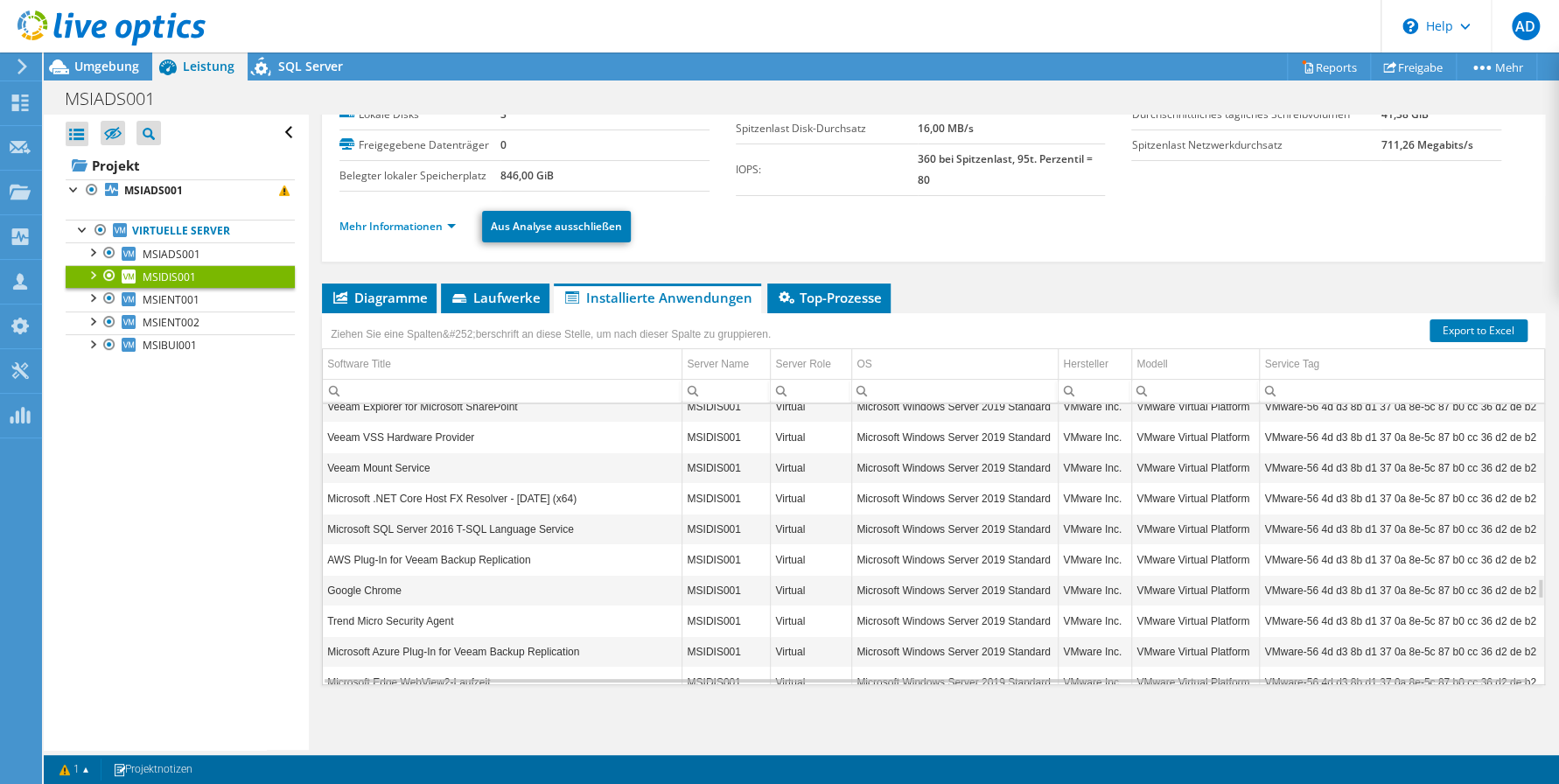
scroll to position [2519, 0]
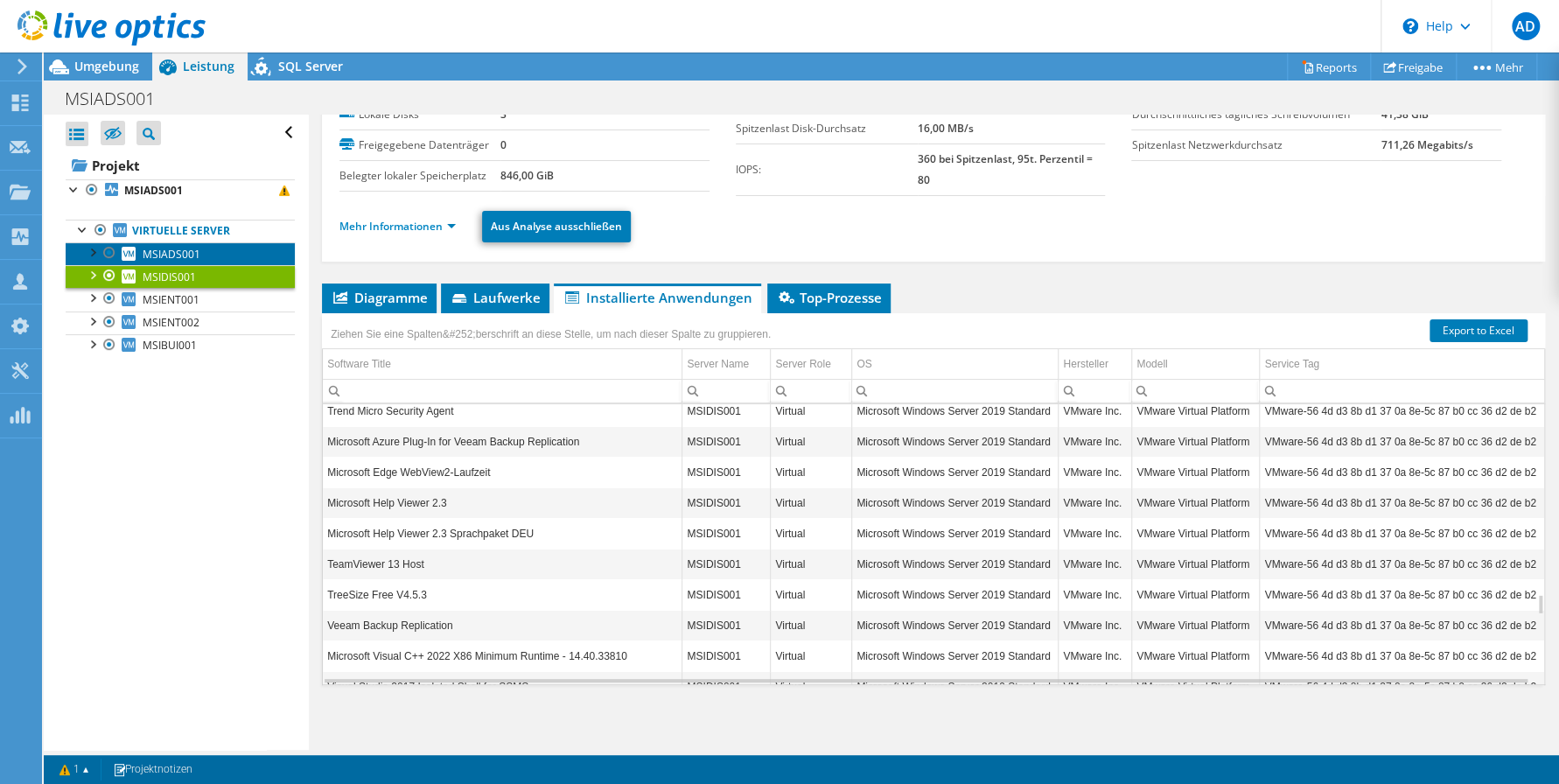
click at [165, 247] on span "MSIADS001" at bounding box center [171, 254] width 58 height 15
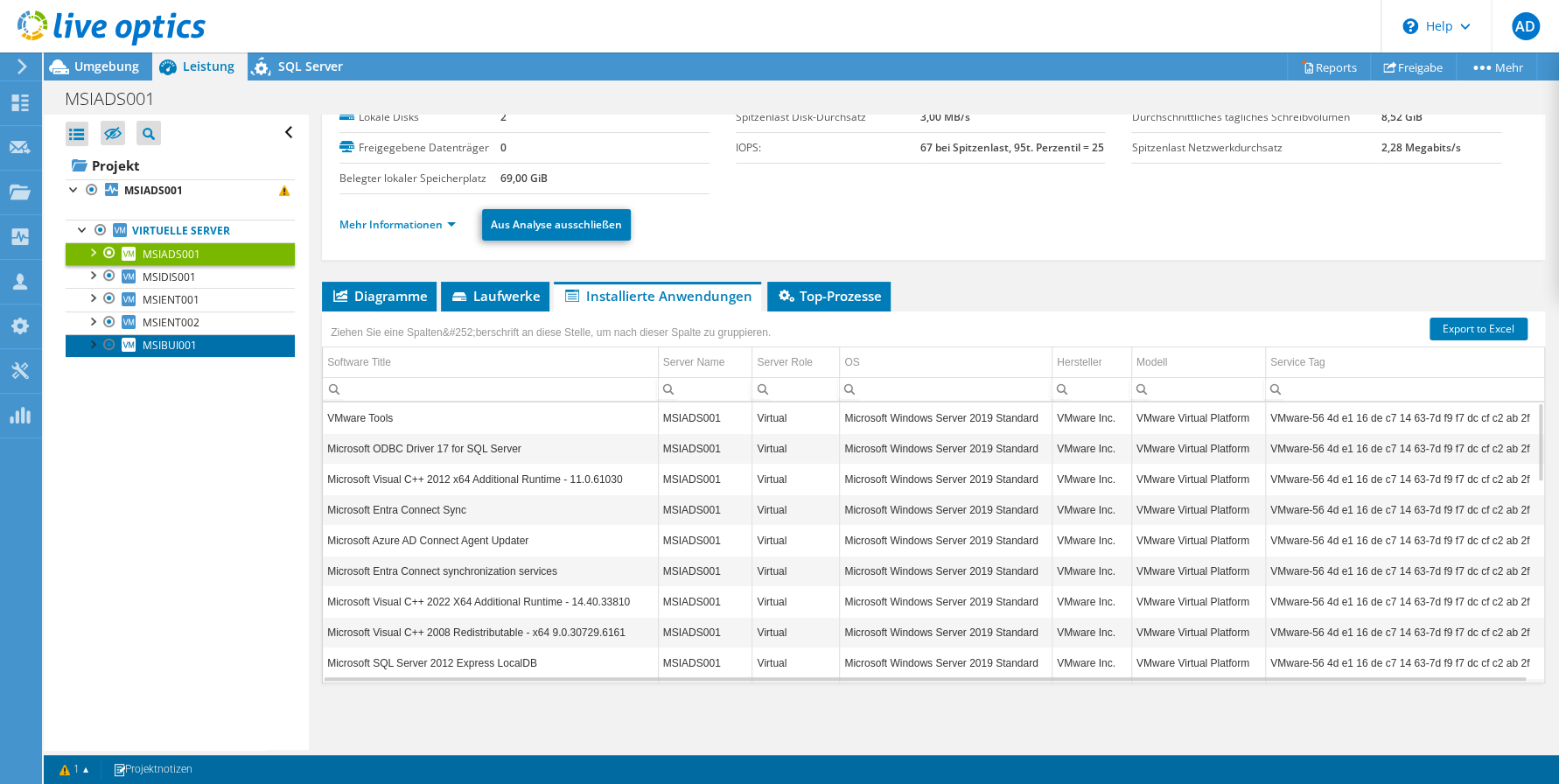
click at [161, 346] on span "MSIBUI001" at bounding box center [169, 345] width 54 height 15
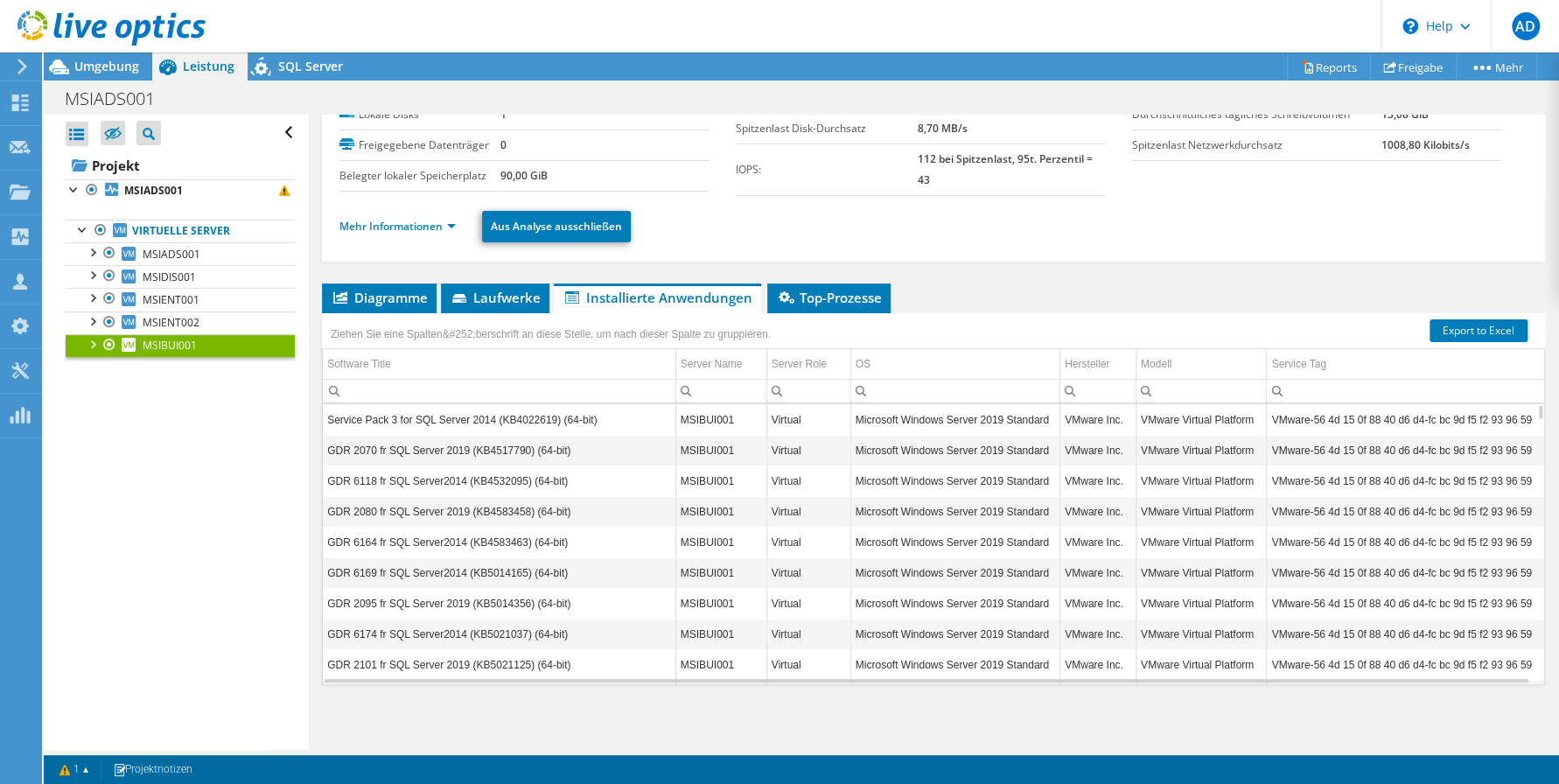
click at [224, 437] on div "Alle öffnen Alle schließen Ausgeschlossene Knoten verbergen Projektbaumfilter" at bounding box center [176, 432] width 264 height 635
click at [193, 480] on div "Alle öffnen Alle schließen Ausgeschlossene Knoten verbergen Projektbaumfilter" at bounding box center [176, 432] width 264 height 635
click at [201, 491] on div "Alle öffnen Alle schließen Ausgeschlossene Knoten verbergen Projektbaumfilter" at bounding box center [176, 432] width 264 height 635
click at [179, 247] on span "MSIADS001" at bounding box center [171, 254] width 58 height 15
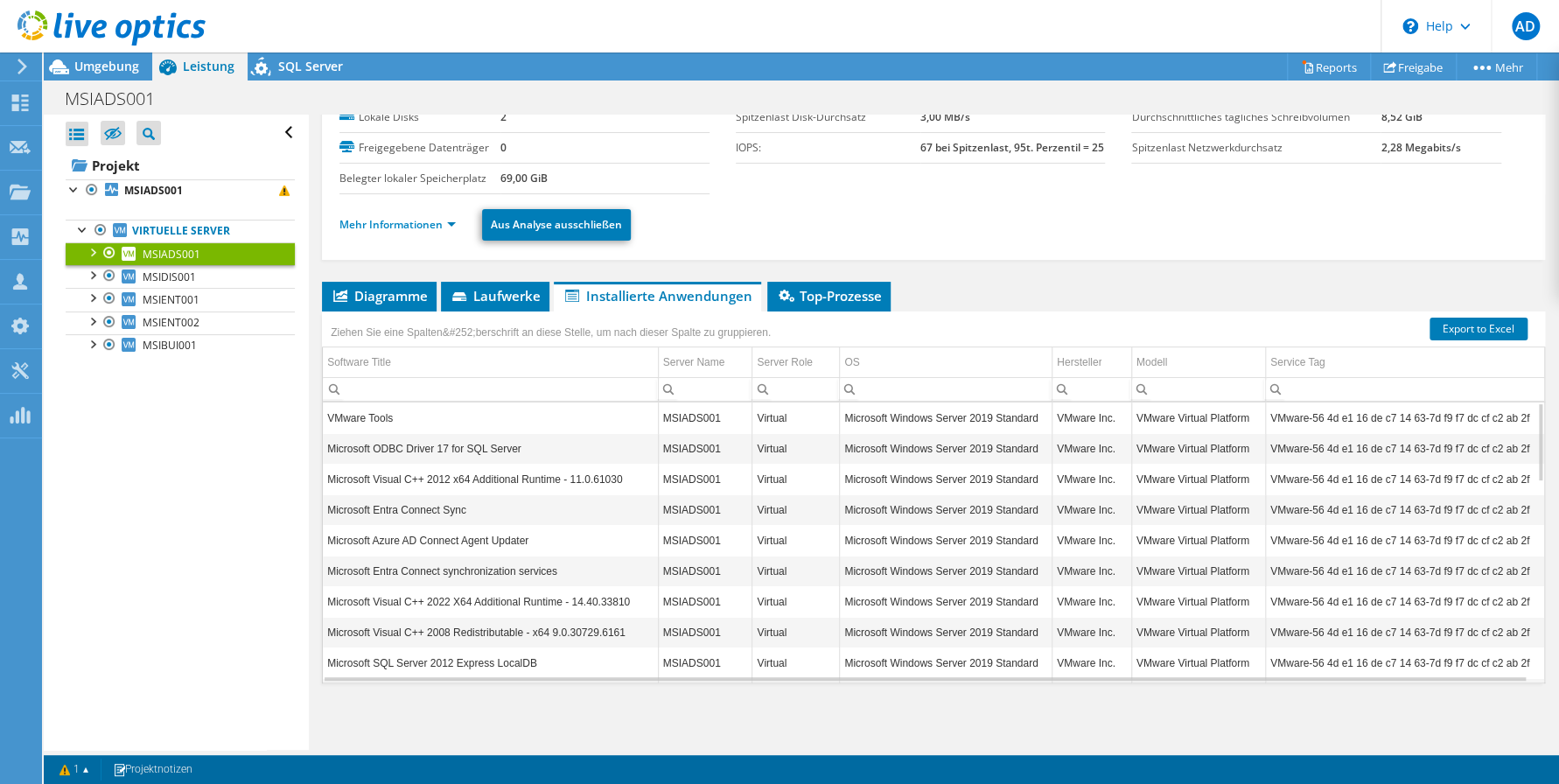
click at [198, 439] on div "Alle öffnen Alle schließen Ausgeschlossene Knoten verbergen Projektbaumfilter" at bounding box center [176, 432] width 264 height 635
click at [150, 451] on div "Alle öffnen Alle schließen Ausgeschlossene Knoten verbergen Projektbaumfilter" at bounding box center [176, 432] width 264 height 635
click at [182, 278] on span "MSIDIS001" at bounding box center [169, 277] width 53 height 15
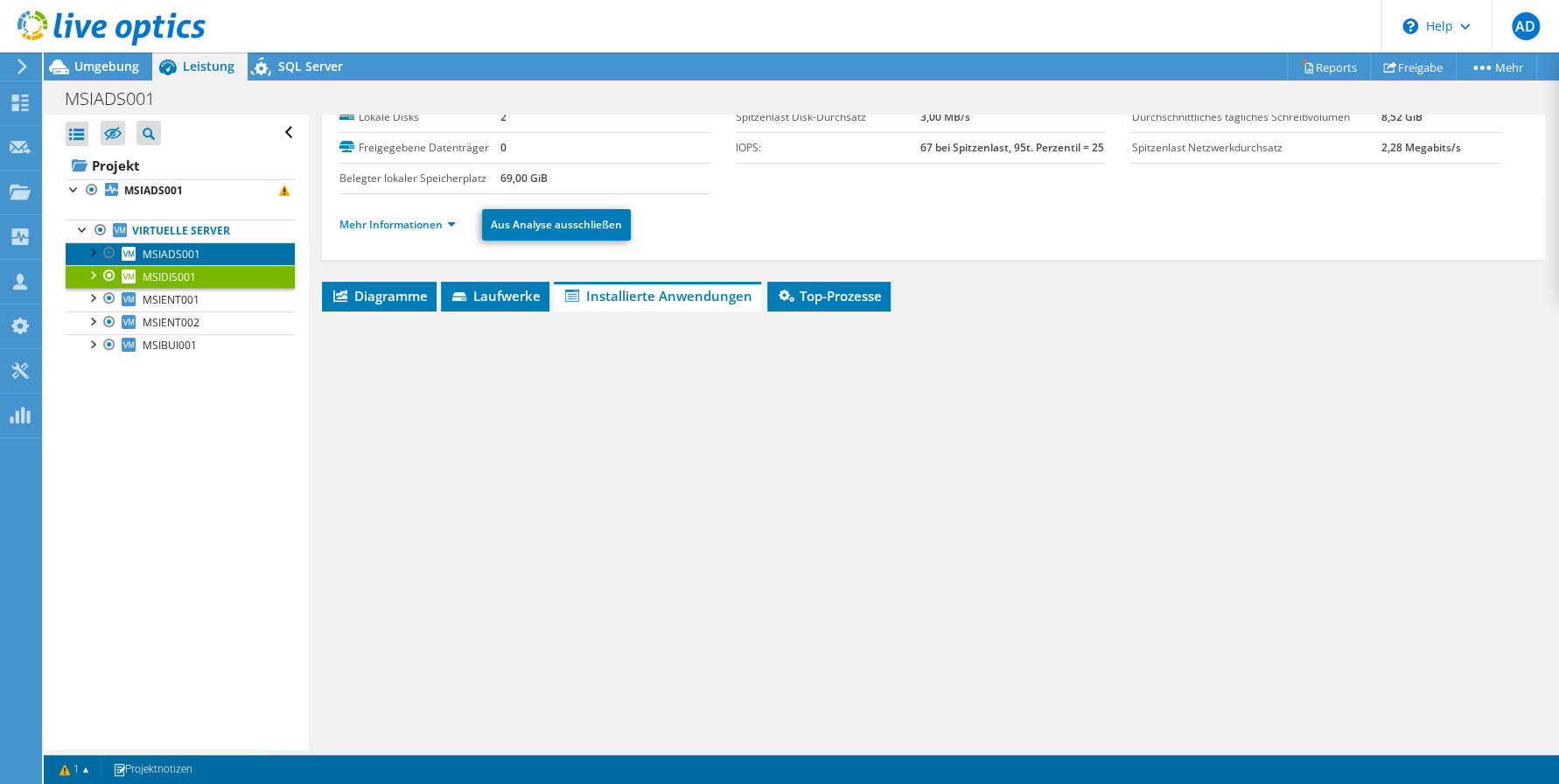
click at [184, 249] on span "MSIADS001" at bounding box center [171, 254] width 58 height 15
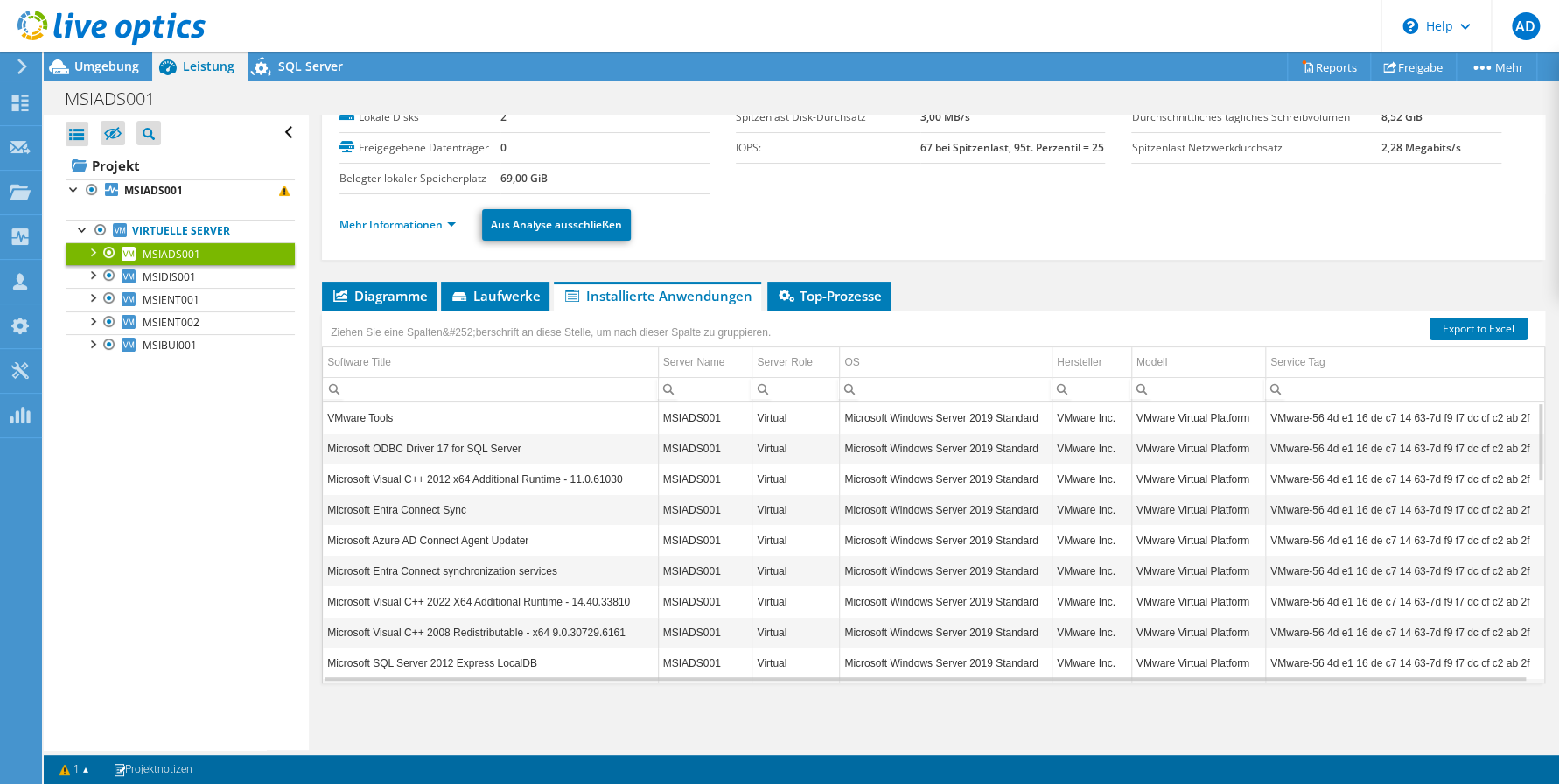
click at [669, 292] on span "Installierte Anwendungen" at bounding box center [657, 295] width 190 height 17
click at [159, 482] on div "Alle öffnen Alle schließen Ausgeschlossene Knoten verbergen Projektbaumfilter" at bounding box center [176, 432] width 264 height 635
click at [160, 454] on div "Alle öffnen Alle schließen Ausgeschlossene Knoten verbergen Projektbaumfilter" at bounding box center [176, 432] width 264 height 635
click at [161, 342] on span "MSIBUI001" at bounding box center [169, 345] width 54 height 15
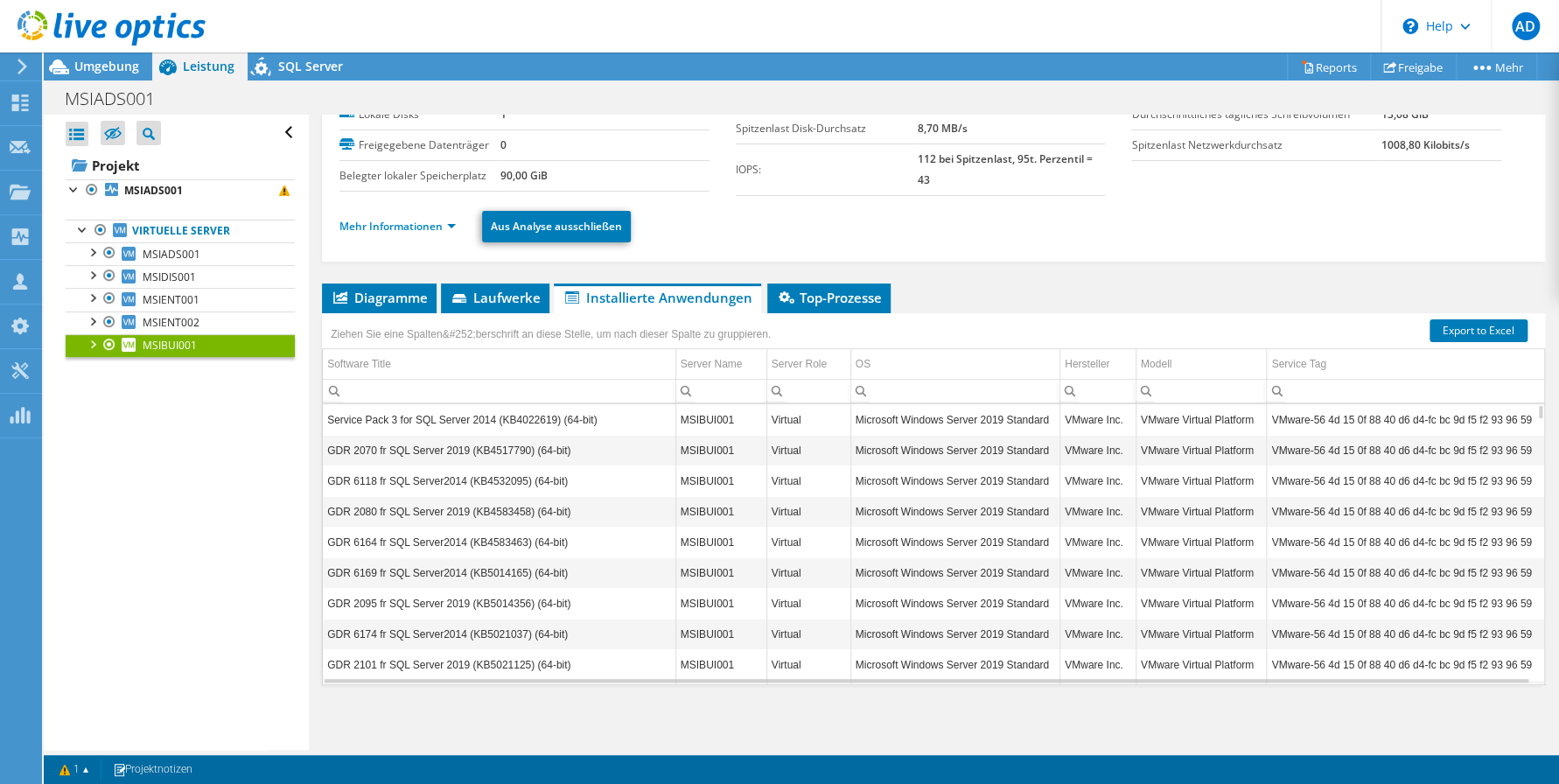
click at [151, 506] on div "Alle öffnen Alle schließen Ausgeschlossene Knoten verbergen Projektbaumfilter" at bounding box center [176, 432] width 264 height 635
click at [194, 453] on div "Alle öffnen Alle schließen Ausgeschlossene Knoten verbergen Projektbaumfilter" at bounding box center [176, 432] width 264 height 635
click at [178, 302] on span "MSIENT001" at bounding box center [171, 300] width 57 height 15
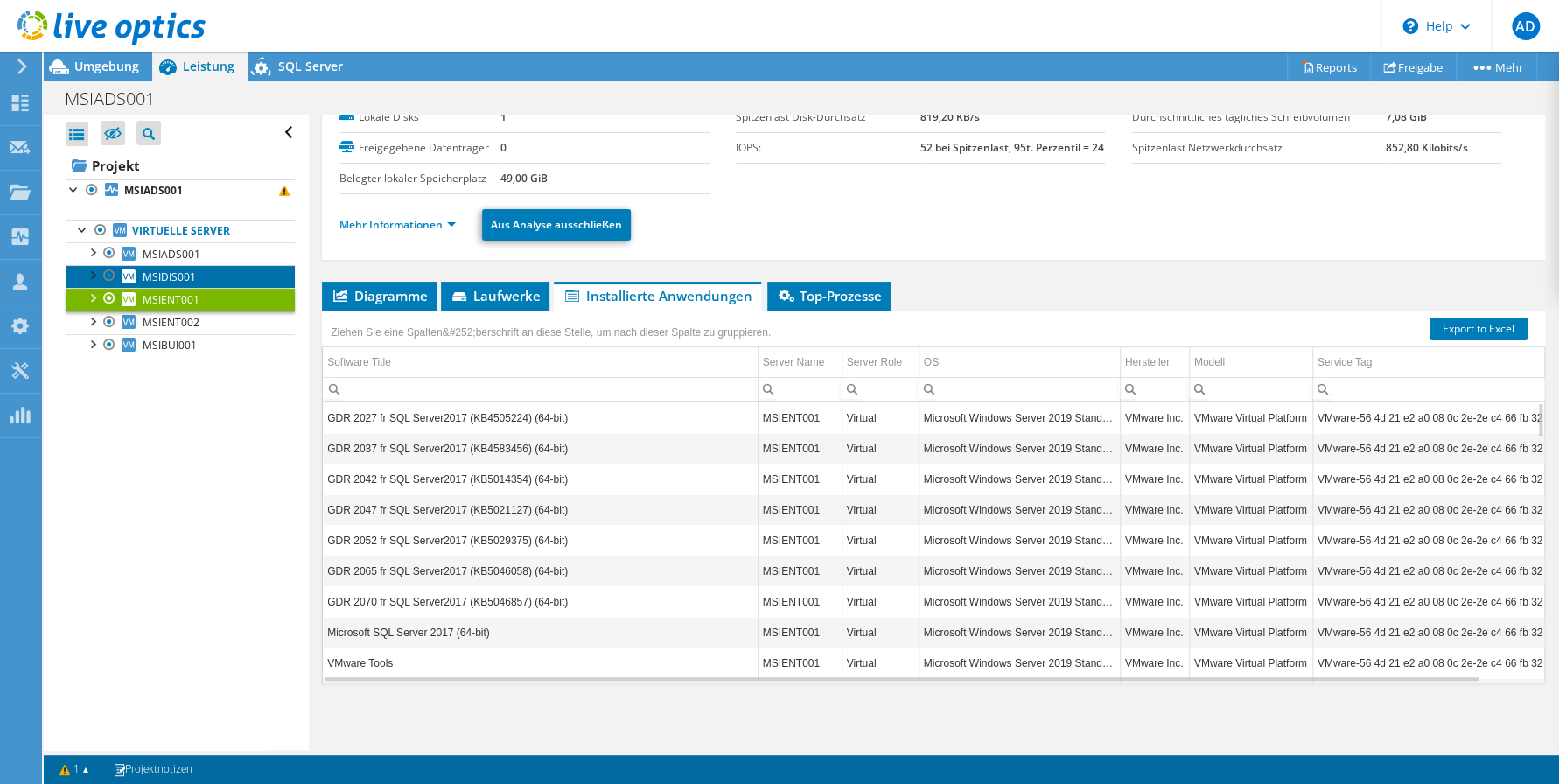
click at [181, 279] on span "MSIDIS001" at bounding box center [169, 277] width 53 height 15
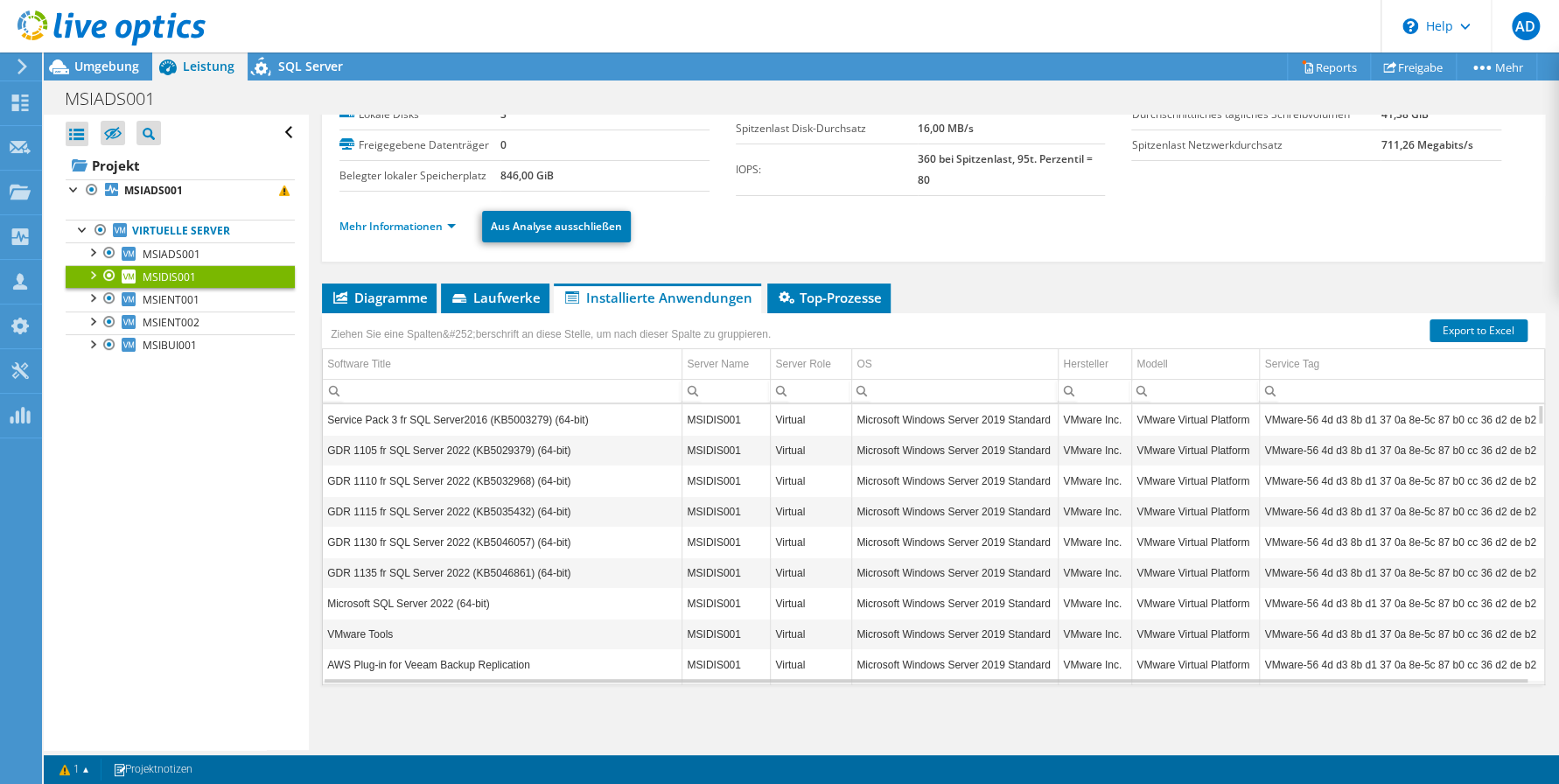
click at [173, 480] on div "Alle öffnen Alle schließen Ausgeschlossene Knoten verbergen Projektbaumfilter" at bounding box center [176, 432] width 264 height 635
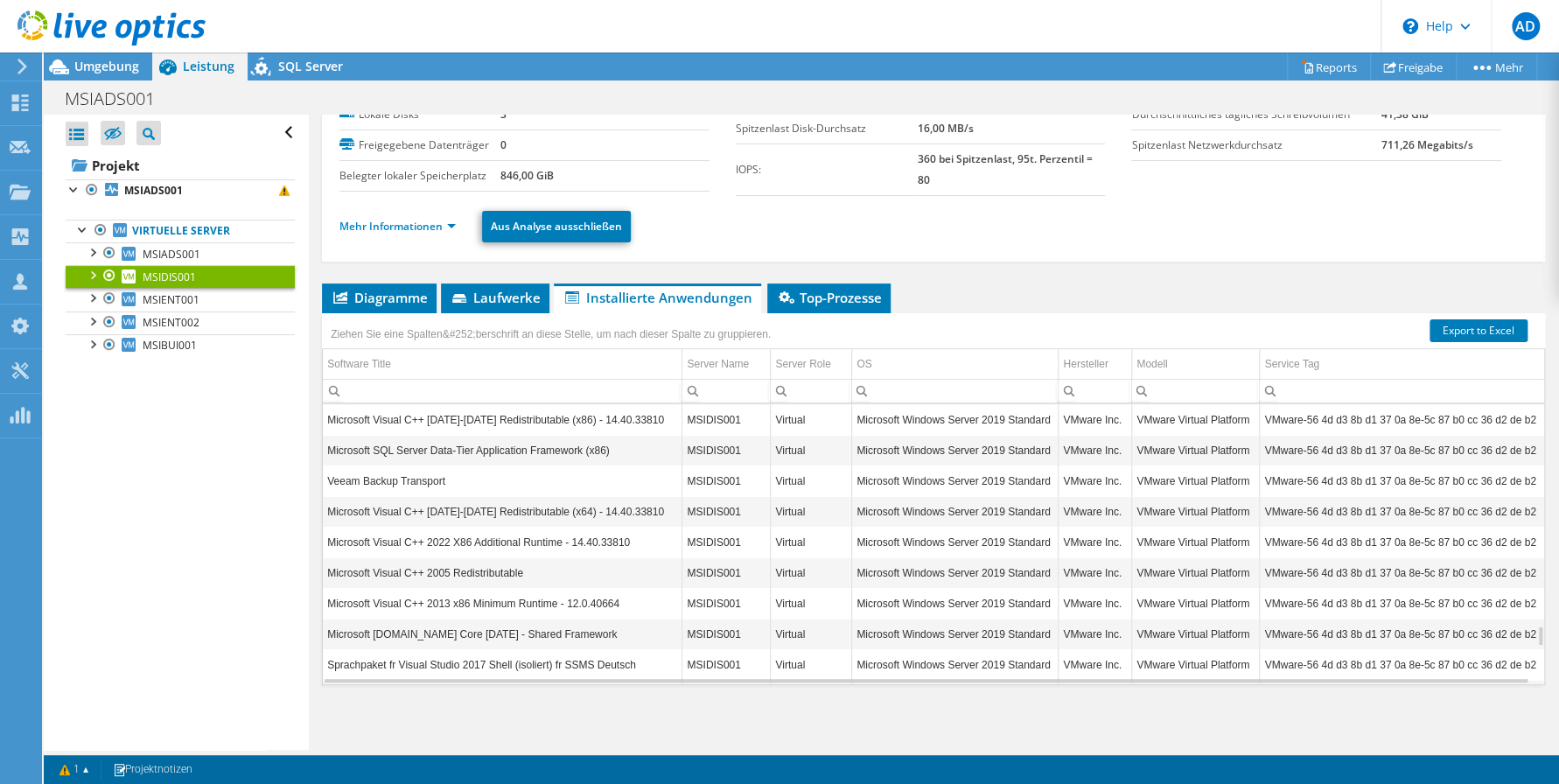
scroll to position [3440, 0]
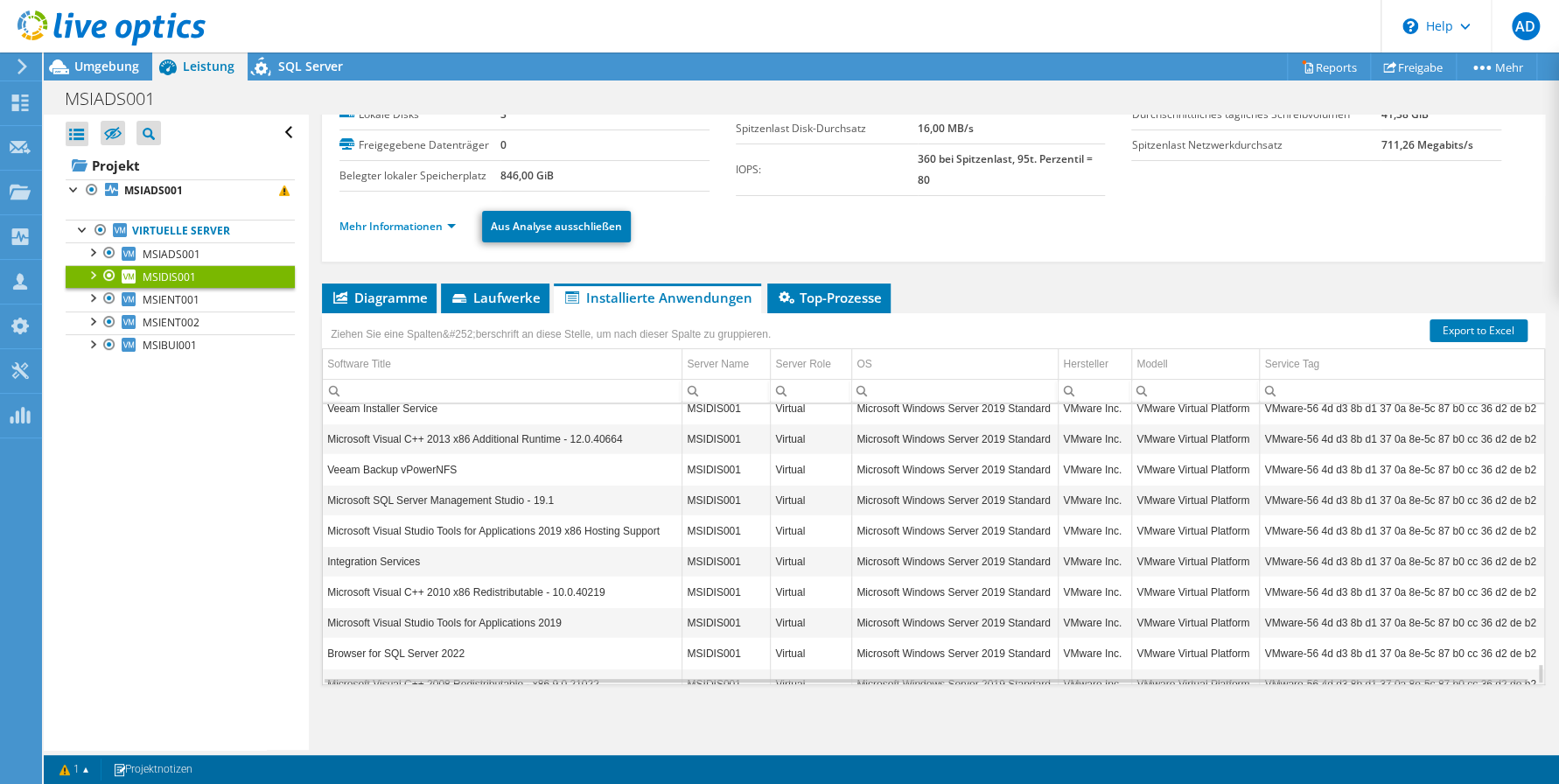
click at [165, 523] on div "Alle öffnen Alle schließen Ausgeschlossene Knoten verbergen Projektbaumfilter" at bounding box center [176, 432] width 264 height 635
click at [235, 525] on div "Alle öffnen Alle schließen Ausgeschlossene Knoten verbergen Projektbaumfilter" at bounding box center [176, 432] width 264 height 635
click at [190, 475] on div "Alle öffnen Alle schließen Ausgeschlossene Knoten verbergen Projektbaumfilter" at bounding box center [176, 432] width 264 height 635
click at [378, 293] on span "Diagramme" at bounding box center [380, 297] width 97 height 17
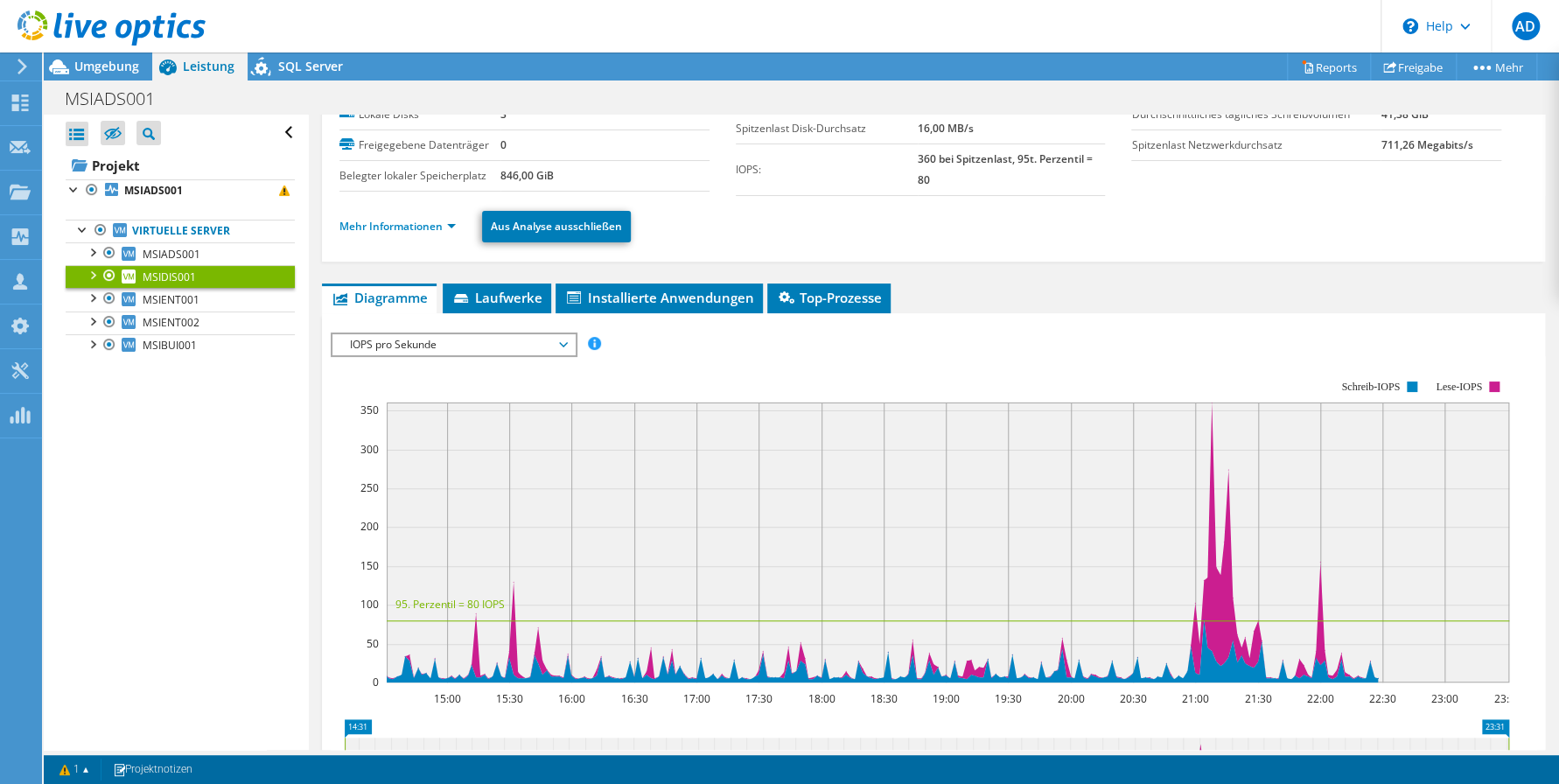
click at [294, 468] on div "Alle öffnen Alle schließen Ausgeschlossene Knoten verbergen Projektbaumfilter" at bounding box center [176, 432] width 264 height 635
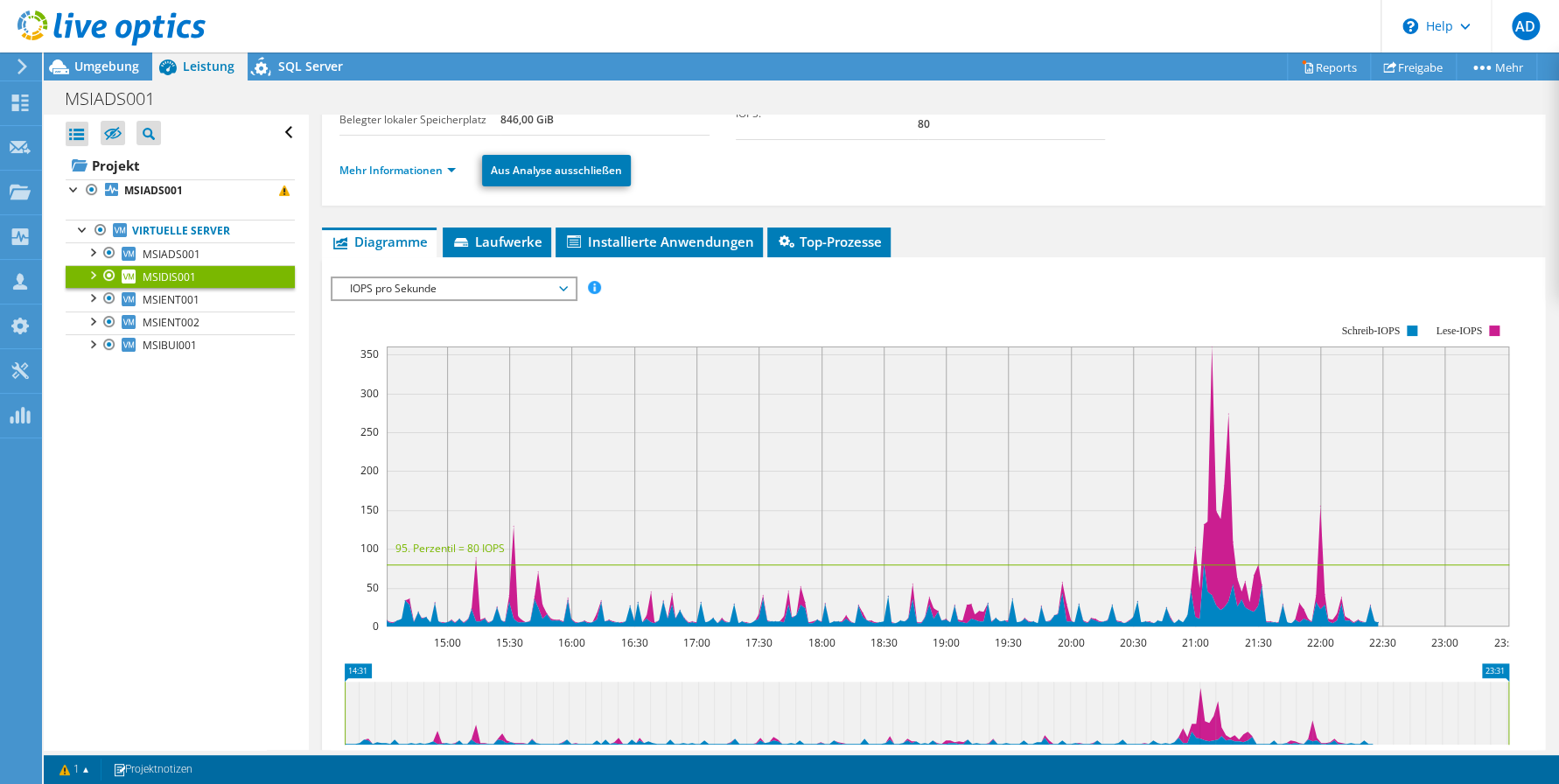
scroll to position [146, 0]
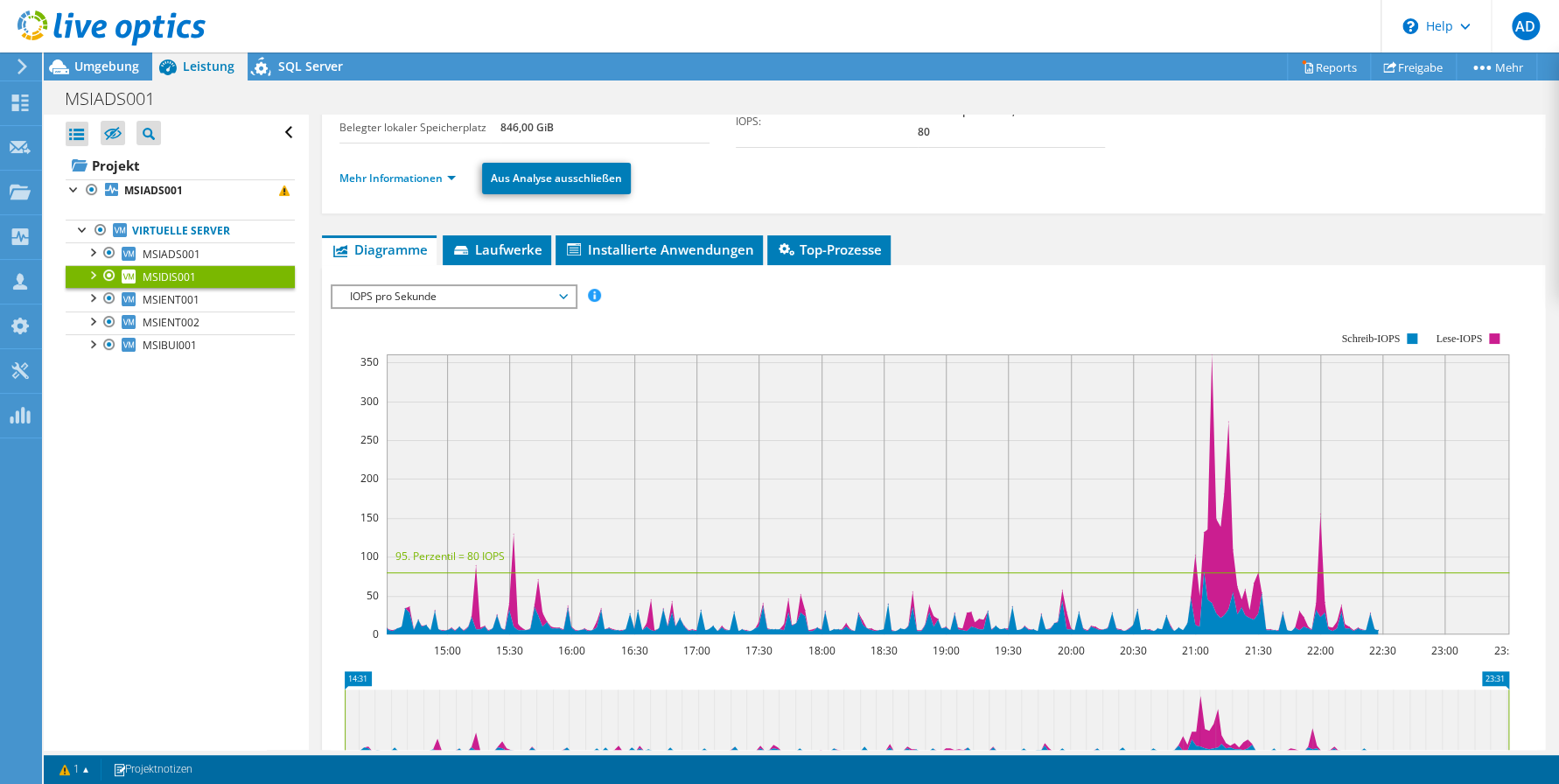
click at [95, 272] on div at bounding box center [91, 273] width 17 height 17
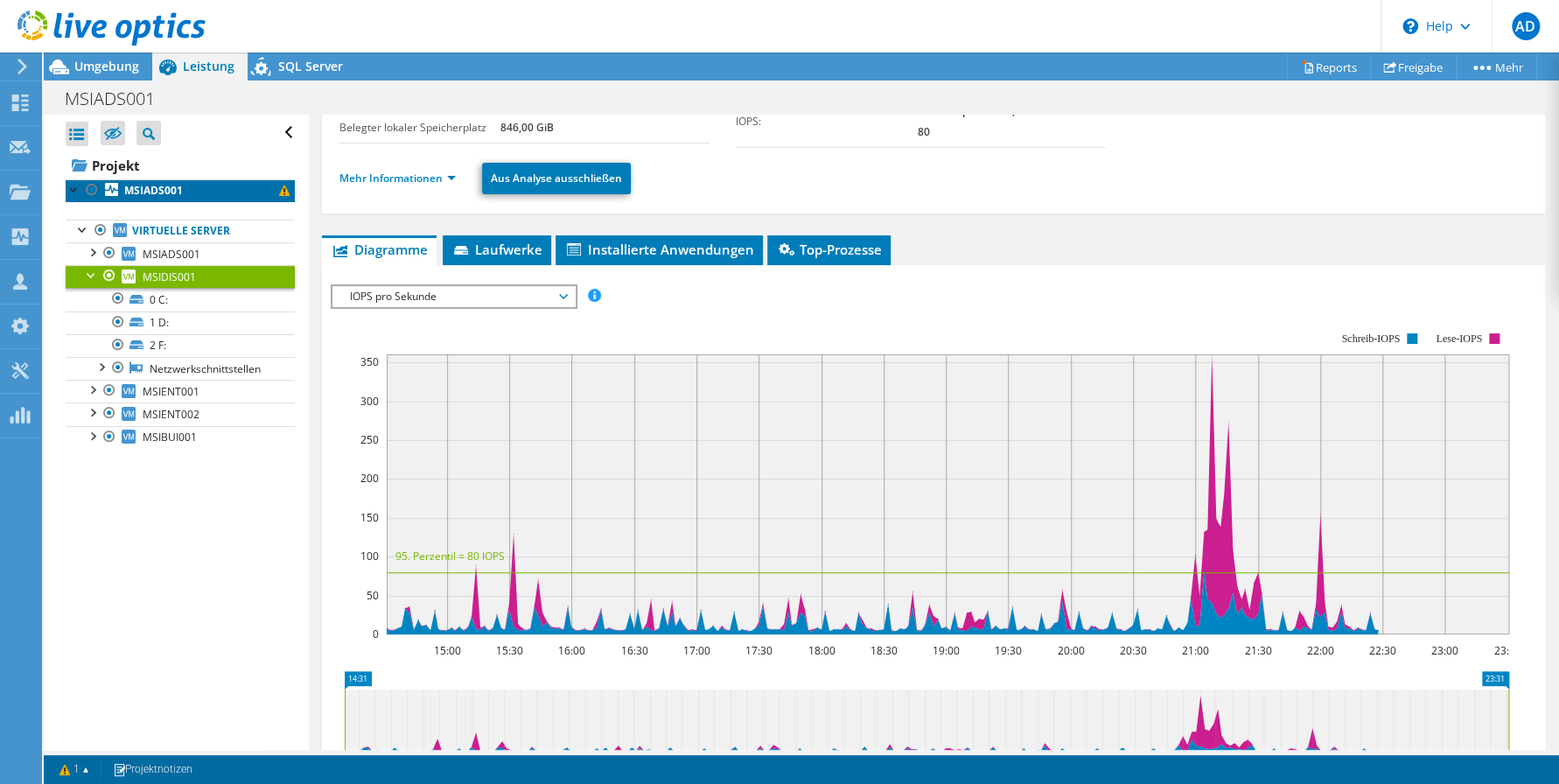
click at [174, 182] on link "MSIADS001" at bounding box center [179, 190] width 229 height 23
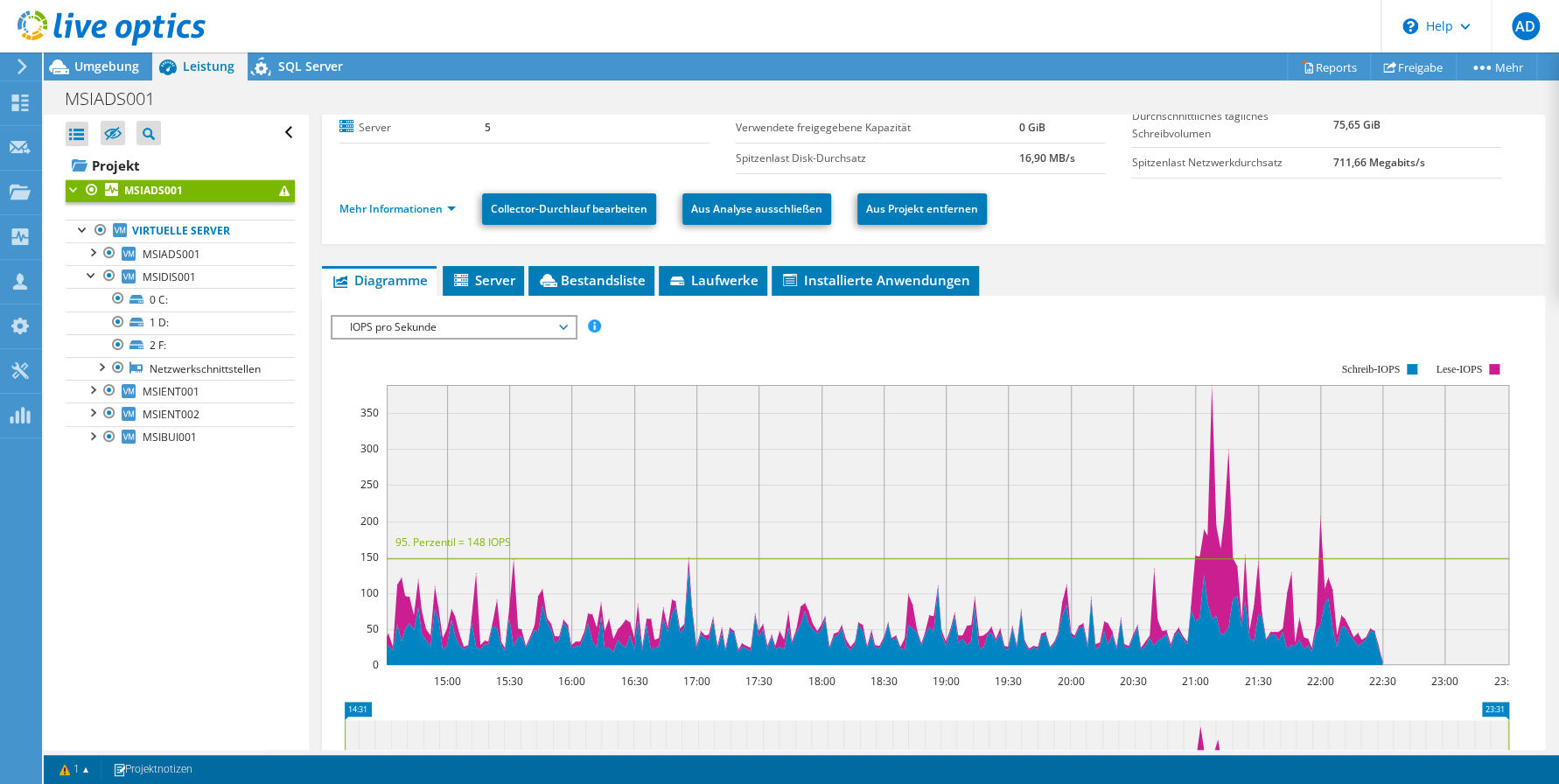
scroll to position [0, 0]
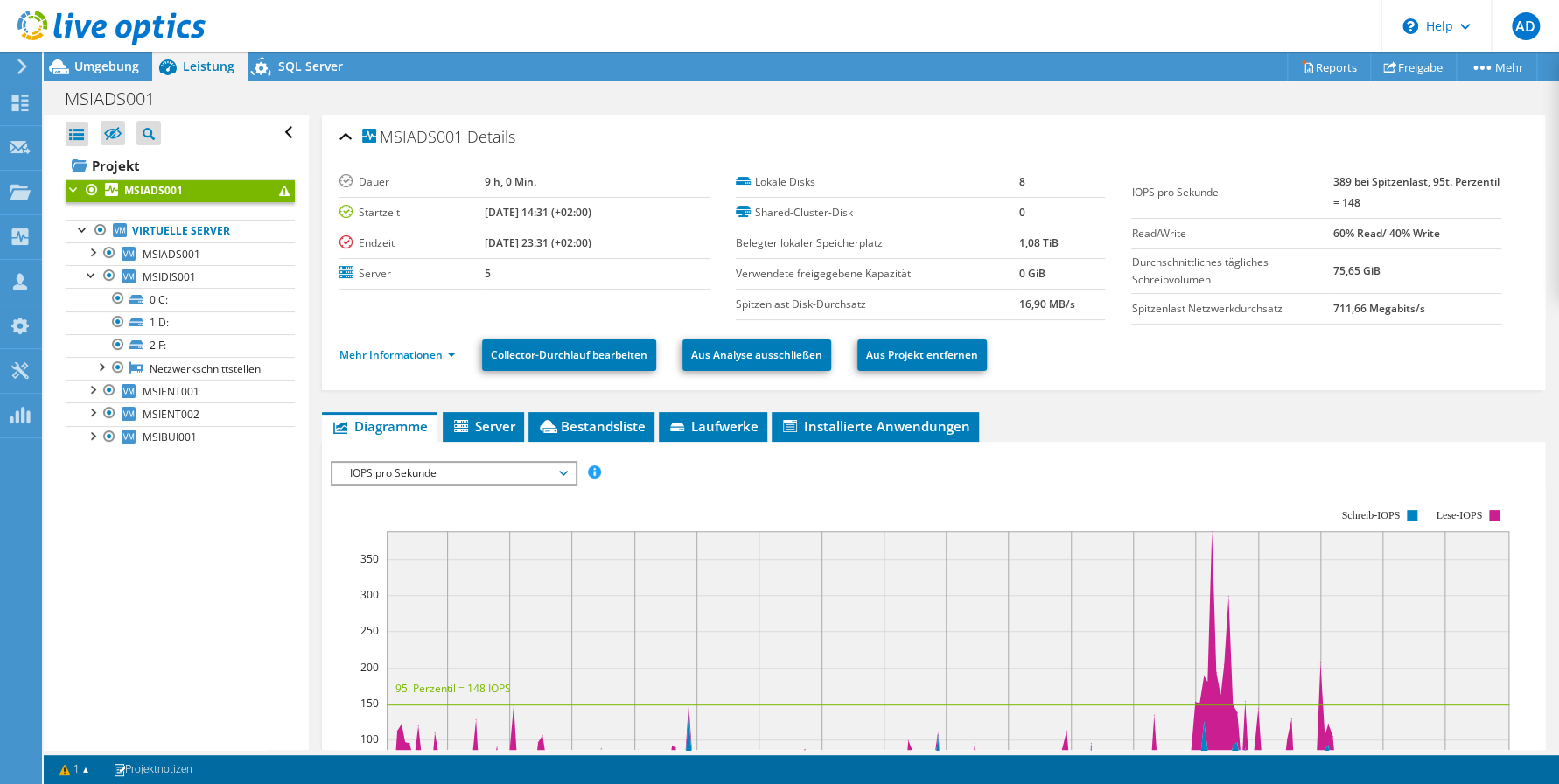
click at [1270, 426] on ul "Diagramme Server Bestandsliste Hypervisor Laufwerke Cluster-Laufwerke Installie…" at bounding box center [933, 426] width 1223 height 29
click at [144, 622] on div "Alle öffnen Alle schließen Ausgeschlossene Knoten verbergen Projektbaumfilter" at bounding box center [176, 432] width 264 height 635
